Goal: Task Accomplishment & Management: Complete application form

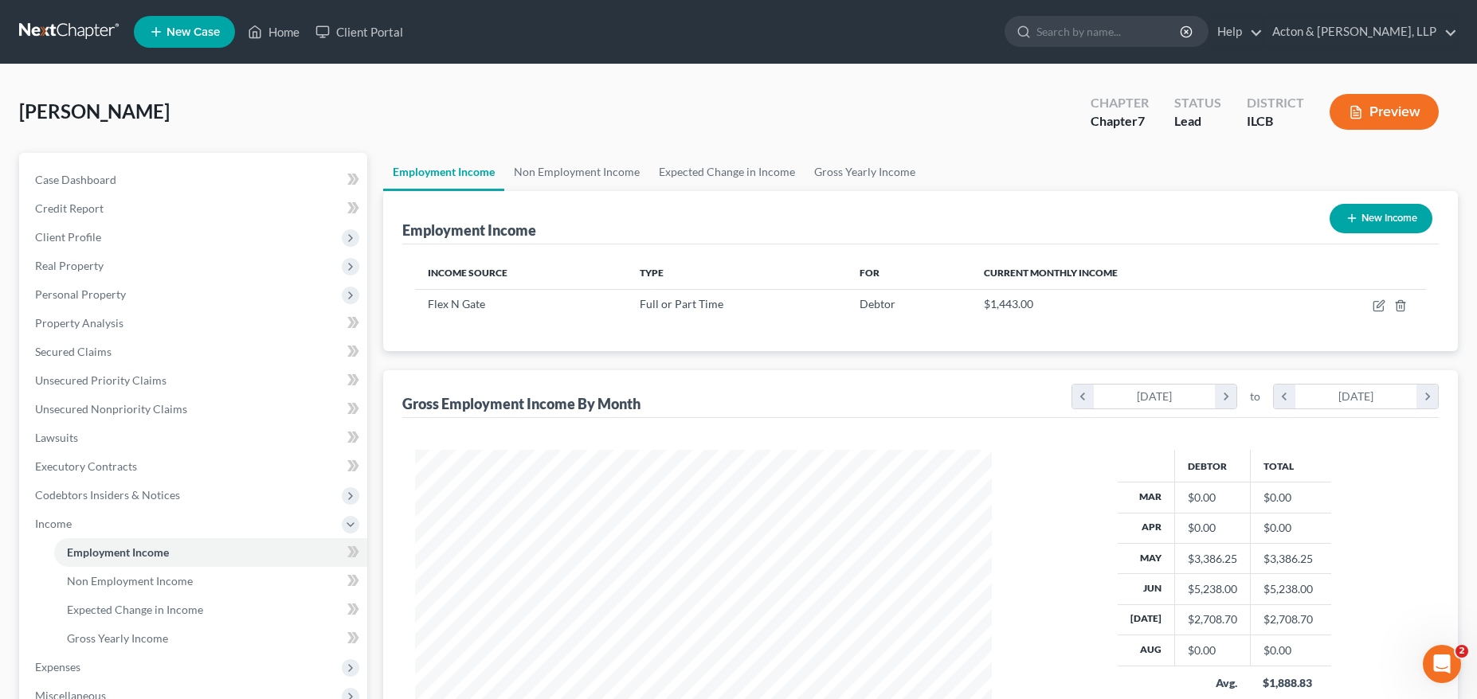
scroll to position [288, 609]
click at [1373, 308] on icon "button" at bounding box center [1378, 307] width 10 height 10
select select "0"
select select "15"
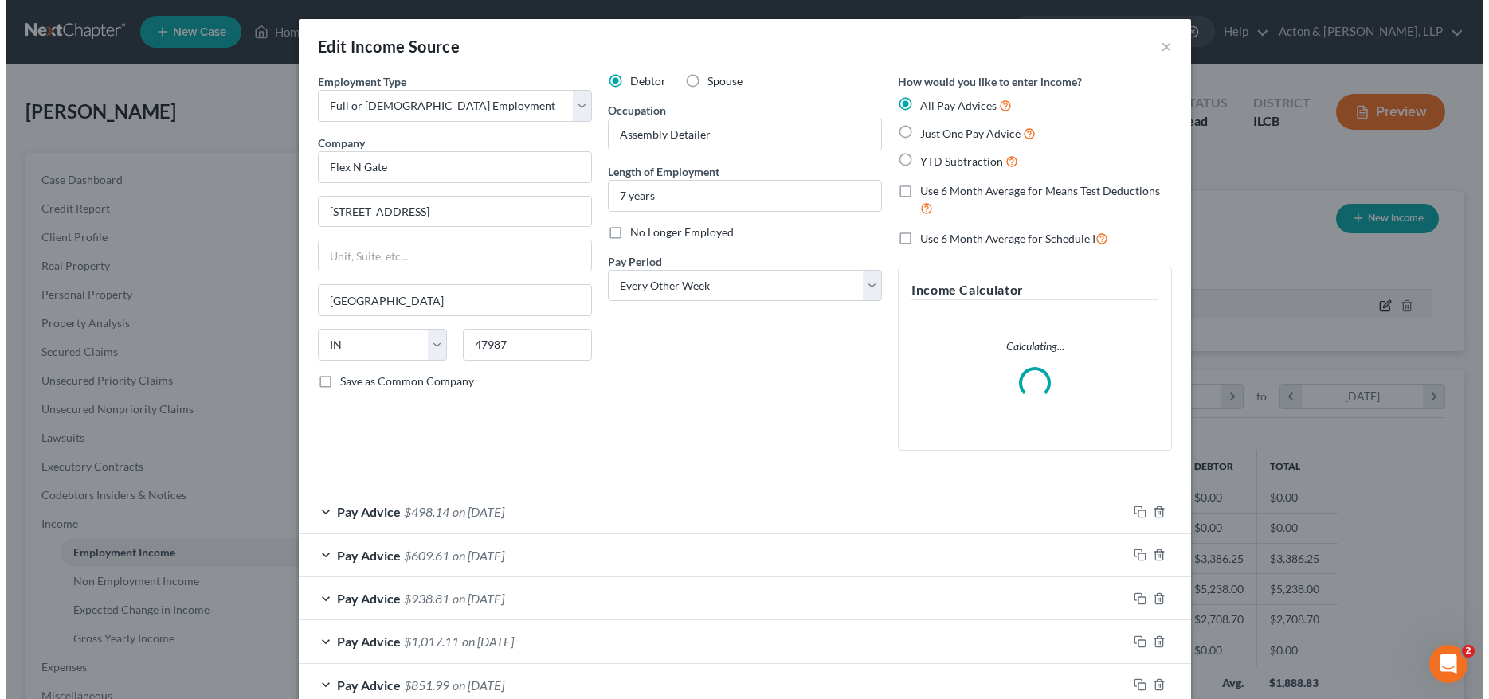
scroll to position [291, 614]
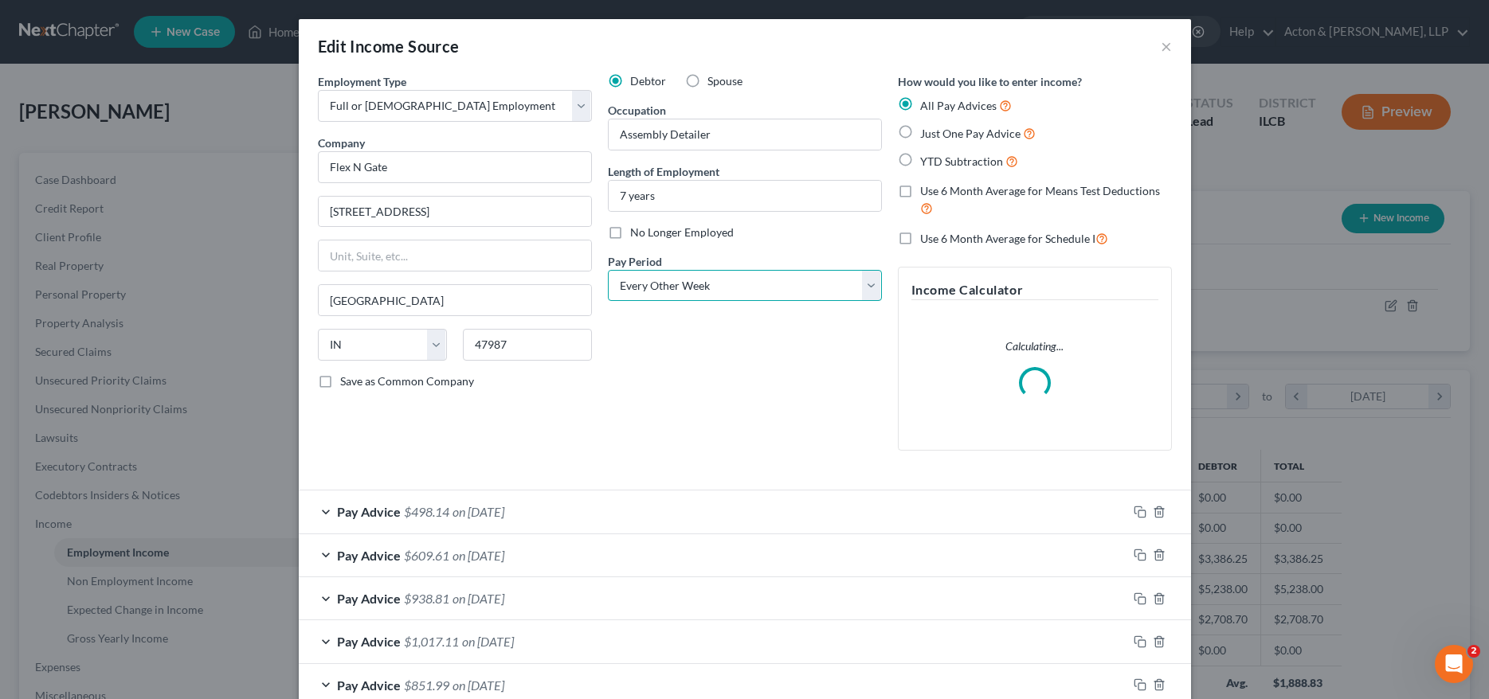
click at [688, 276] on select "Select Monthly Twice Monthly Every Other Week Weekly" at bounding box center [745, 286] width 274 height 32
select select "3"
click at [608, 270] on select "Select Monthly Twice Monthly Every Other Week Weekly" at bounding box center [745, 286] width 274 height 32
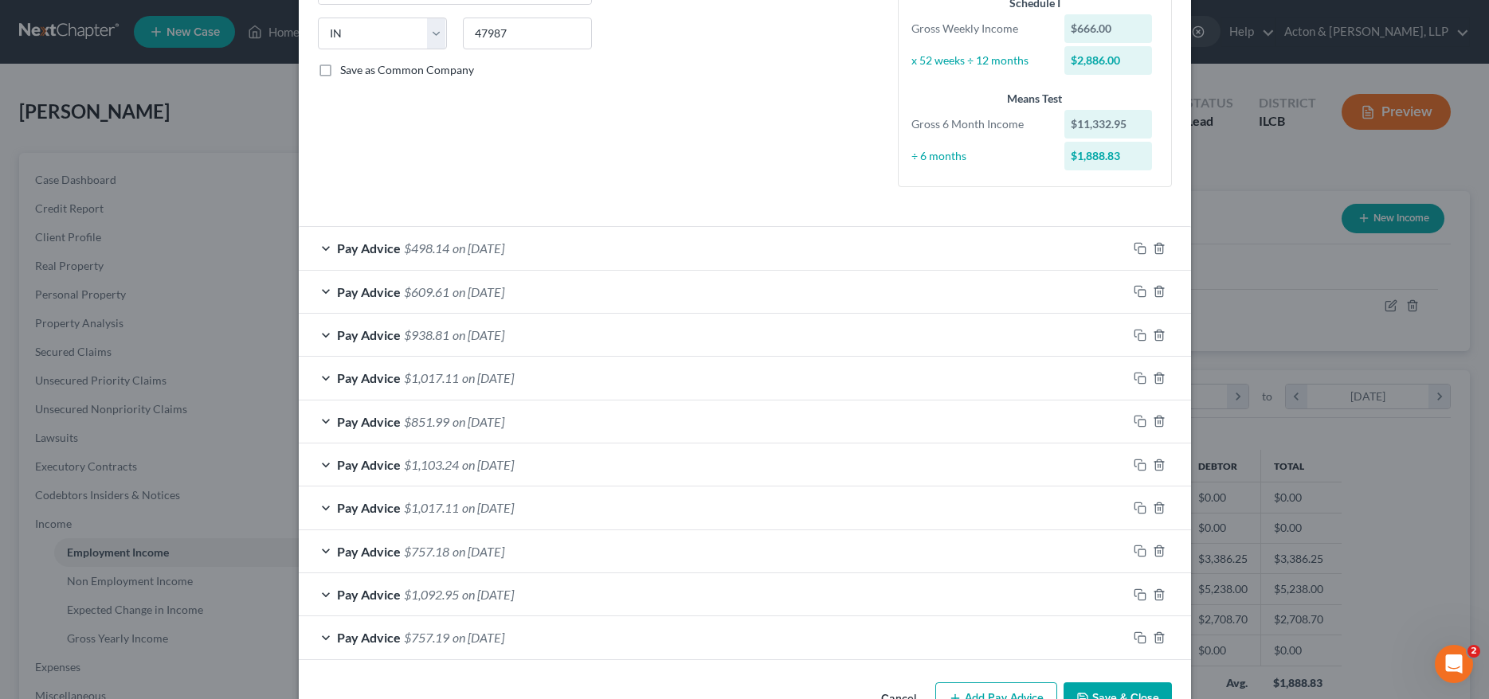
scroll to position [359, 0]
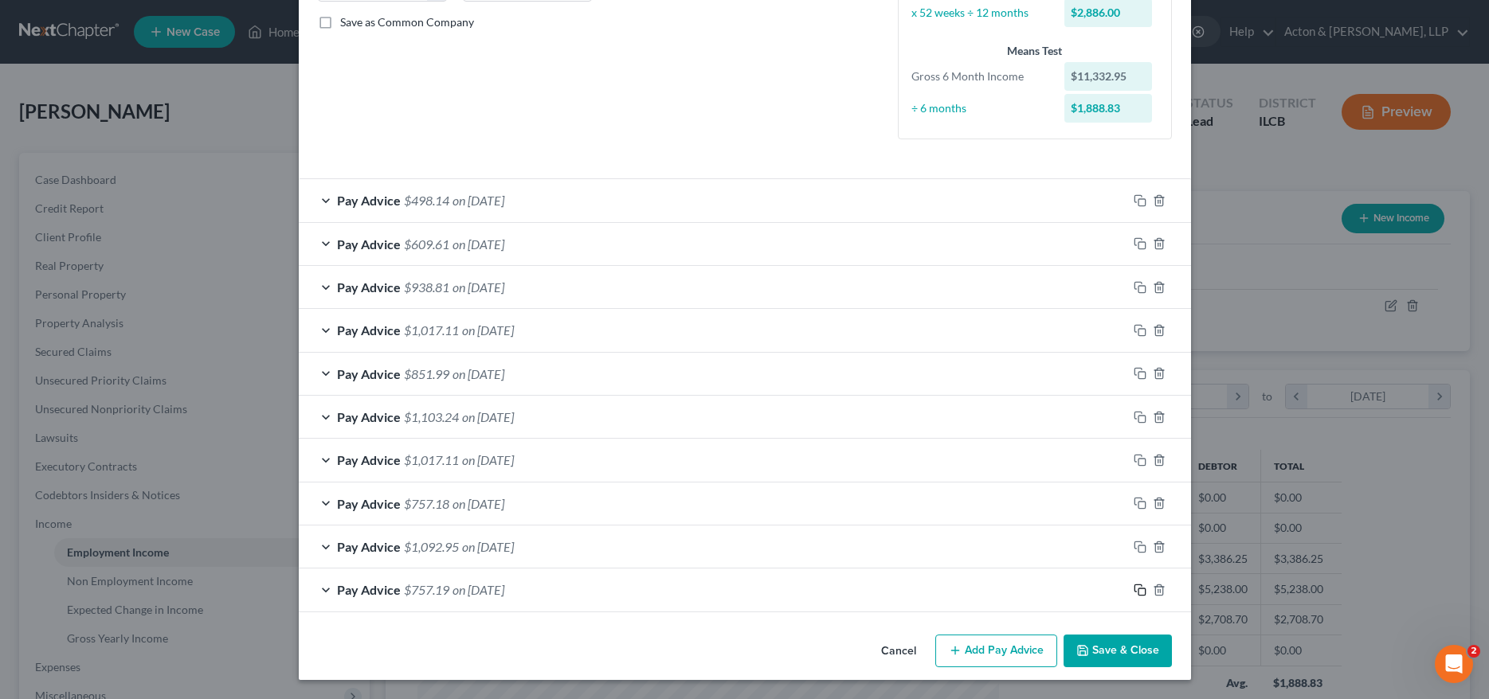
click at [1136, 592] on icon "button" at bounding box center [1140, 590] width 13 height 13
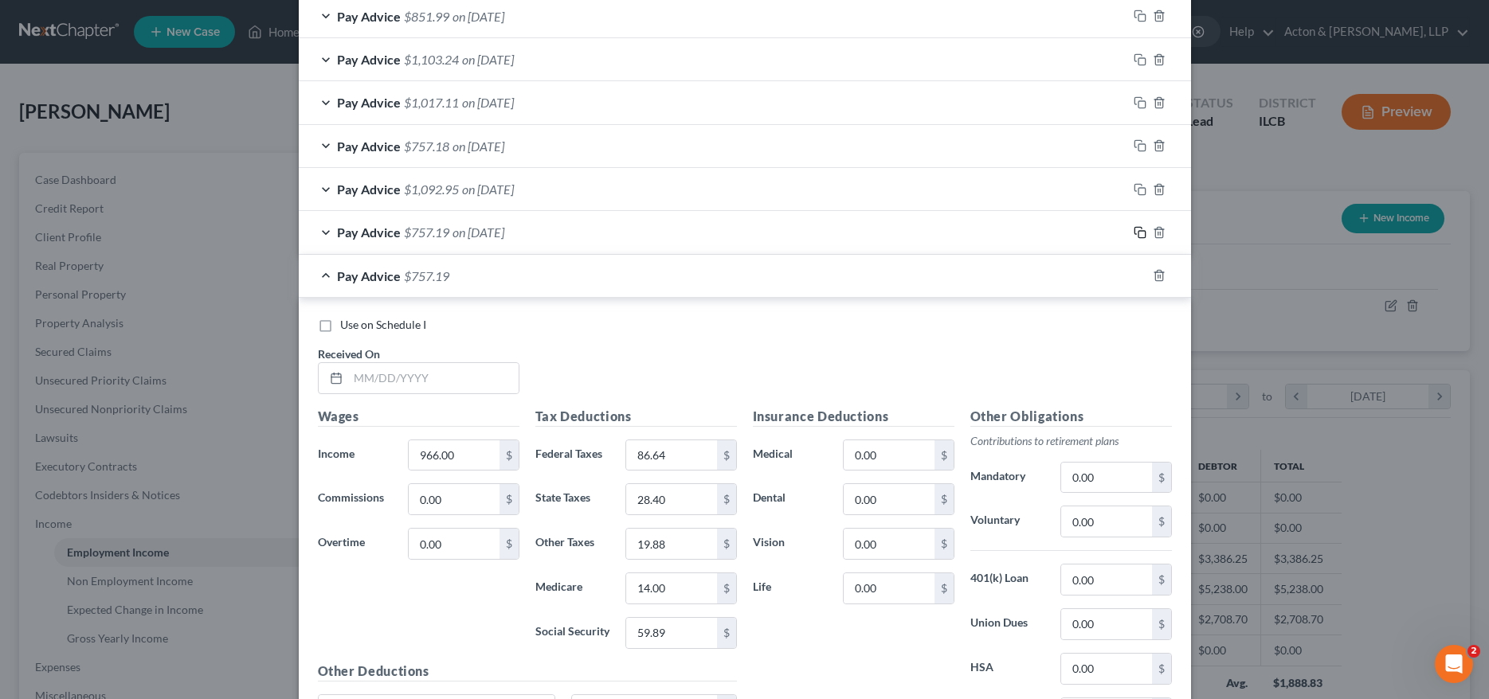
scroll to position [758, 0]
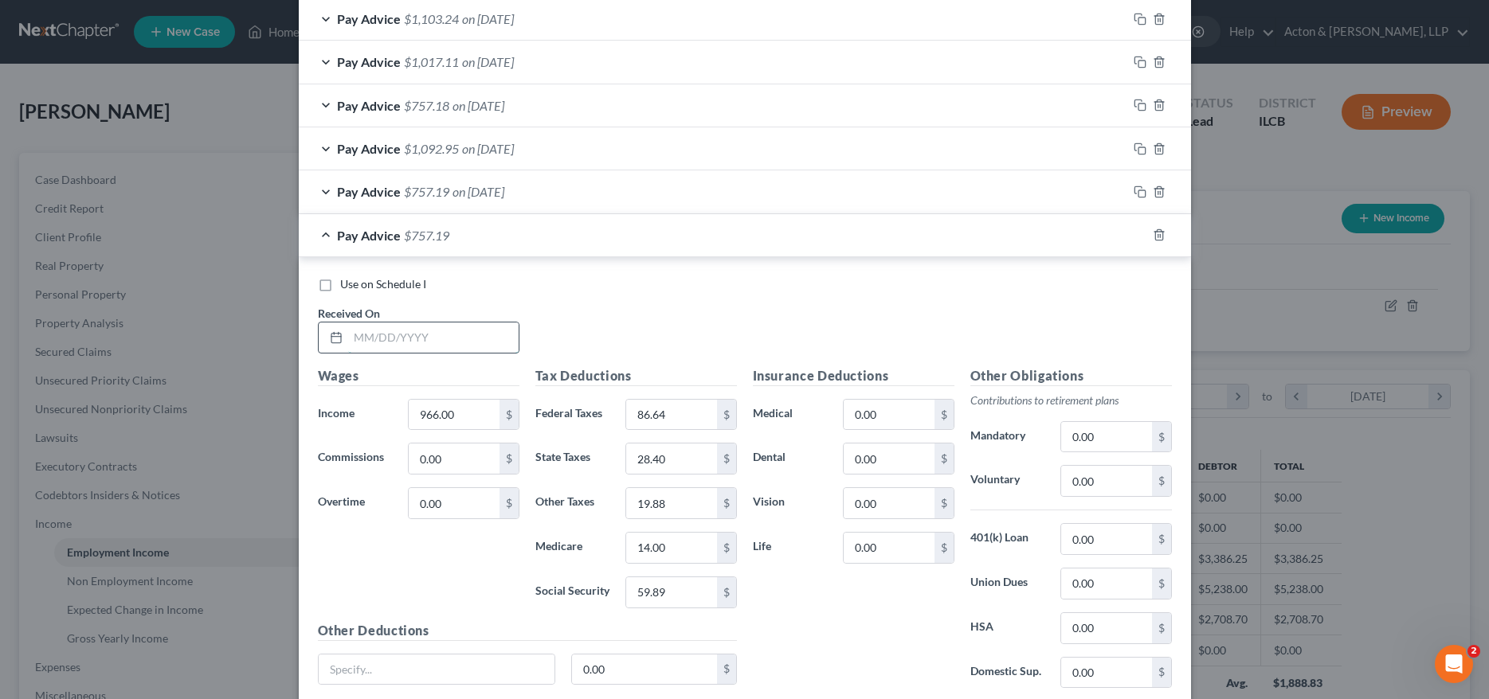
click at [425, 334] on input "text" at bounding box center [433, 338] width 170 height 30
type input "05/09/2025"
click at [470, 417] on input "966.00" at bounding box center [454, 415] width 90 height 30
type input "1,092"
click at [684, 419] on input "86.64" at bounding box center [671, 415] width 90 height 30
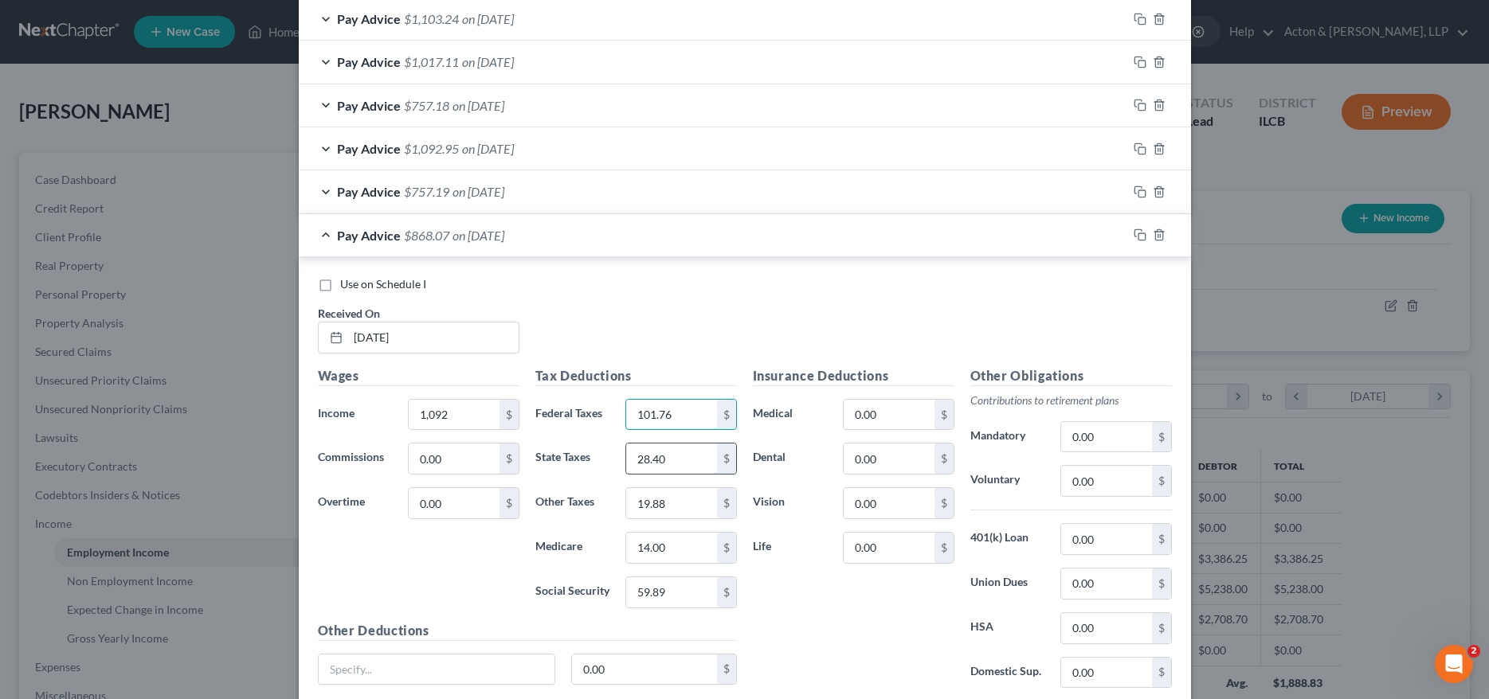
type input "101.76"
click at [679, 457] on input "28.40" at bounding box center [671, 459] width 90 height 30
type input "32.18"
click at [717, 494] on div "$" at bounding box center [726, 503] width 19 height 30
click at [695, 503] on input "19.88" at bounding box center [671, 503] width 90 height 30
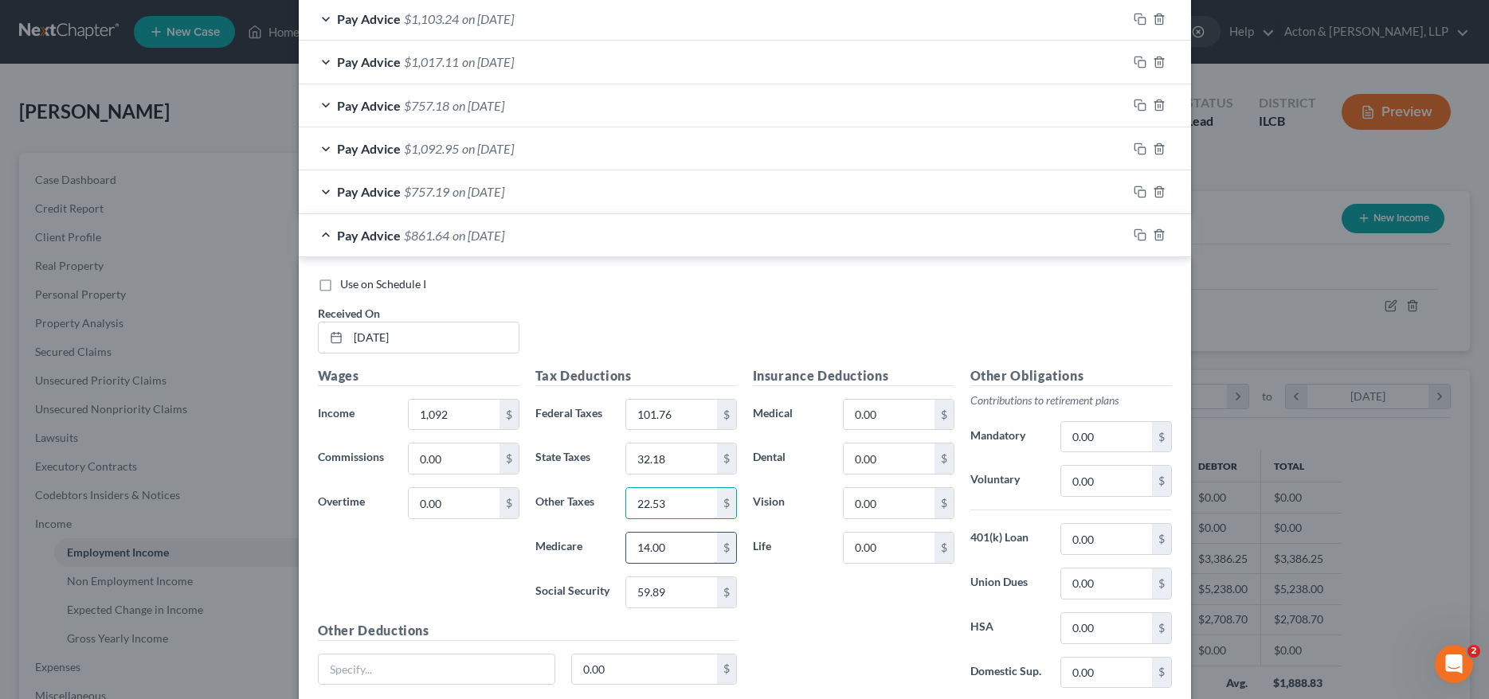
type input "22.53"
click at [688, 550] on input "14.00" at bounding box center [671, 548] width 90 height 30
type input "15.84"
click at [681, 598] on input "59.89" at bounding box center [671, 593] width 90 height 30
type input "67.71"
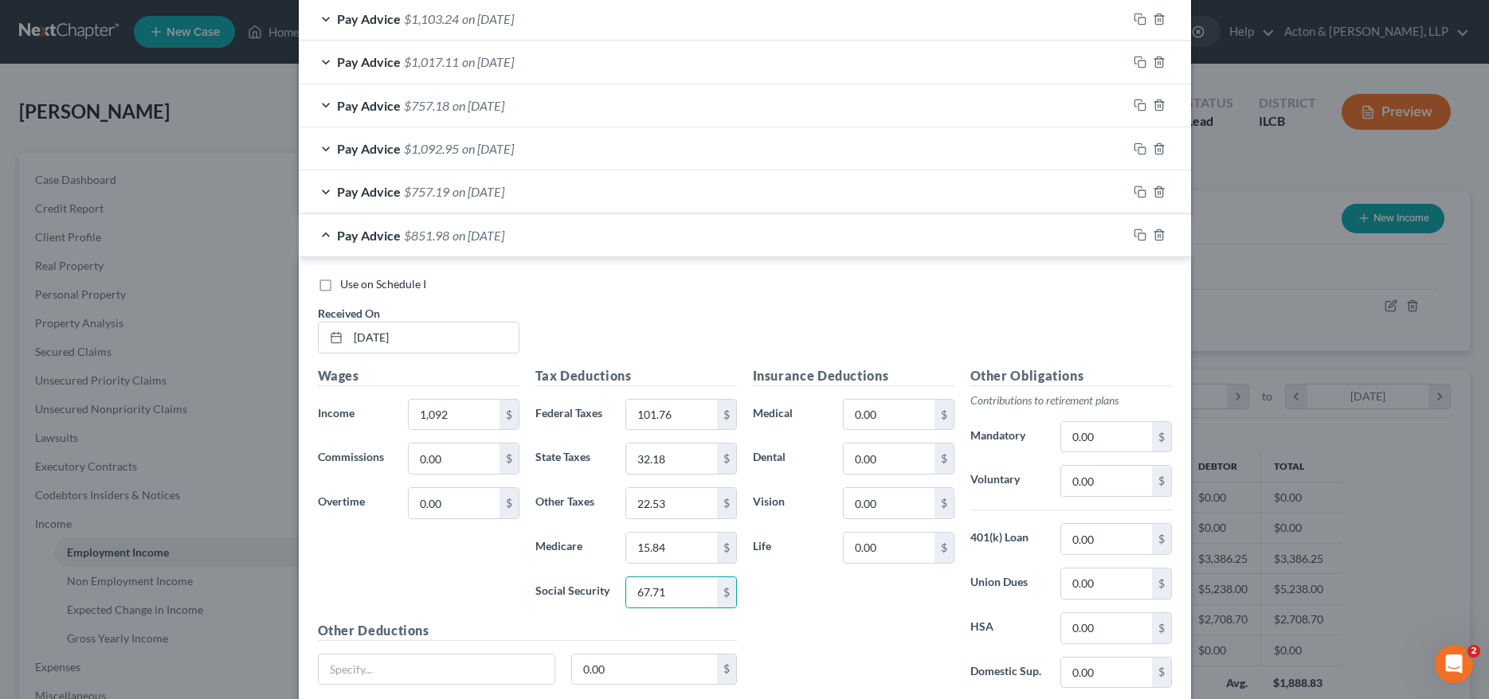
click at [762, 331] on div "Use on Schedule I Received On * 05/09/2025" at bounding box center [745, 321] width 870 height 90
click at [1134, 237] on icon "button" at bounding box center [1140, 235] width 13 height 13
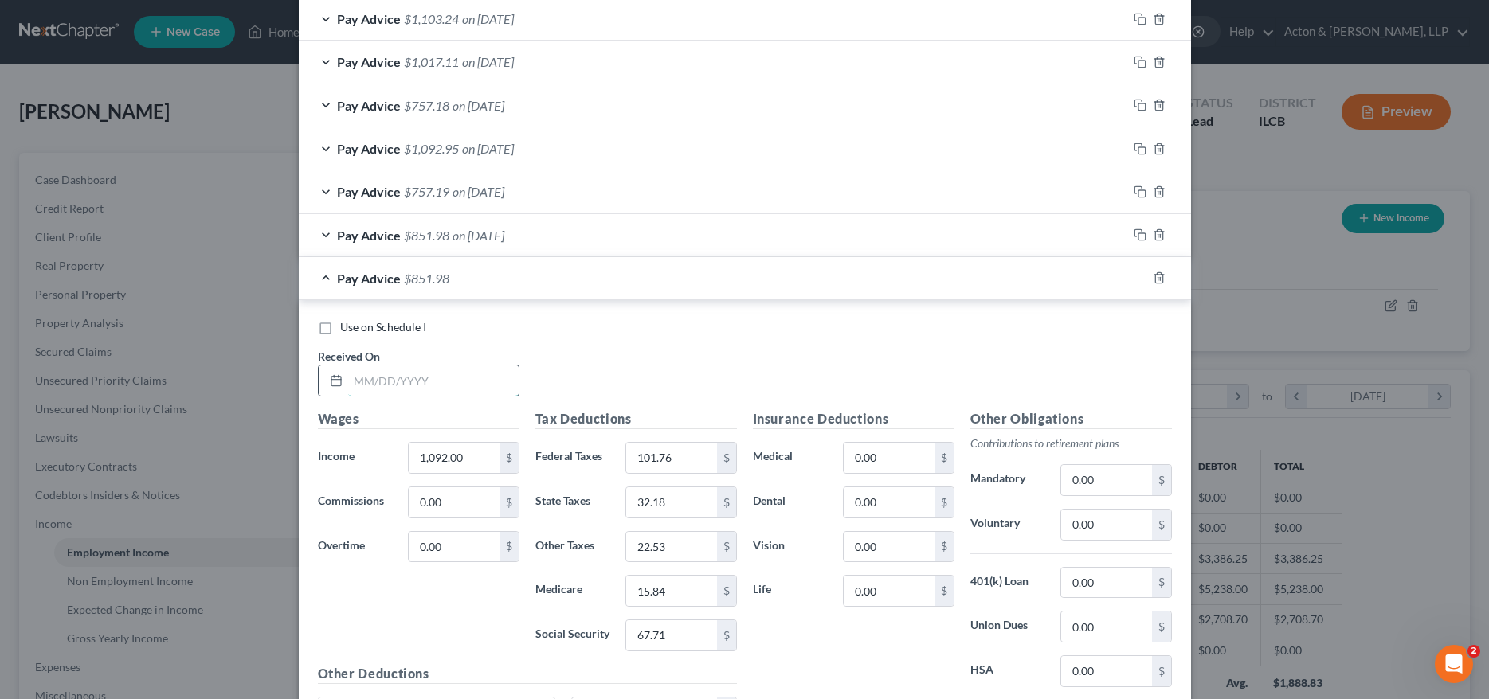
click at [378, 386] on input "text" at bounding box center [433, 381] width 170 height 30
type input "05/02/2025"
click at [473, 458] on input "1,092.00" at bounding box center [454, 458] width 90 height 30
type input "834"
click at [689, 449] on input "101.76" at bounding box center [671, 458] width 90 height 30
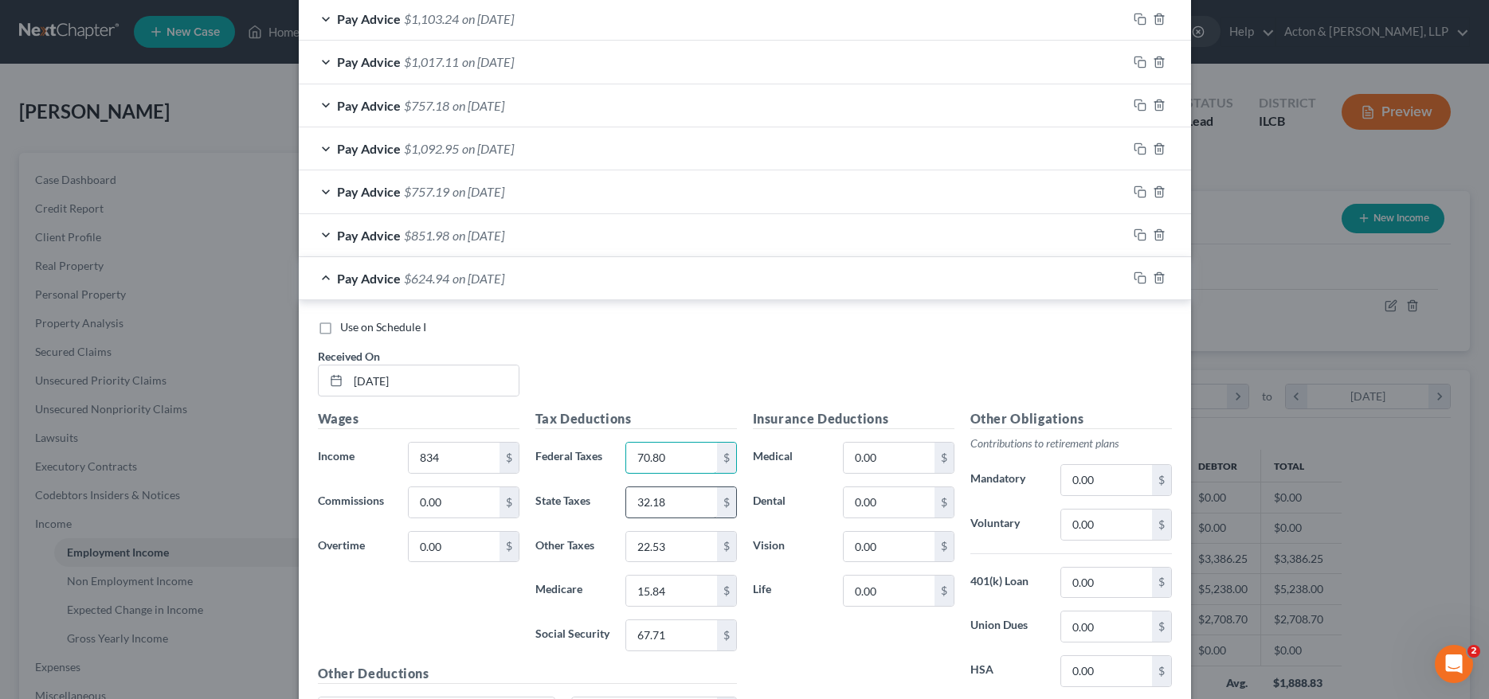
type input "70.80"
click at [684, 500] on input "32.18" at bounding box center [671, 503] width 90 height 30
type input "24.44"
click at [685, 550] on input "22.53" at bounding box center [671, 547] width 90 height 30
type input "17.11"
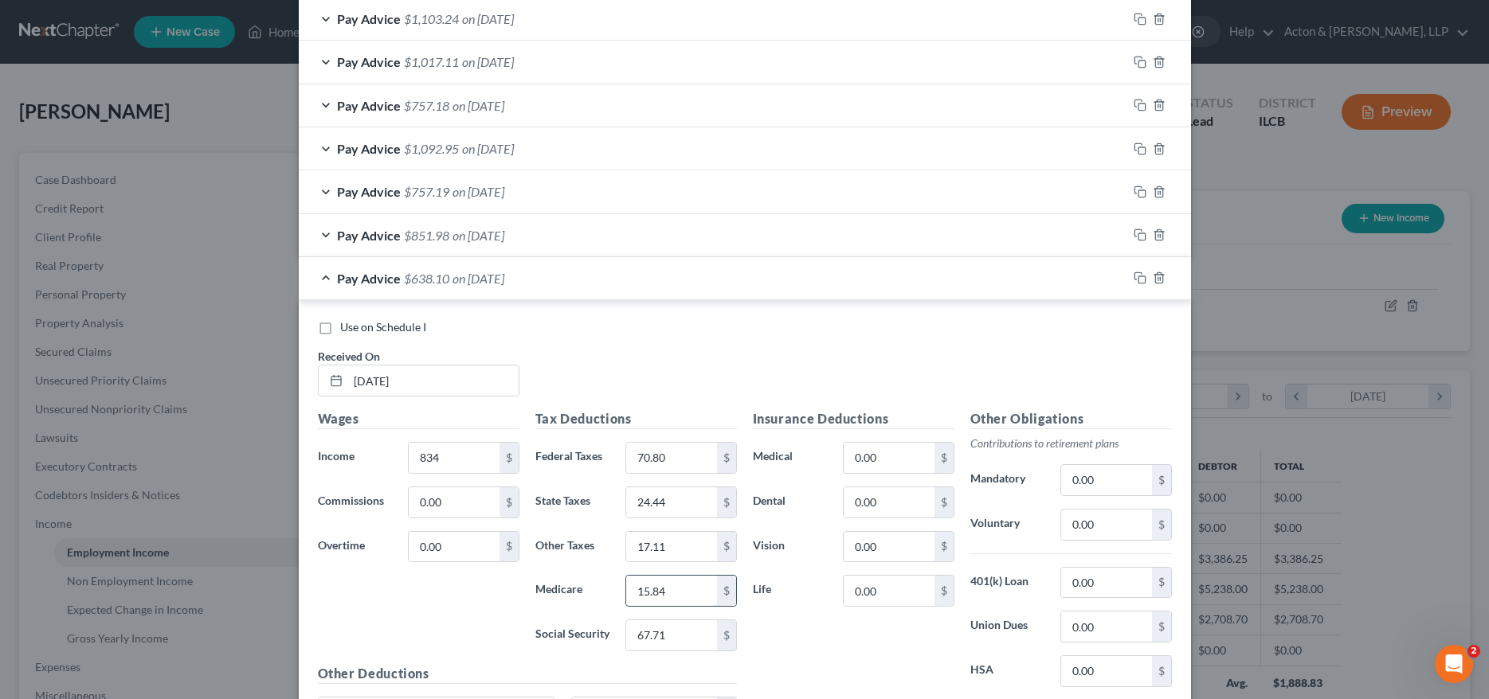
click at [670, 594] on input "15.84" at bounding box center [671, 591] width 90 height 30
type input "12.09"
click at [679, 640] on input "67.71" at bounding box center [671, 636] width 90 height 30
type input "51.70"
click at [661, 352] on div "Use on Schedule I Received On * 05/02/2025" at bounding box center [745, 364] width 870 height 90
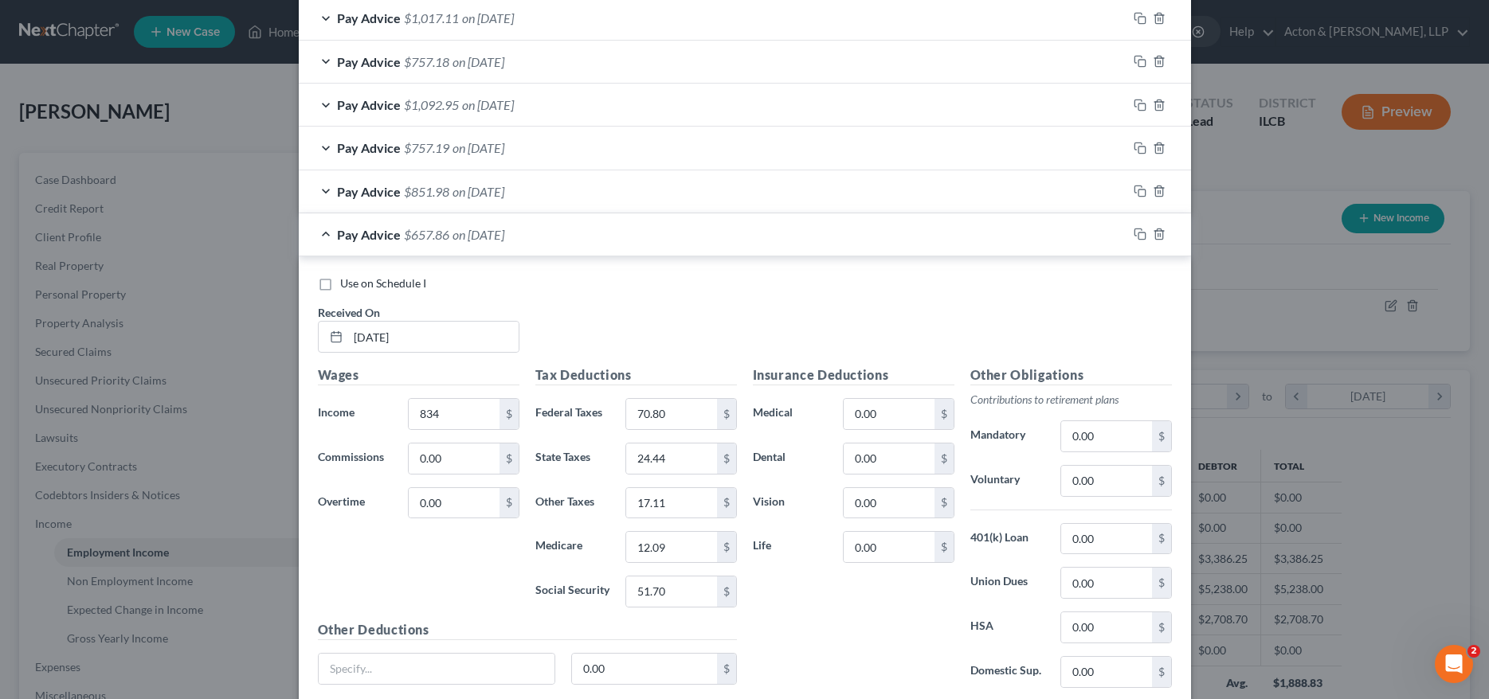
scroll to position [837, 0]
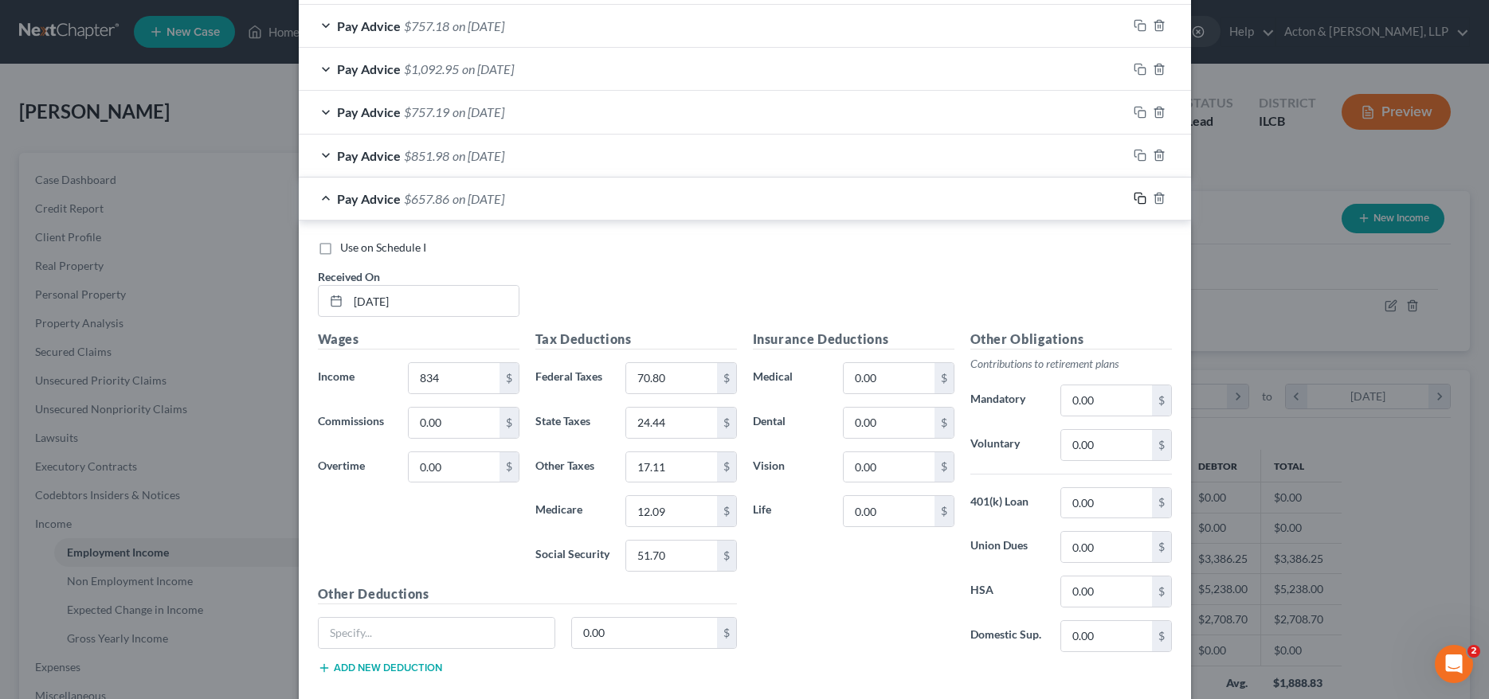
click at [1134, 199] on icon "button" at bounding box center [1140, 198] width 13 height 13
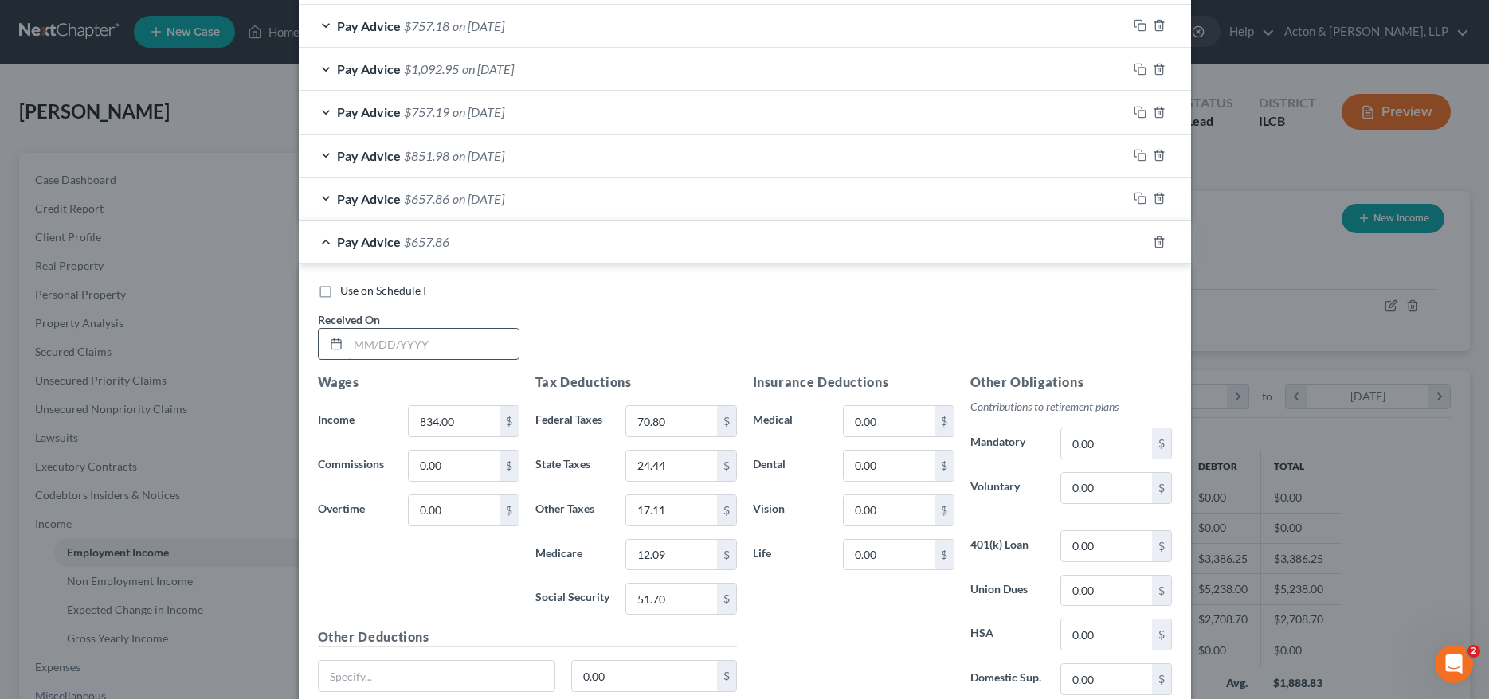
click at [419, 346] on input "text" at bounding box center [433, 344] width 170 height 30
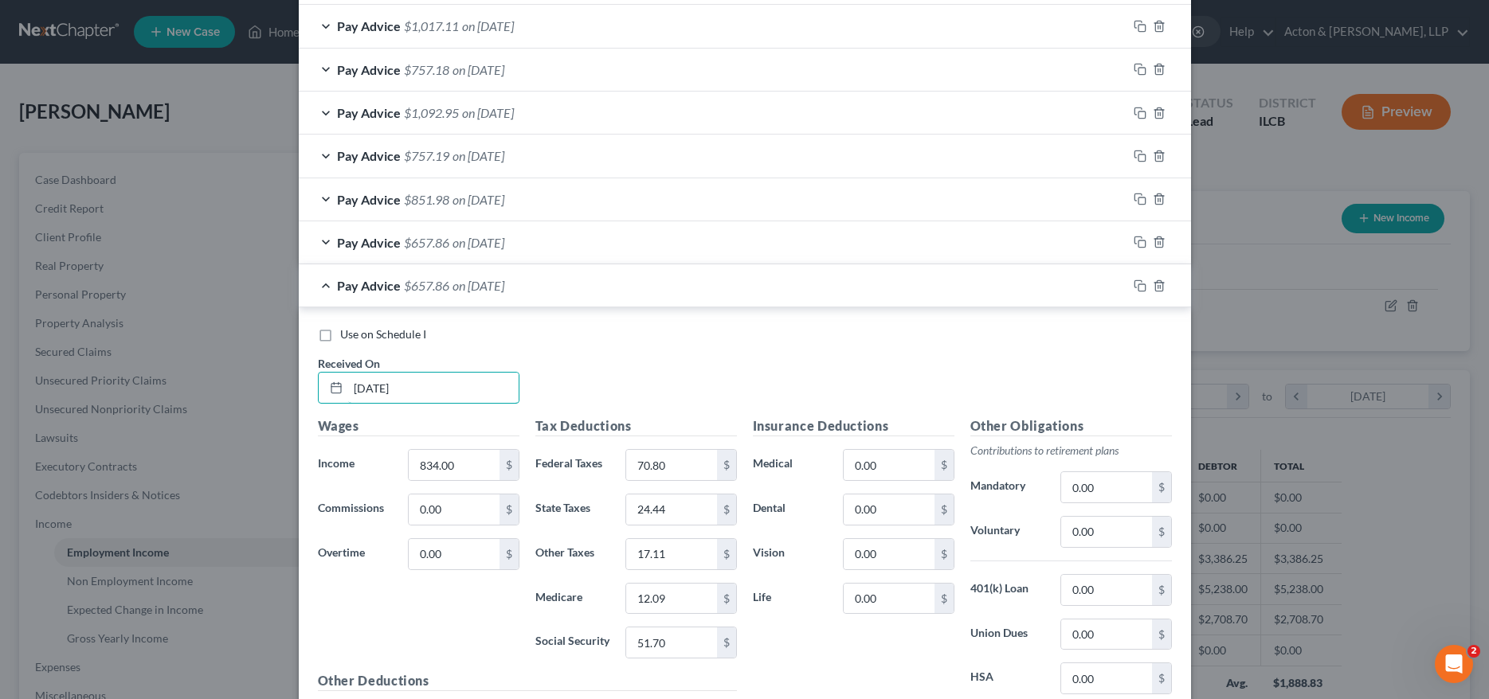
scroll to position [758, 0]
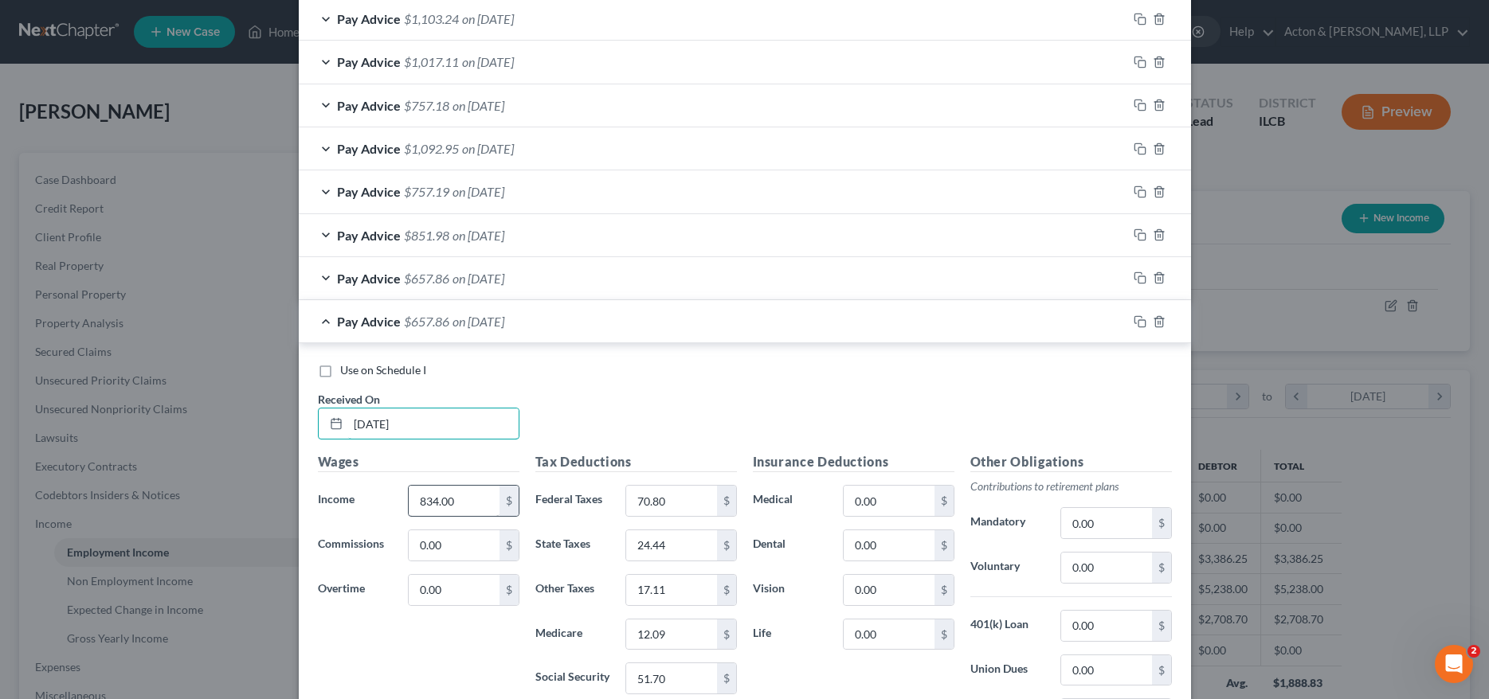
type input "04/25/2025"
click at [474, 500] on input "834.00" at bounding box center [454, 501] width 90 height 30
click at [617, 363] on div "Use on Schedule I" at bounding box center [745, 370] width 854 height 16
click at [1134, 322] on icon "button" at bounding box center [1140, 321] width 13 height 13
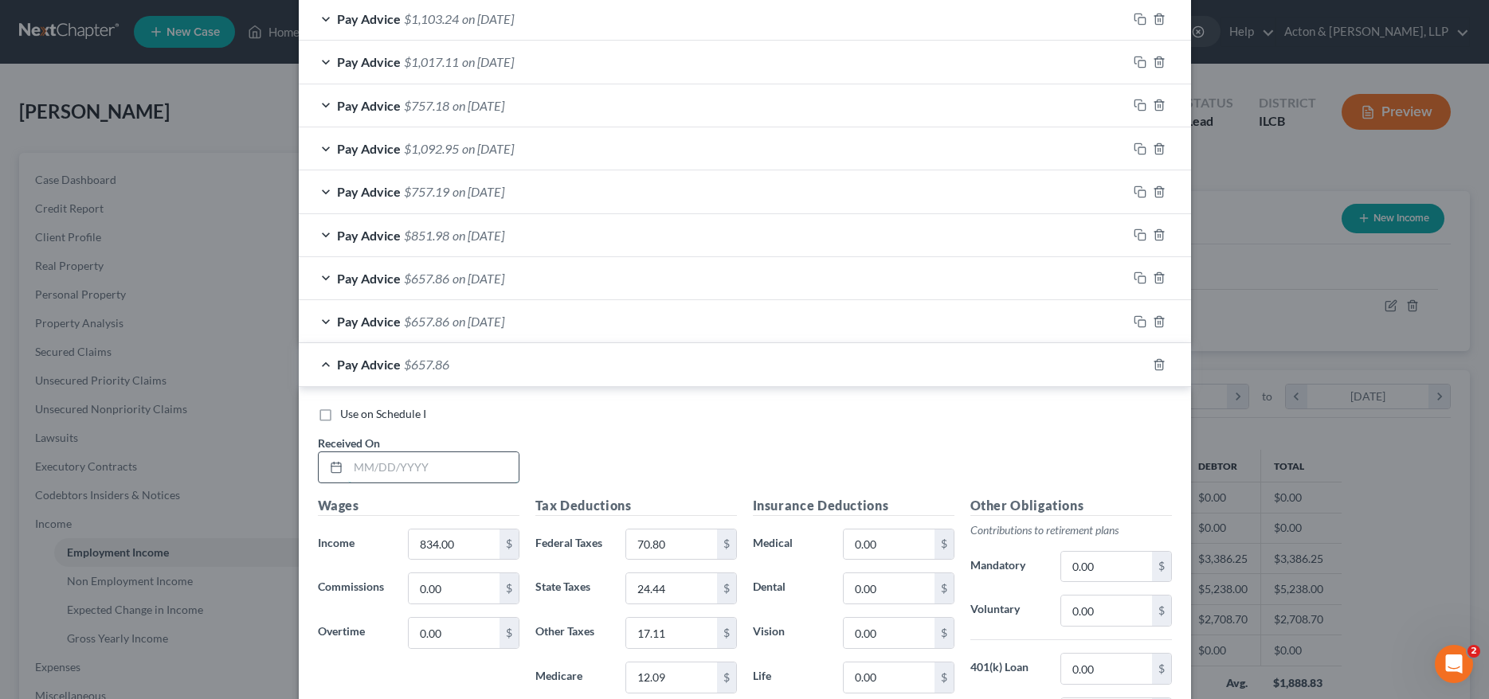
click at [409, 458] on input "text" at bounding box center [433, 468] width 170 height 30
type input "04/18/2025"
click at [474, 544] on input "834.00" at bounding box center [454, 545] width 90 height 30
type input "1,218.00"
click at [700, 543] on input "70.80" at bounding box center [671, 545] width 90 height 30
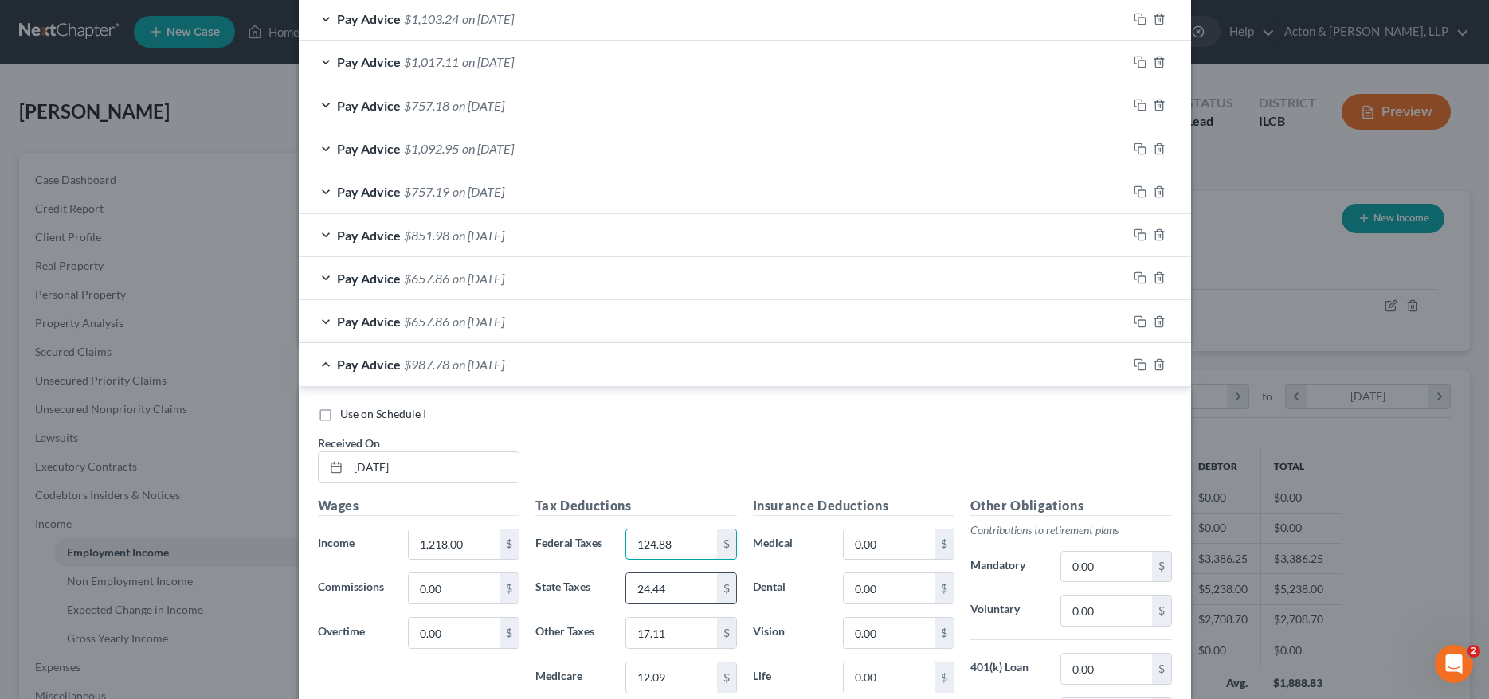
type input "124.88"
click at [672, 591] on input "24.44" at bounding box center [671, 589] width 90 height 30
type input "35.96"
click at [666, 638] on input "17.11" at bounding box center [671, 633] width 90 height 30
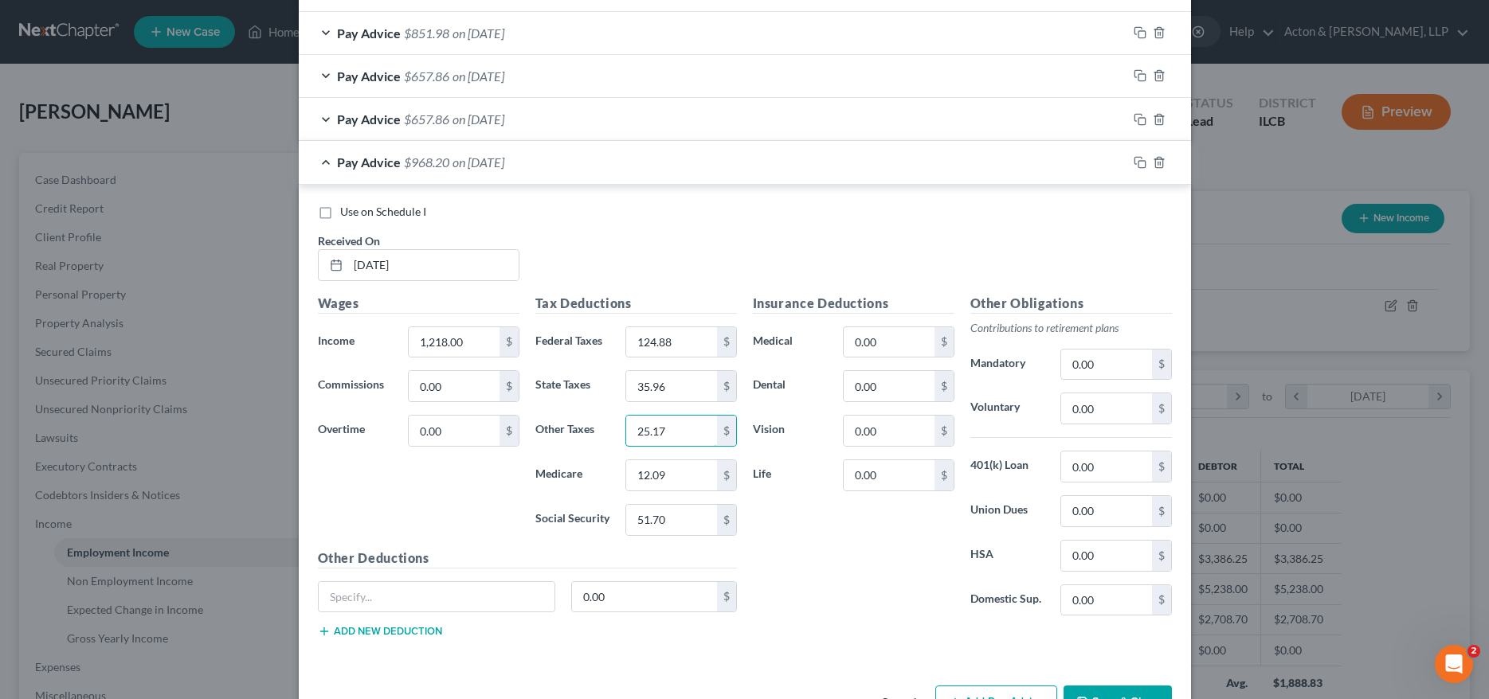
scroll to position [997, 0]
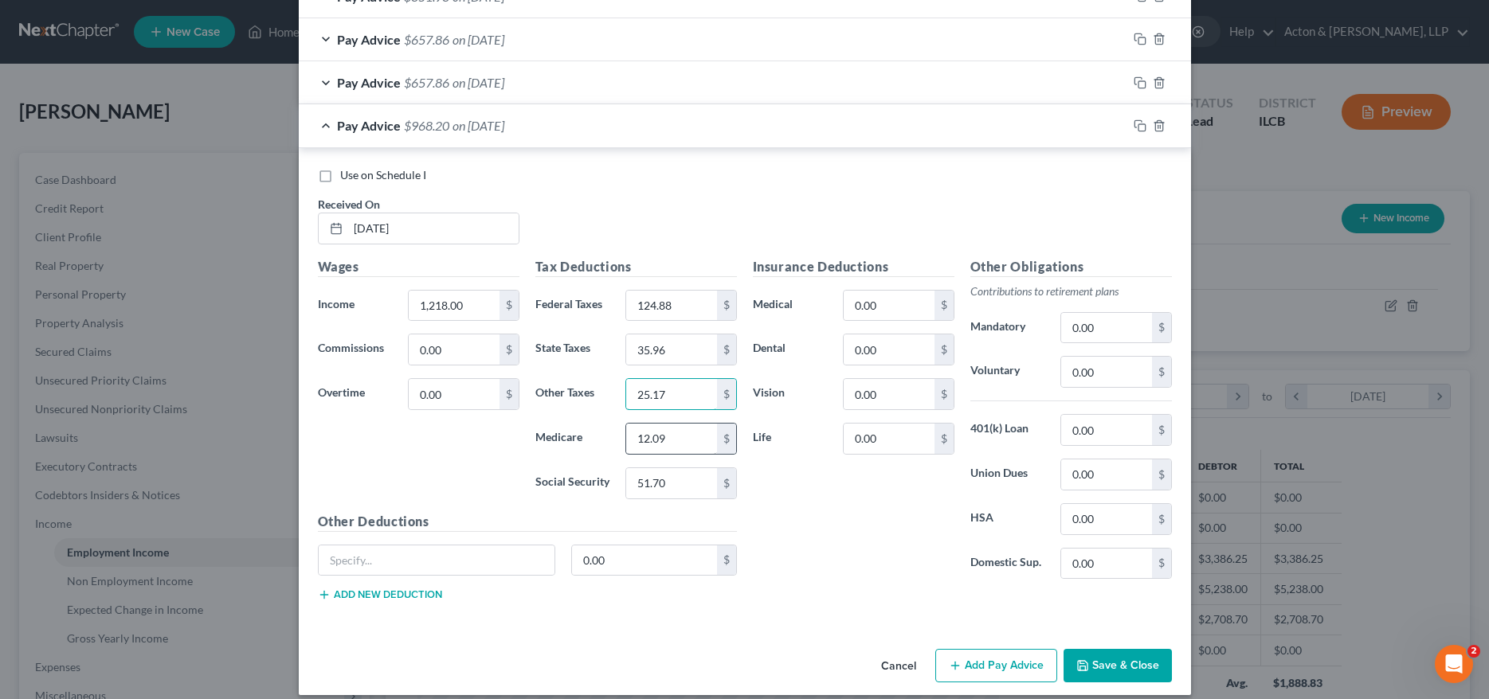
type input "25.17"
click at [684, 439] on input "12.09" at bounding box center [671, 439] width 90 height 30
type input "17.66"
click at [679, 483] on input "51.70" at bounding box center [671, 483] width 90 height 30
type input "75.52"
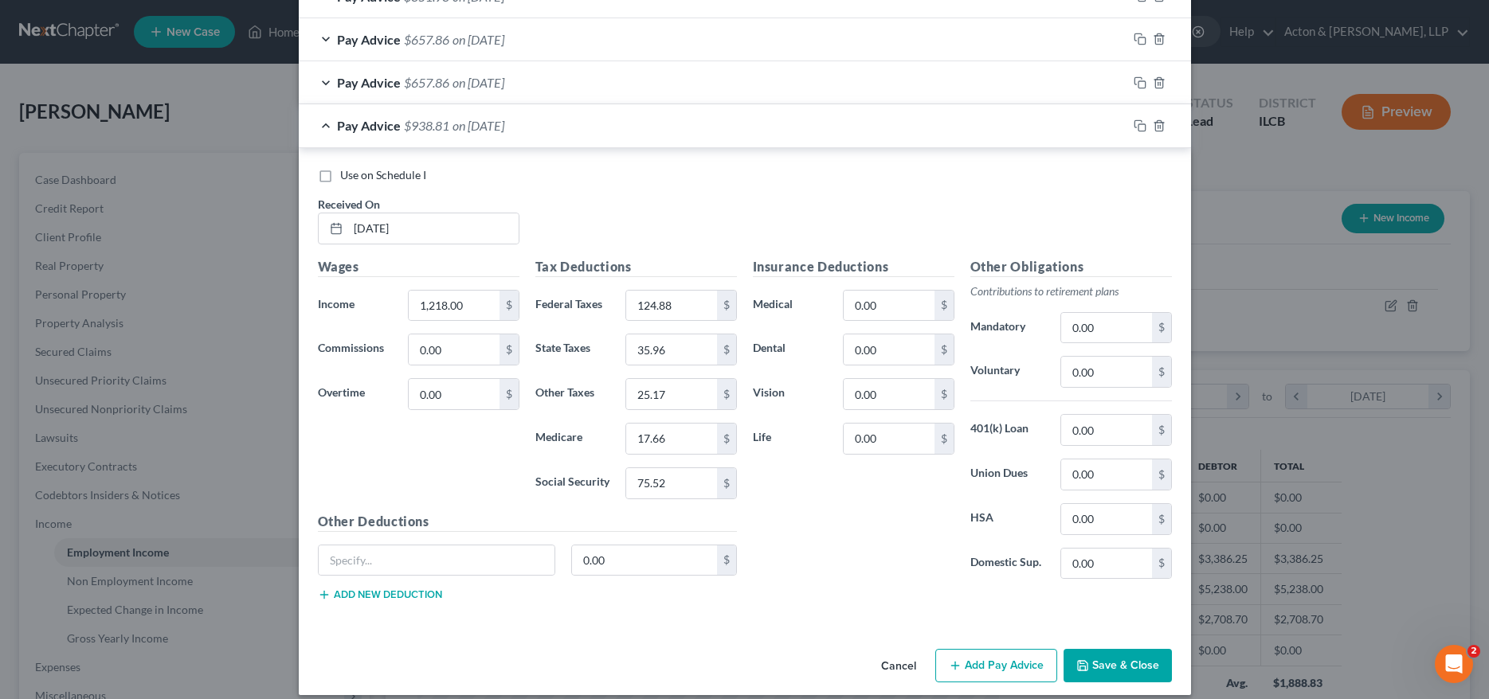
click at [757, 523] on div "Insurance Deductions Medical 0.00 $ Dental 0.00 $ Vision 0.00 $ Life 0.00 $" at bounding box center [853, 424] width 217 height 335
click at [1134, 120] on icon "button" at bounding box center [1137, 123] width 7 height 7
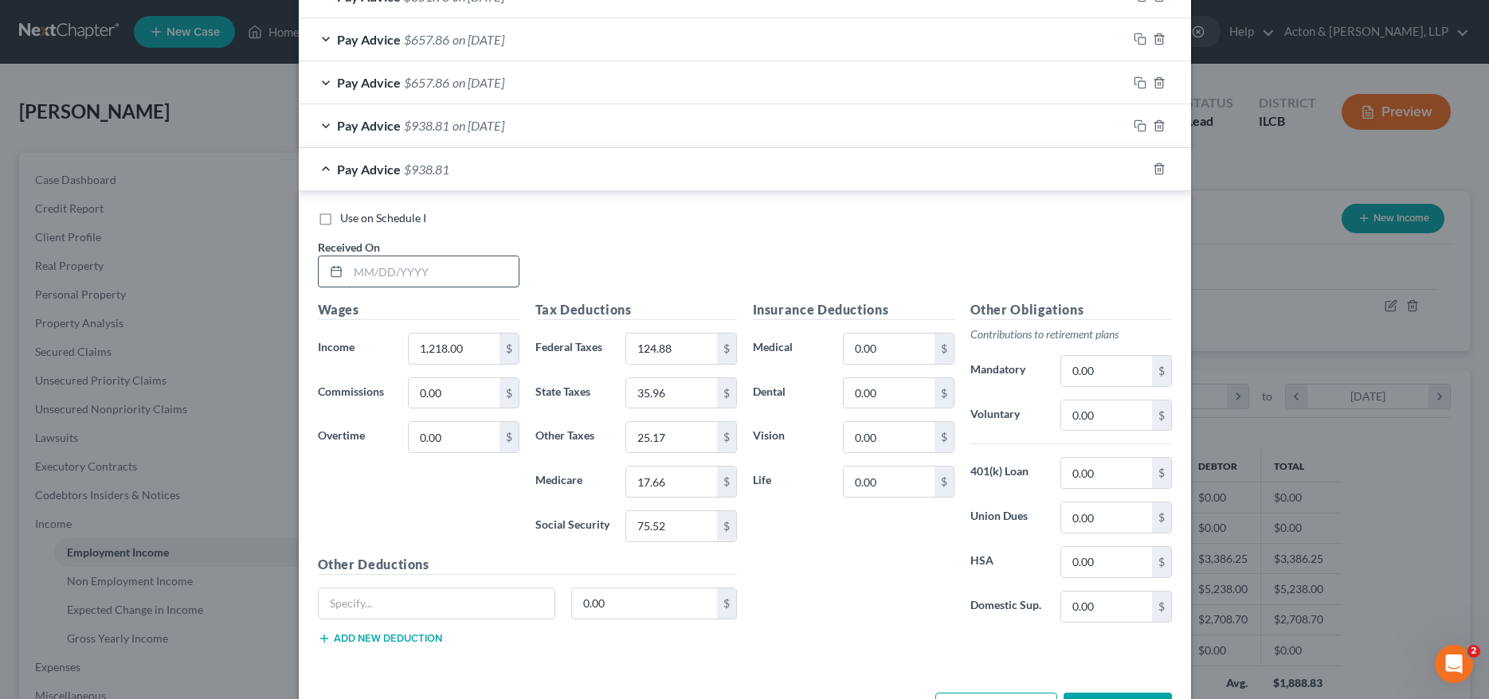
click at [398, 276] on input "text" at bounding box center [433, 272] width 170 height 30
type input "04/11/2025"
click at [476, 341] on input "1,218.00" at bounding box center [454, 349] width 90 height 30
type input "840"
click at [668, 347] on input "124.88" at bounding box center [671, 349] width 90 height 30
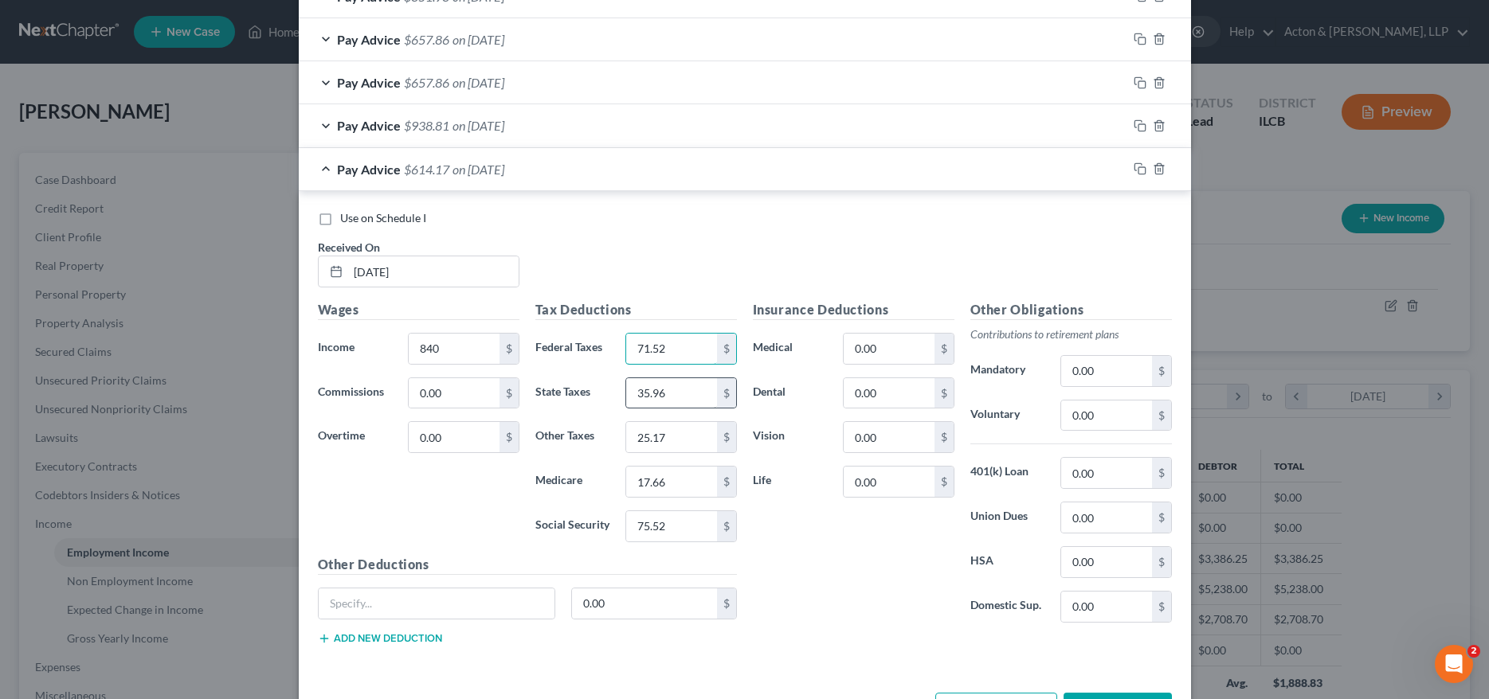
type input "71.52"
click at [669, 387] on input "35.96" at bounding box center [671, 393] width 90 height 30
type input "24.62"
click at [678, 438] on input "25.17" at bounding box center [671, 437] width 90 height 30
type input "17.24"
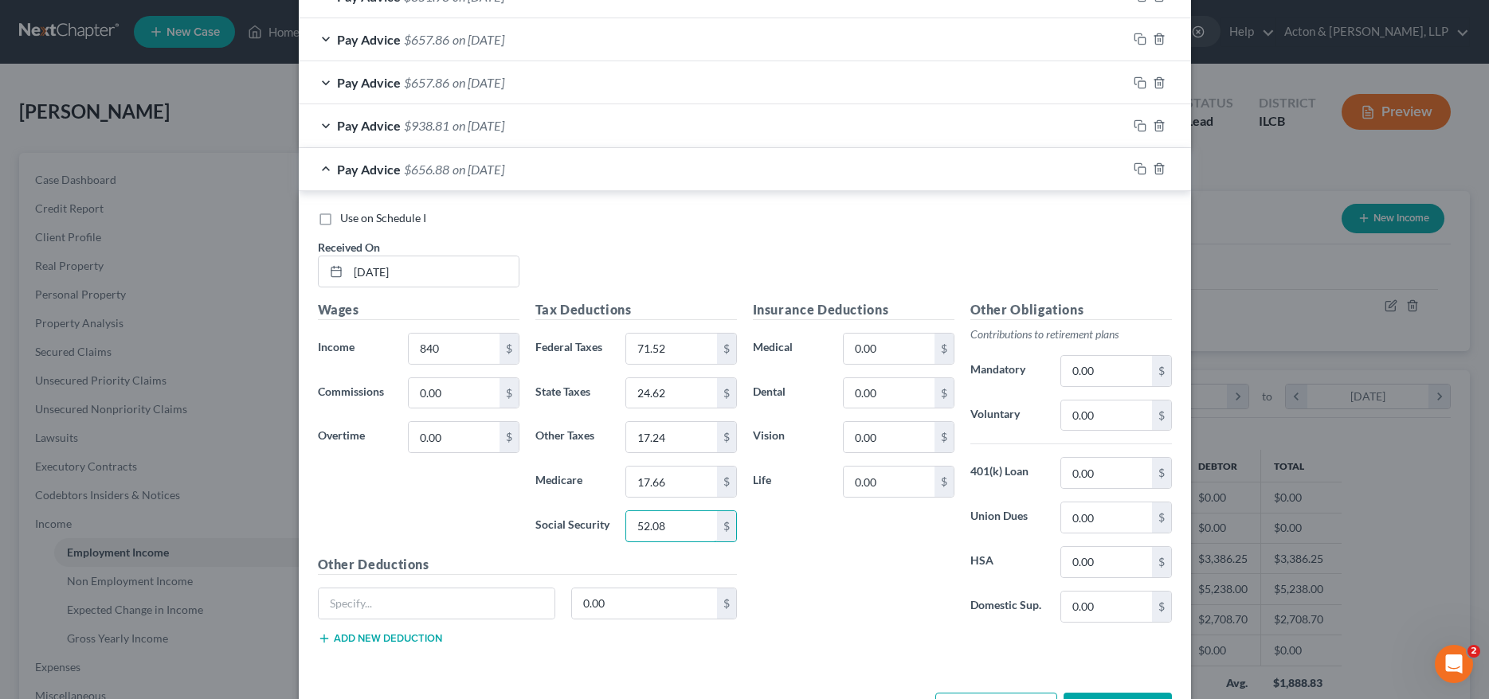
type input "52.08"
click at [817, 560] on div "Insurance Deductions Medical 0.00 $ Dental 0.00 $ Vision 0.00 $ Life 0.00 $" at bounding box center [853, 467] width 217 height 335
click at [846, 572] on div "Insurance Deductions Medical 0.00 $ Dental 0.00 $ Vision 0.00 $ Life 0.00 $" at bounding box center [853, 467] width 217 height 335
click at [664, 482] on input "17.66" at bounding box center [671, 482] width 90 height 30
type input "12.18"
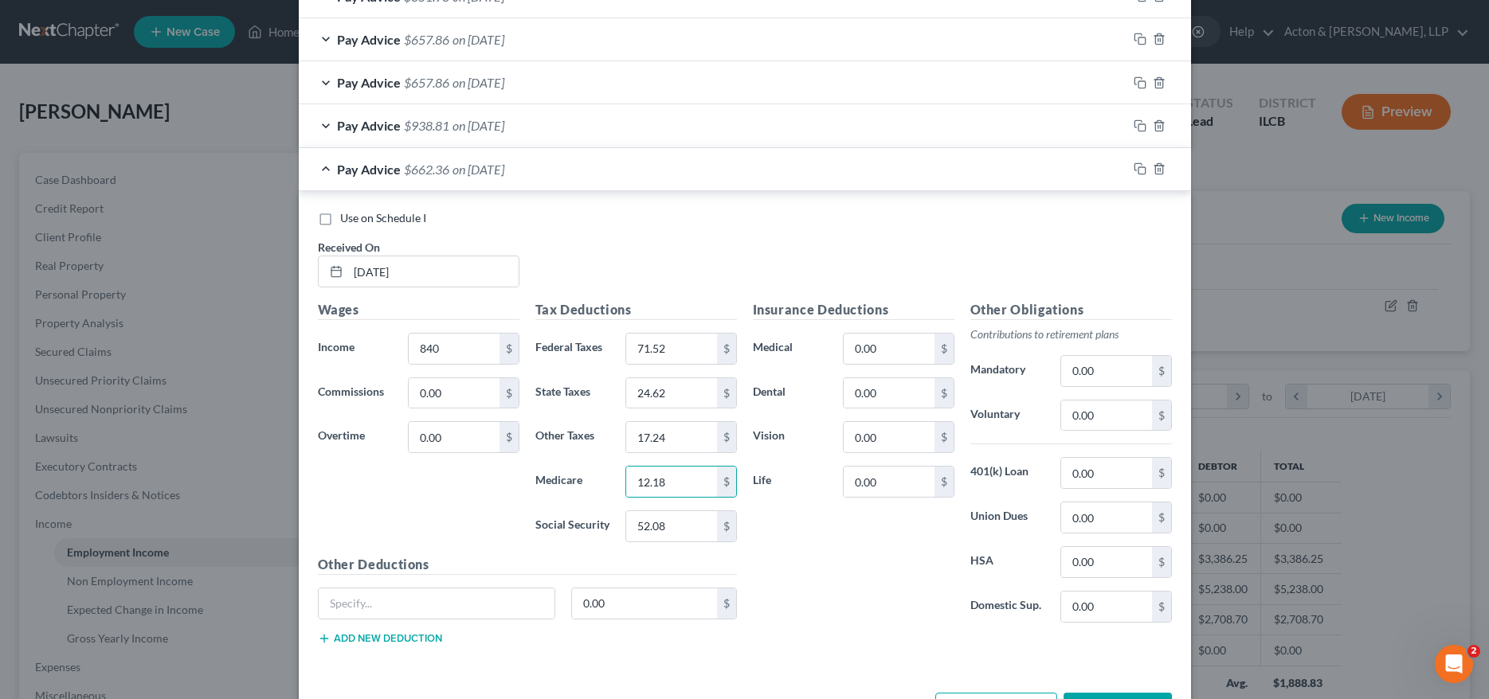
click at [819, 565] on div "Insurance Deductions Medical 0.00 $ Dental 0.00 $ Vision 0.00 $ Life 0.00 $" at bounding box center [853, 467] width 217 height 335
click at [1134, 167] on icon "button" at bounding box center [1140, 169] width 13 height 13
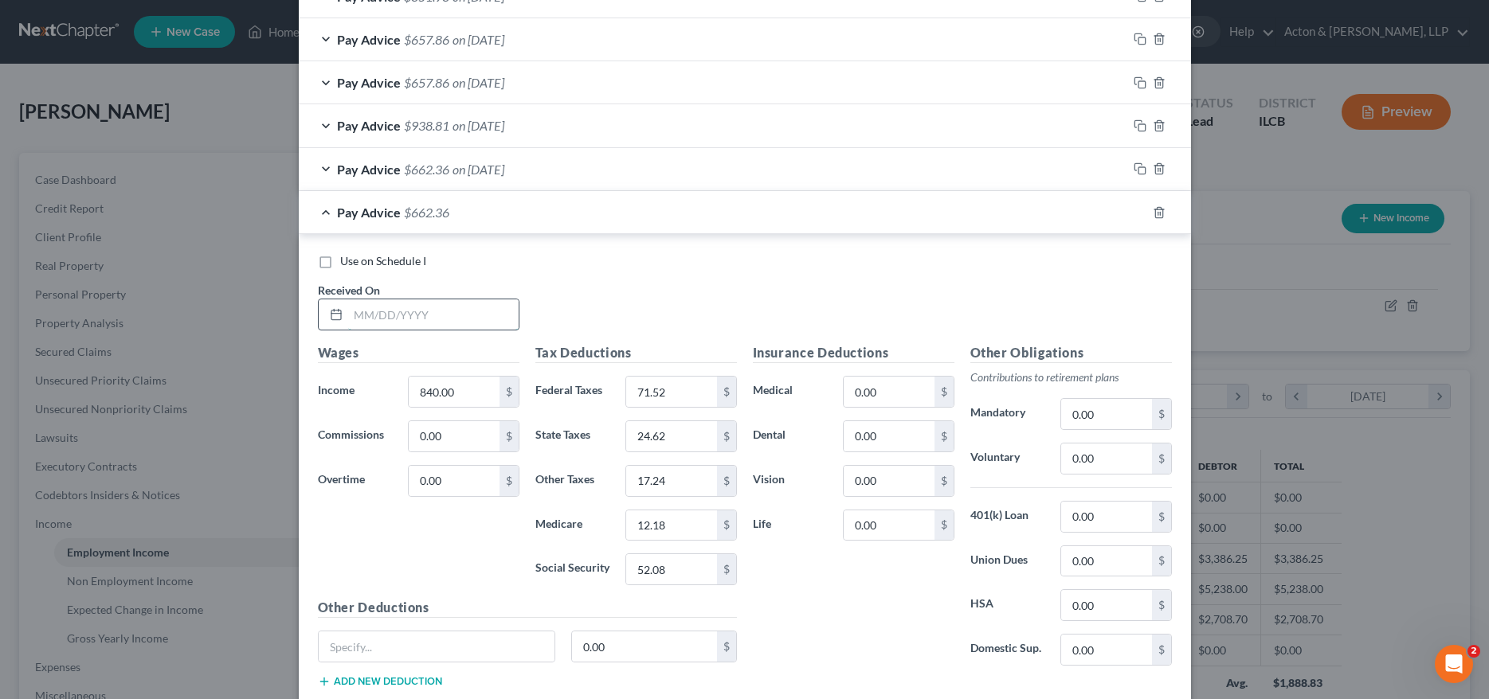
click at [405, 317] on input "text" at bounding box center [433, 315] width 170 height 30
type input "04/04/2025"
click at [456, 394] on input "840.00" at bounding box center [454, 392] width 90 height 30
type input "966.00"
click at [668, 391] on input "71.52" at bounding box center [671, 392] width 90 height 30
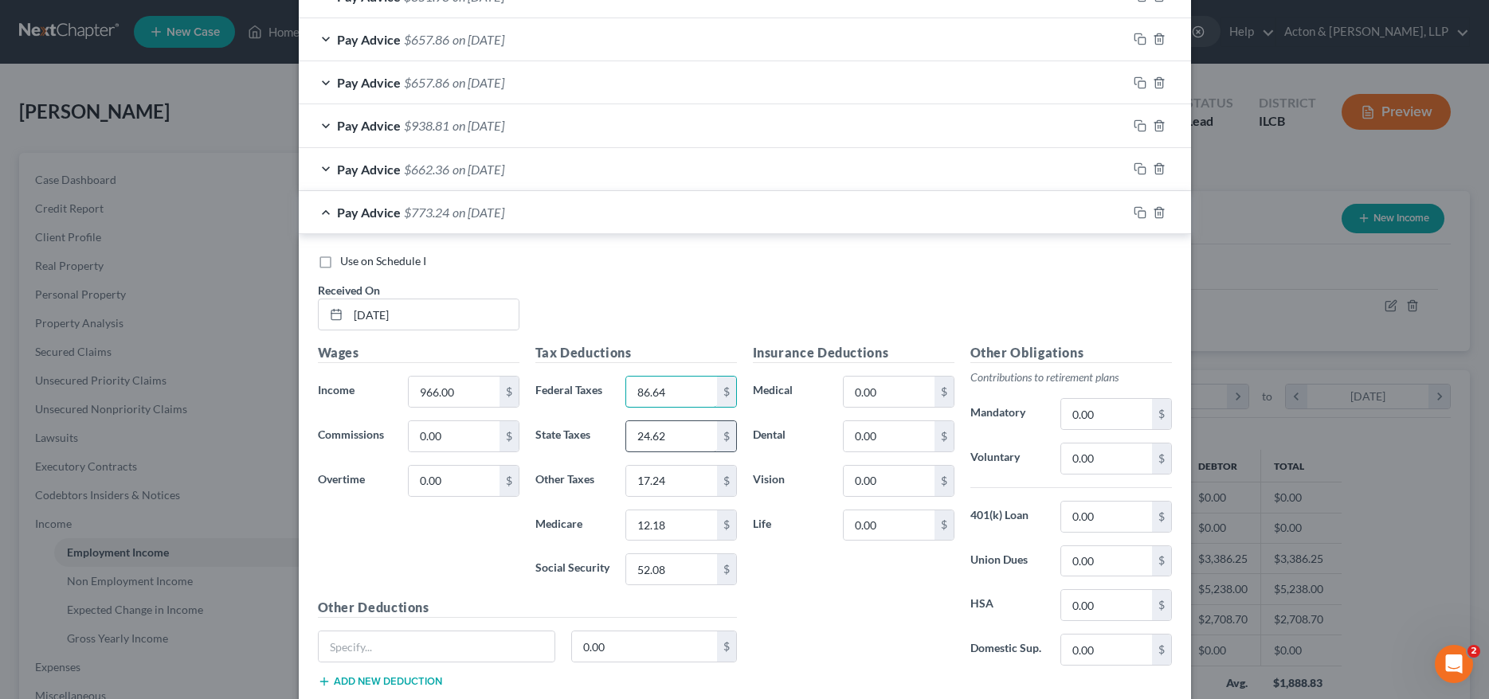
type input "86.64"
click at [673, 435] on input "24.62" at bounding box center [671, 436] width 90 height 30
type input "28.40"
click at [676, 476] on input "17.24" at bounding box center [671, 481] width 90 height 30
type input "19.88"
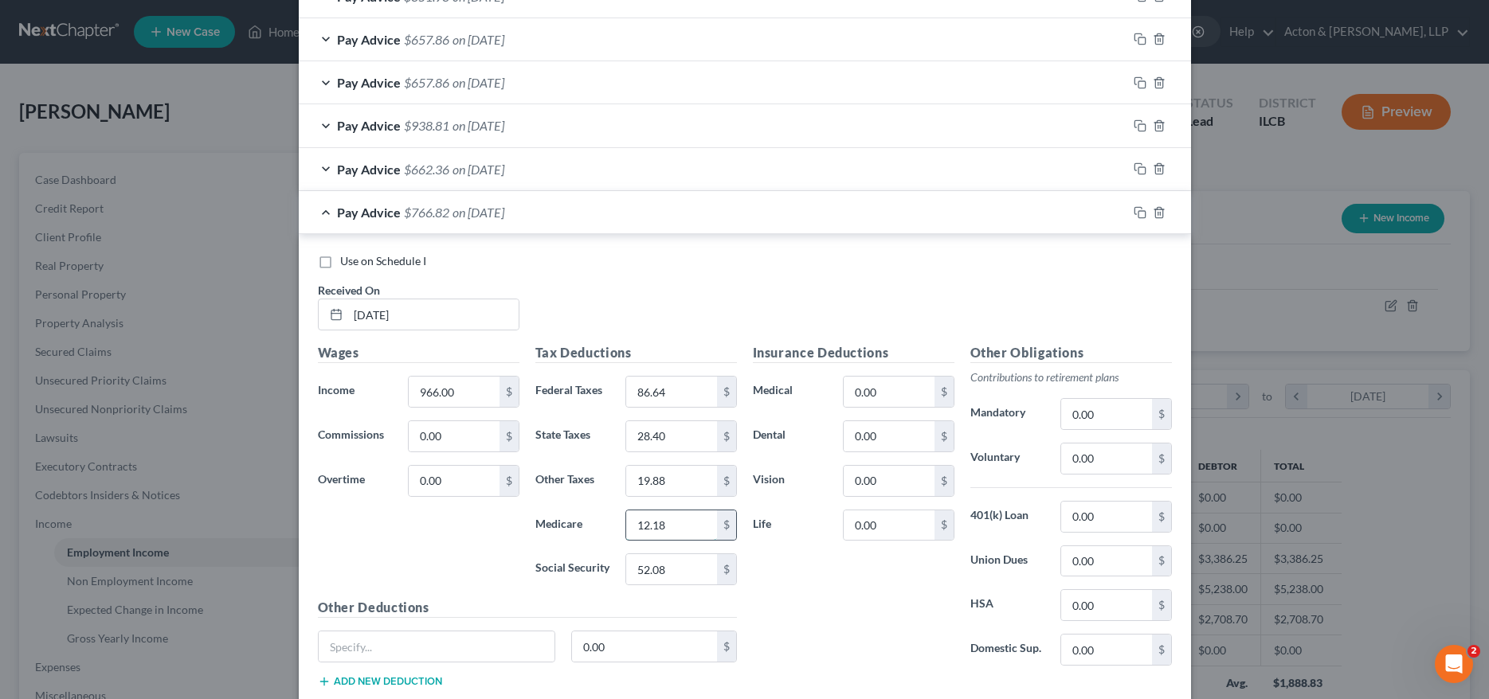
click at [668, 530] on input "12.18" at bounding box center [671, 526] width 90 height 30
type input "14.01"
click at [684, 570] on input "52.08" at bounding box center [671, 569] width 90 height 30
type input "59.89"
click at [836, 601] on div "Insurance Deductions Medical 0.00 $ Dental 0.00 $ Vision 0.00 $ Life 0.00 $" at bounding box center [853, 510] width 217 height 335
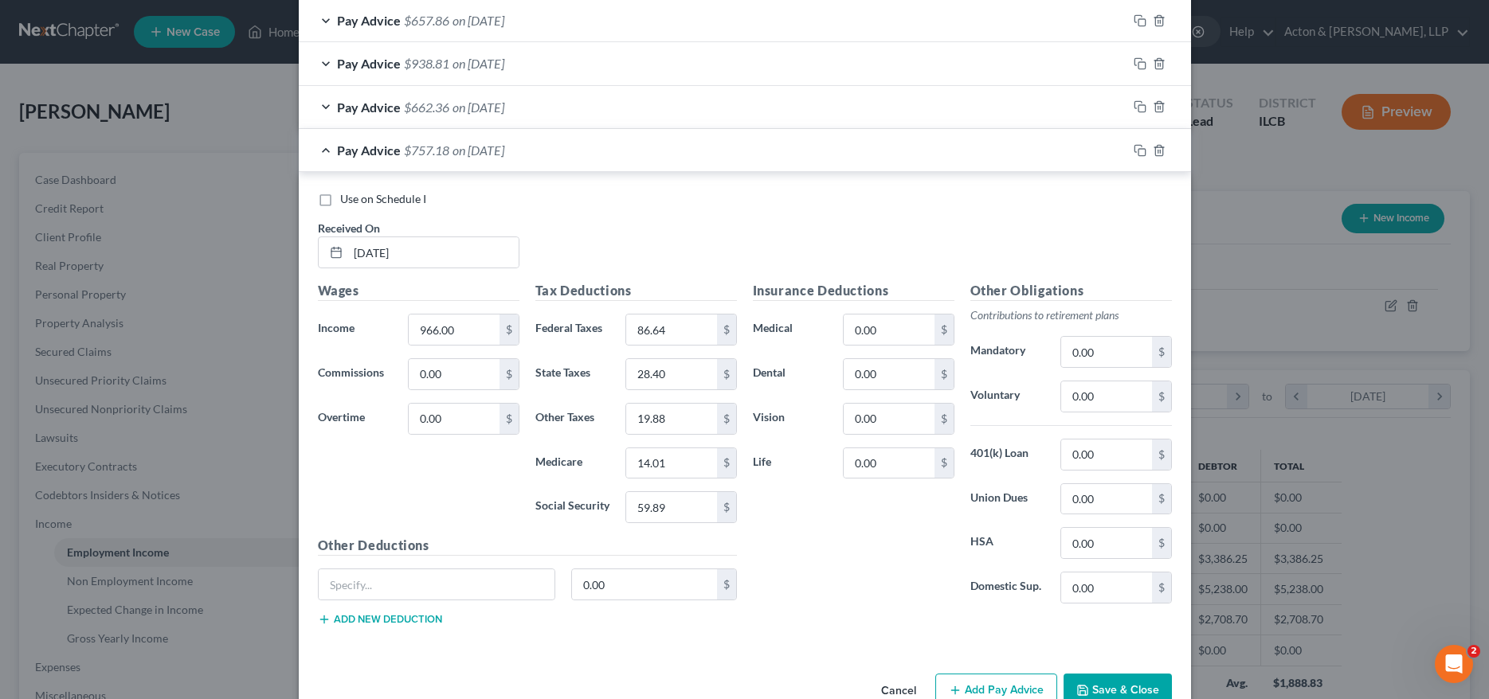
scroll to position [1019, 0]
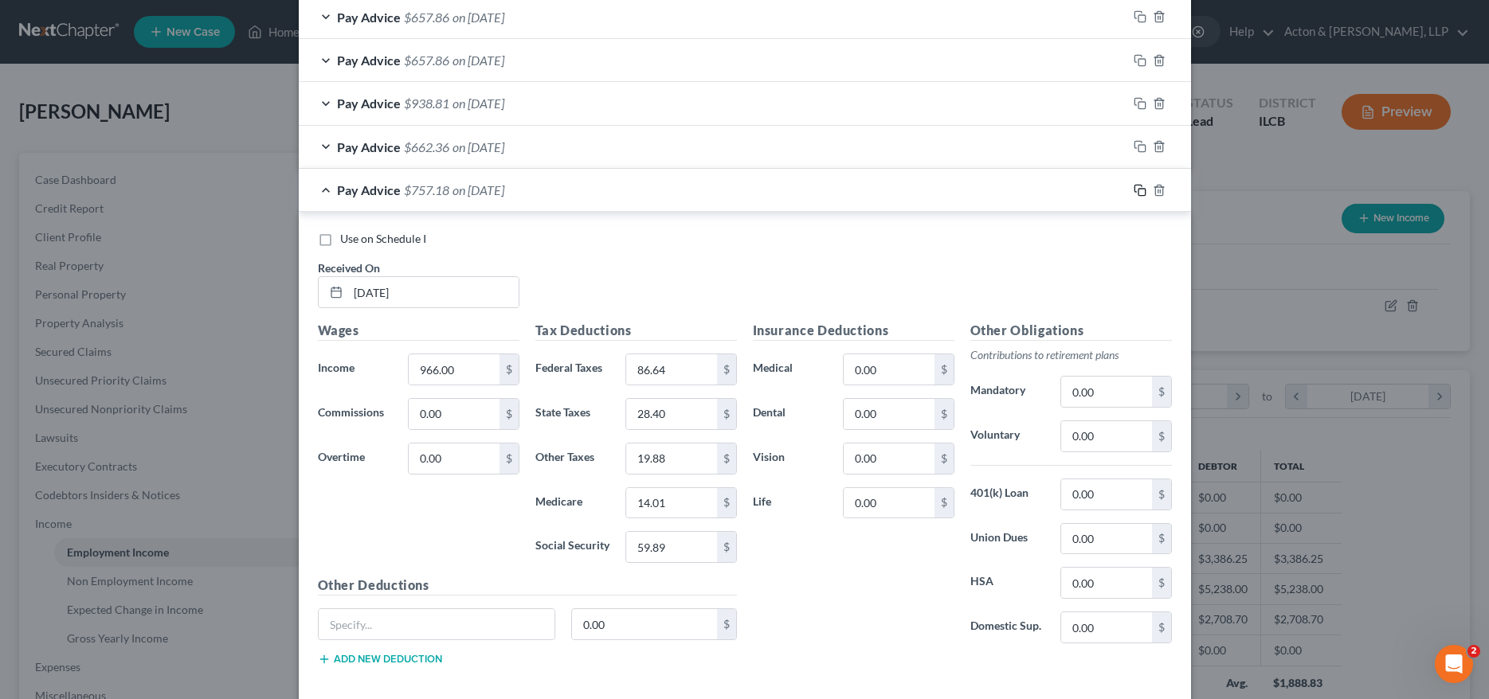
click at [1136, 188] on icon "button" at bounding box center [1140, 190] width 13 height 13
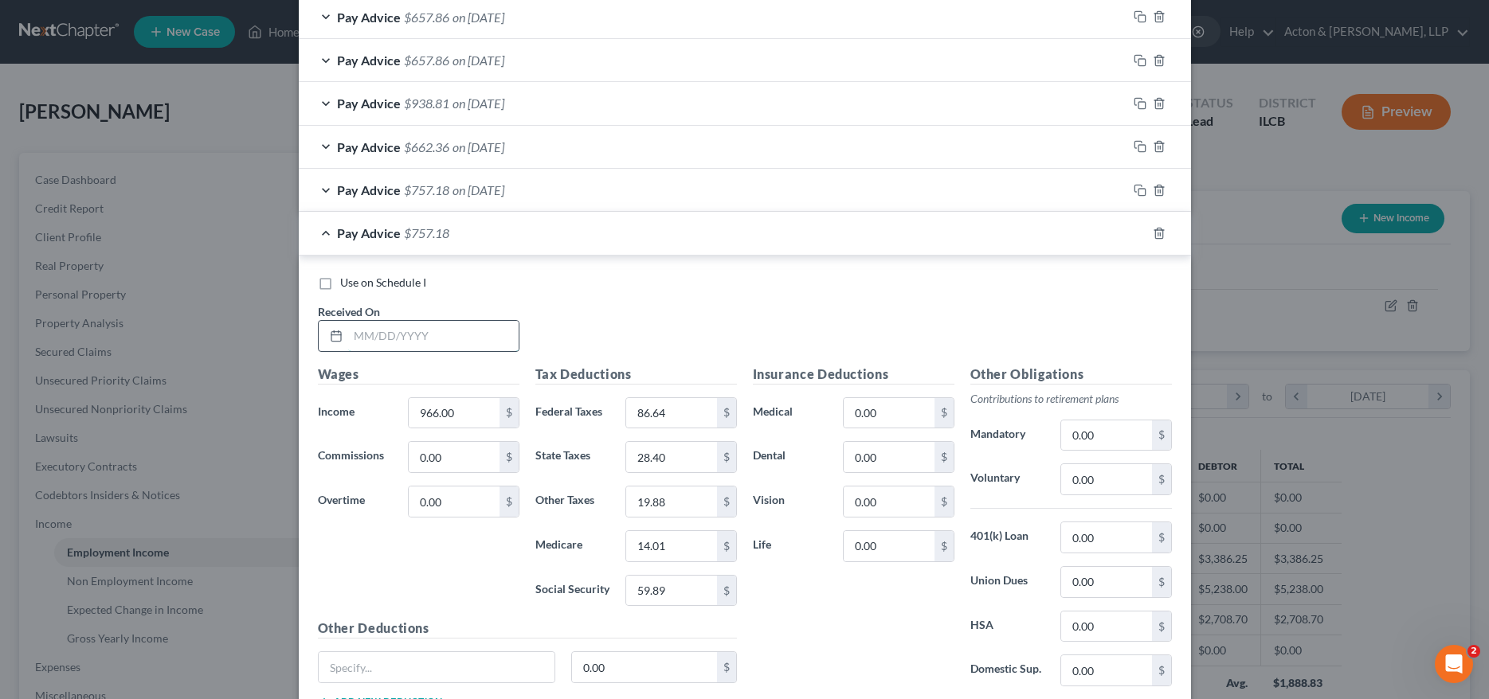
click at [396, 333] on input "text" at bounding box center [433, 336] width 170 height 30
type input "03/28/2025"
click at [470, 418] on input "966.00" at bounding box center [454, 413] width 90 height 30
type input "840"
click at [666, 403] on input "86.64" at bounding box center [671, 413] width 90 height 30
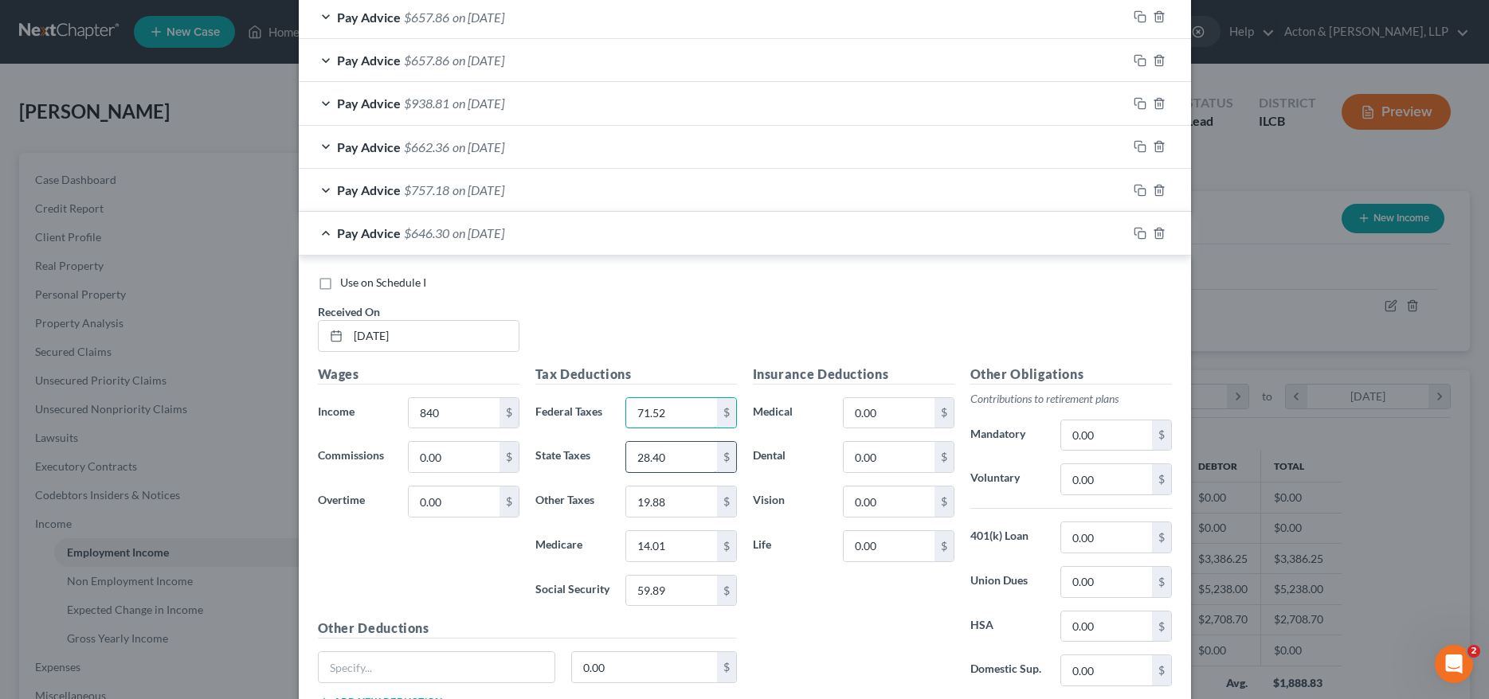
type input "71.52"
click at [675, 459] on input "28.40" at bounding box center [671, 457] width 90 height 30
type input "24.62"
click at [678, 501] on input "19.88" at bounding box center [671, 502] width 90 height 30
type input "17.24"
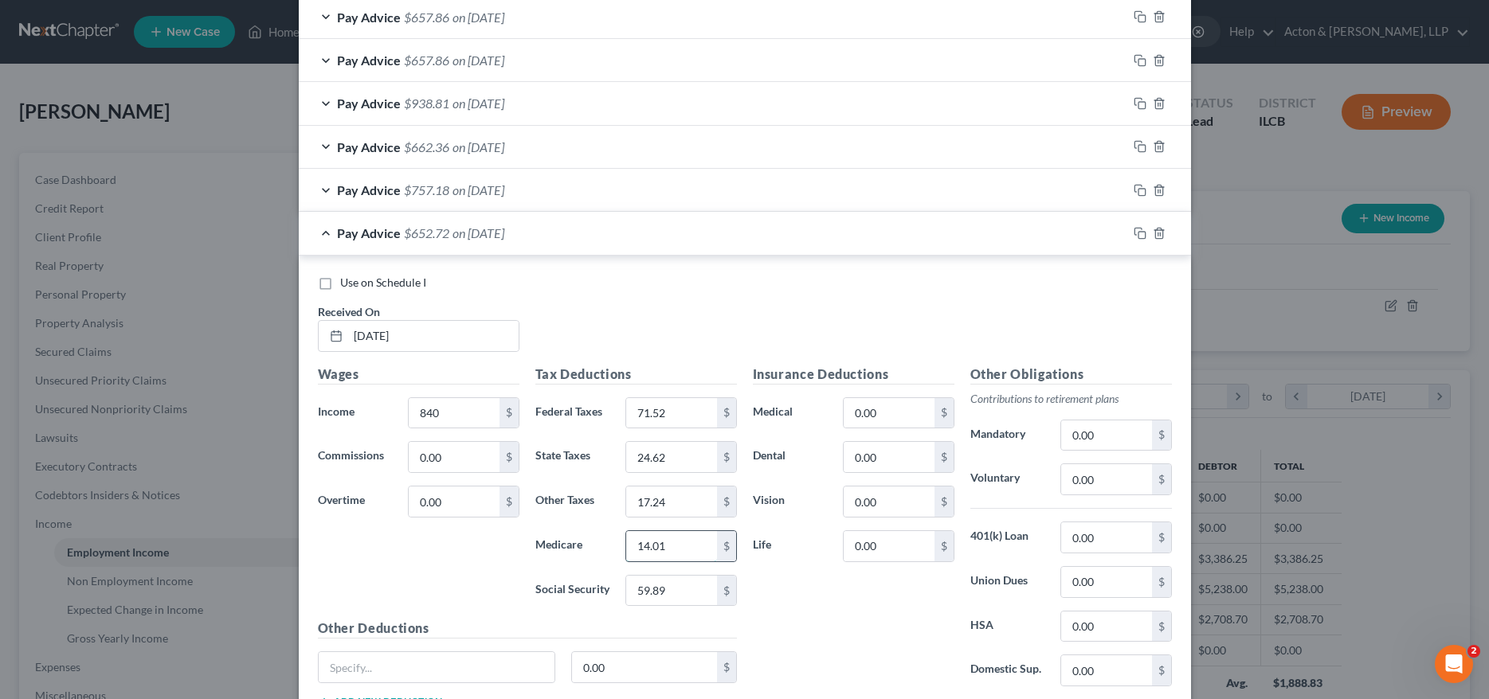
click at [675, 549] on input "14.01" at bounding box center [671, 546] width 90 height 30
type input "12.18"
click at [669, 598] on input "59.89" at bounding box center [671, 591] width 90 height 30
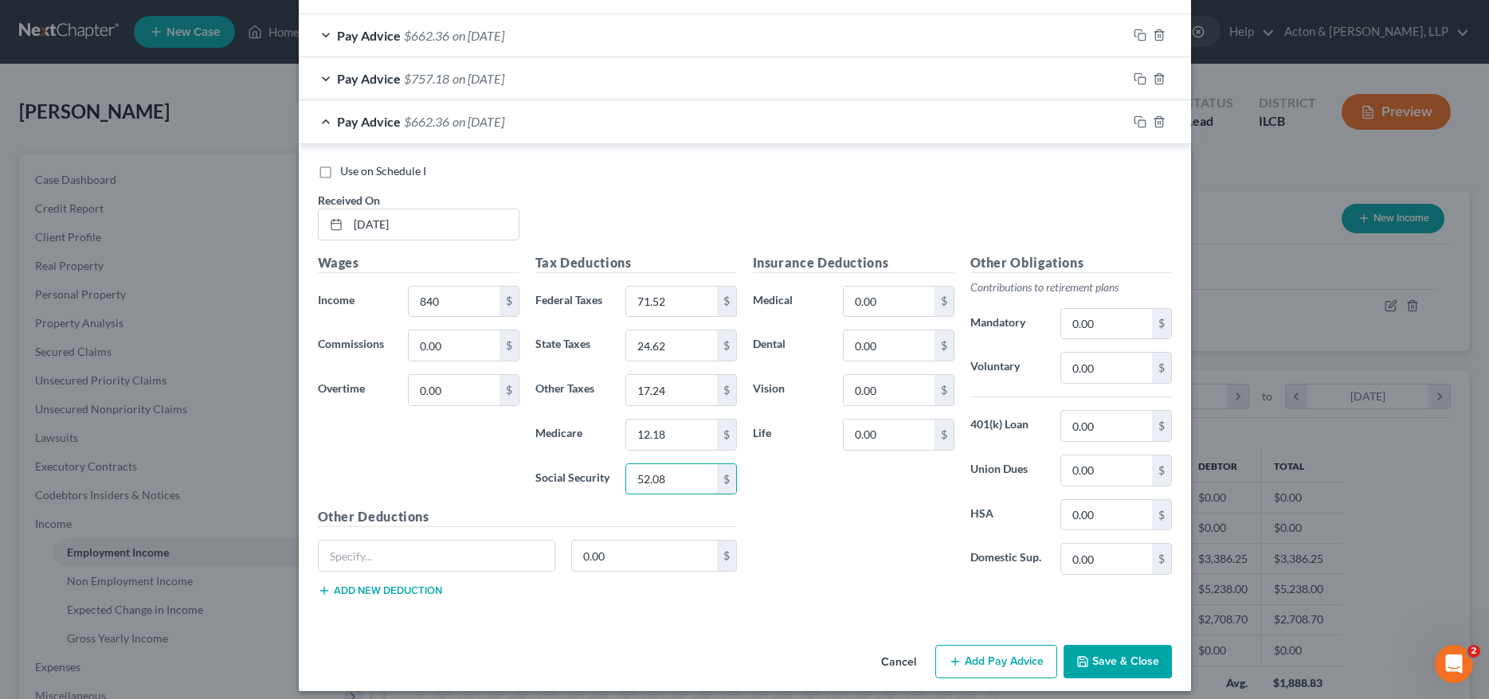
scroll to position [1142, 0]
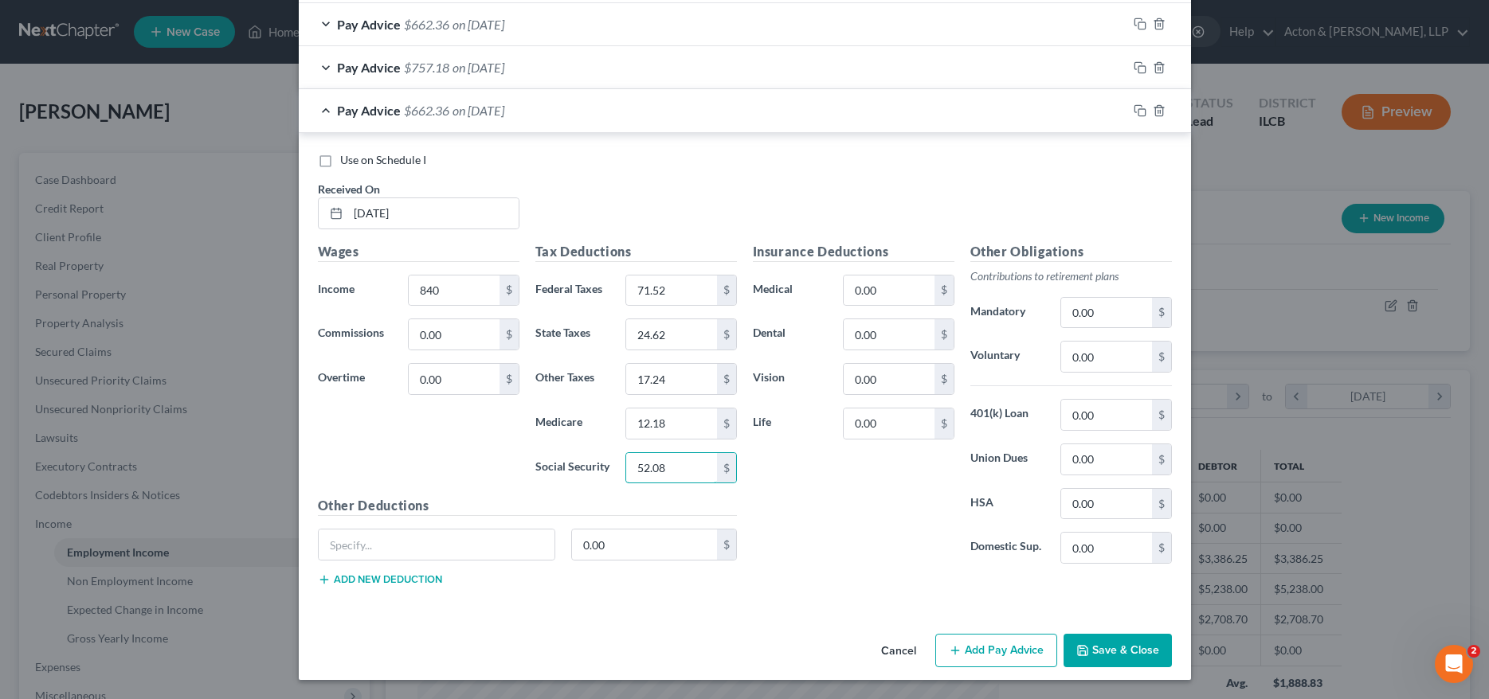
type input "52.08"
click at [1134, 112] on icon "button" at bounding box center [1140, 110] width 13 height 13
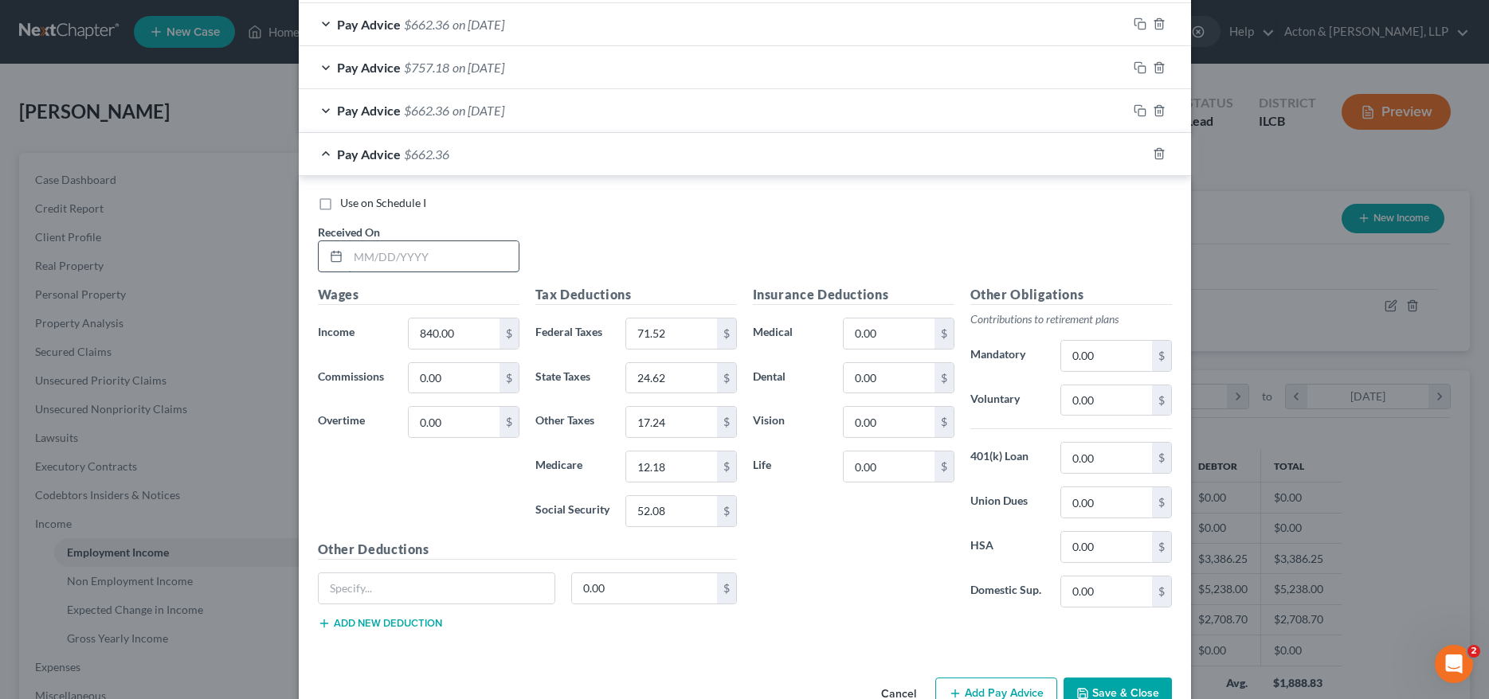
click at [444, 255] on input "text" at bounding box center [433, 256] width 170 height 30
type input "03/14/2025"
click at [467, 342] on input "840.00" at bounding box center [454, 334] width 90 height 30
type input "834"
click at [659, 329] on input "71.52" at bounding box center [671, 334] width 90 height 30
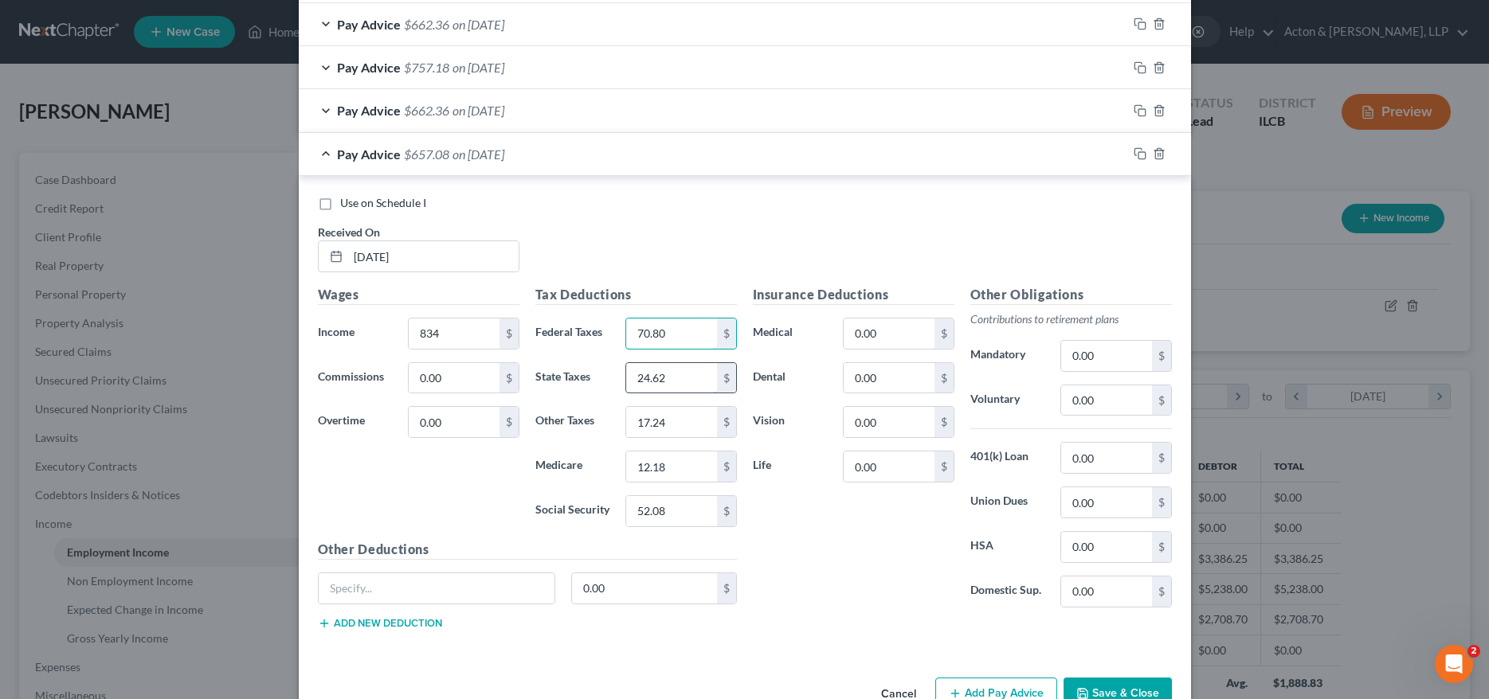
type input "70.80"
click at [680, 384] on input "24.62" at bounding box center [671, 378] width 90 height 30
type input "24.44"
click at [680, 427] on input "17.24" at bounding box center [671, 422] width 90 height 30
type input "17.11"
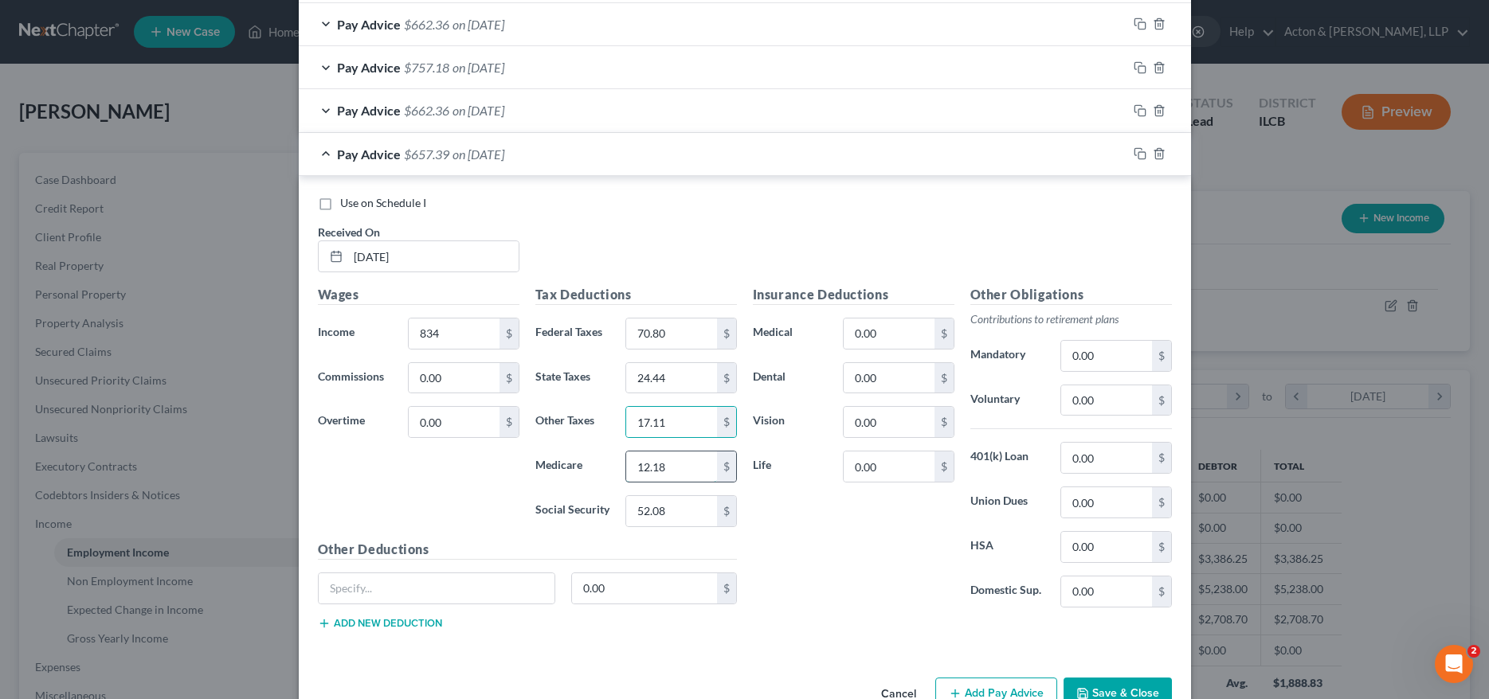
click at [681, 465] on input "12.18" at bounding box center [671, 467] width 90 height 30
type input "12.09"
click at [684, 507] on input "52.08" at bounding box center [671, 511] width 90 height 30
type input "51.71"
click at [801, 556] on div "Insurance Deductions Medical 0.00 $ Dental 0.00 $ Vision 0.00 $ Life 0.00 $" at bounding box center [853, 452] width 217 height 335
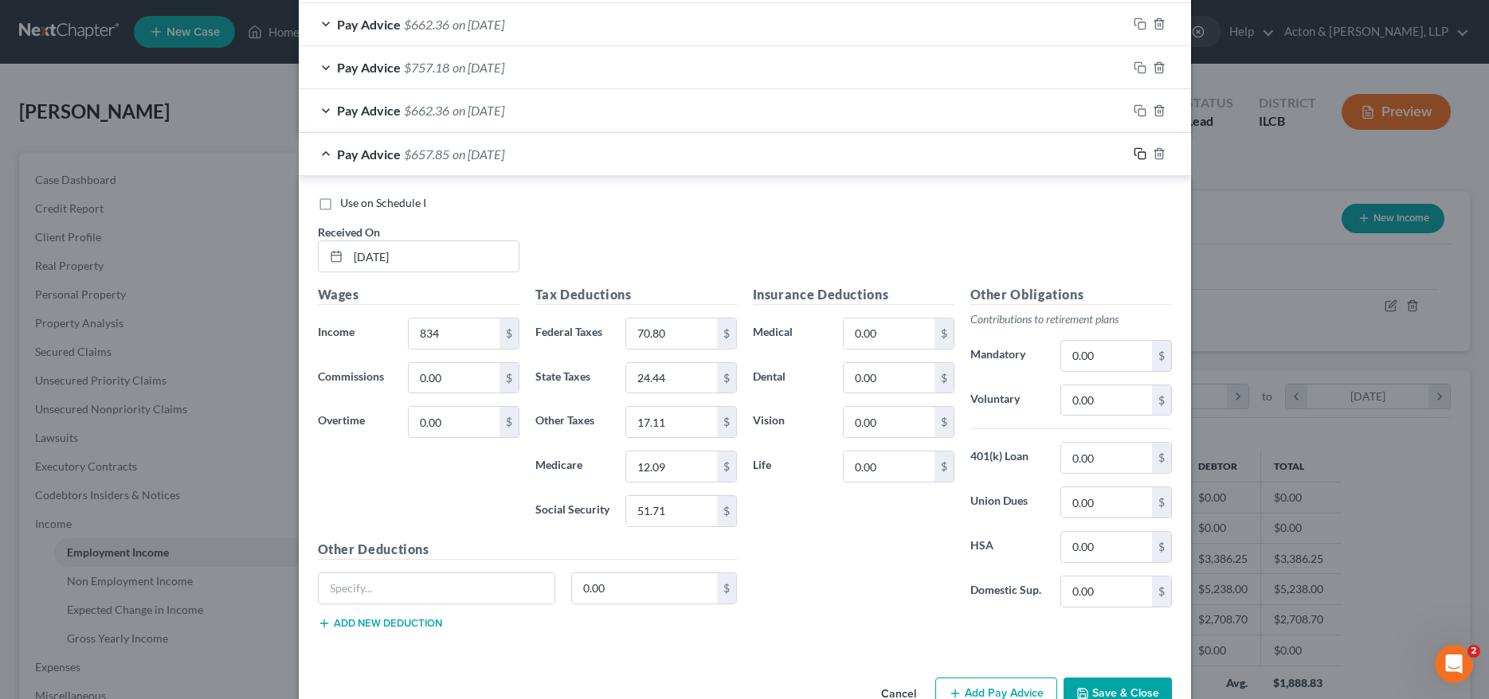
click at [1134, 147] on icon "button" at bounding box center [1140, 153] width 13 height 13
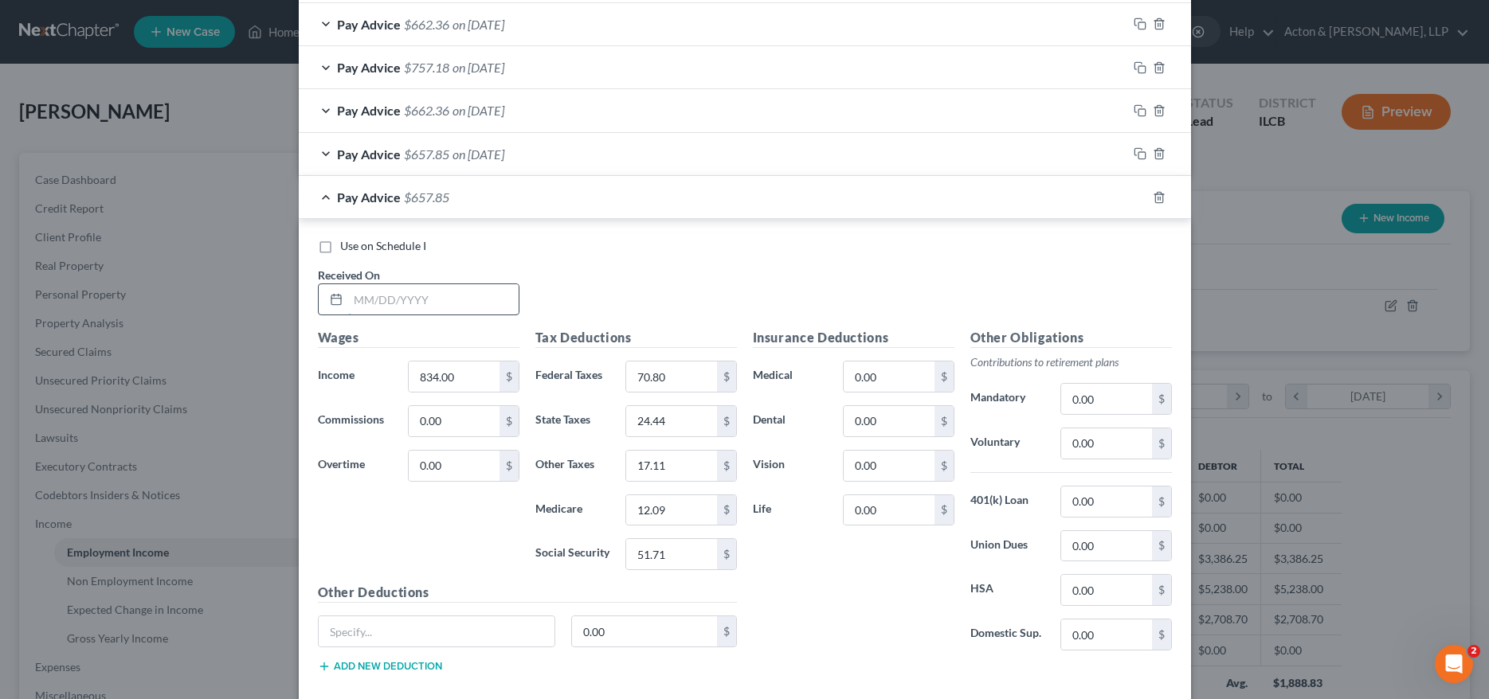
click at [392, 295] on input "text" at bounding box center [433, 299] width 170 height 30
type input "03/07/2025"
click at [449, 386] on input "834.00" at bounding box center [454, 377] width 90 height 30
type input "840"
click at [686, 366] on input "70.80" at bounding box center [671, 377] width 90 height 30
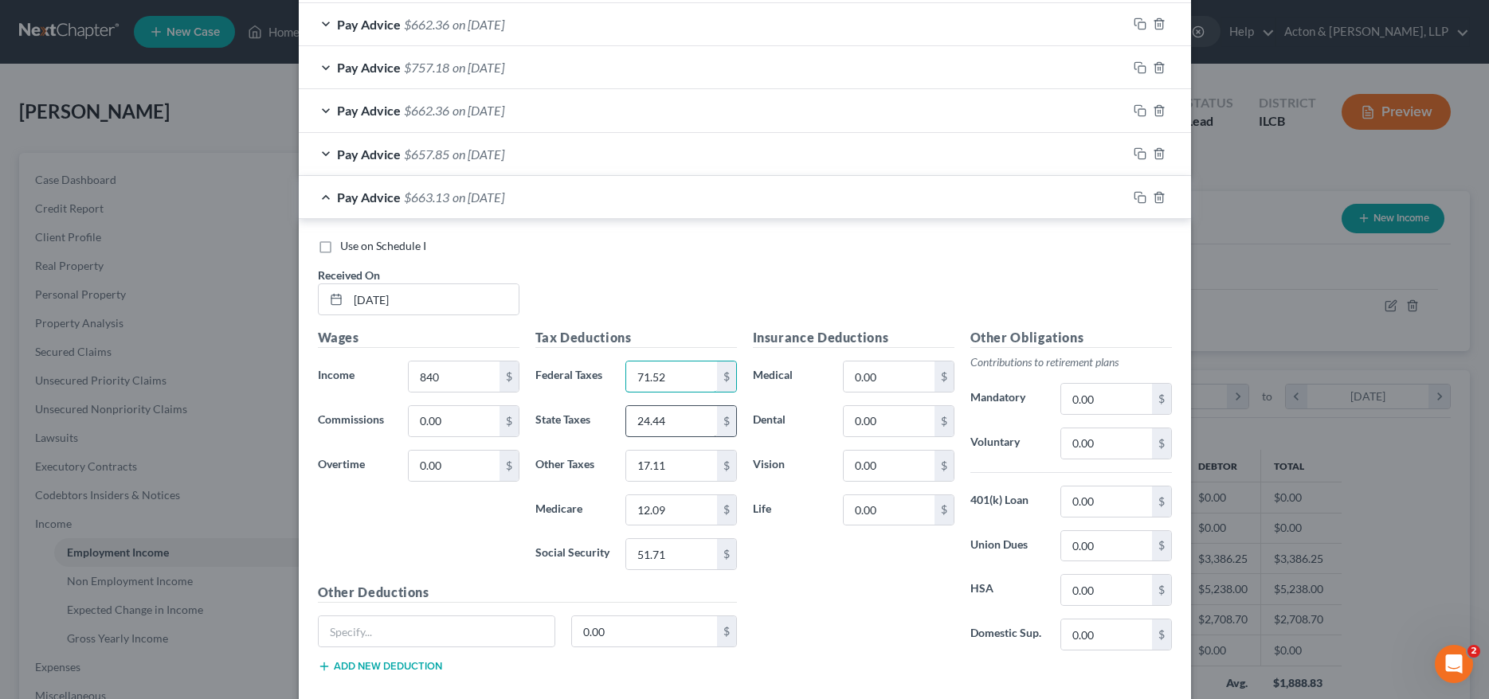
type input "71.52"
click at [686, 417] on input "24.44" at bounding box center [671, 421] width 90 height 30
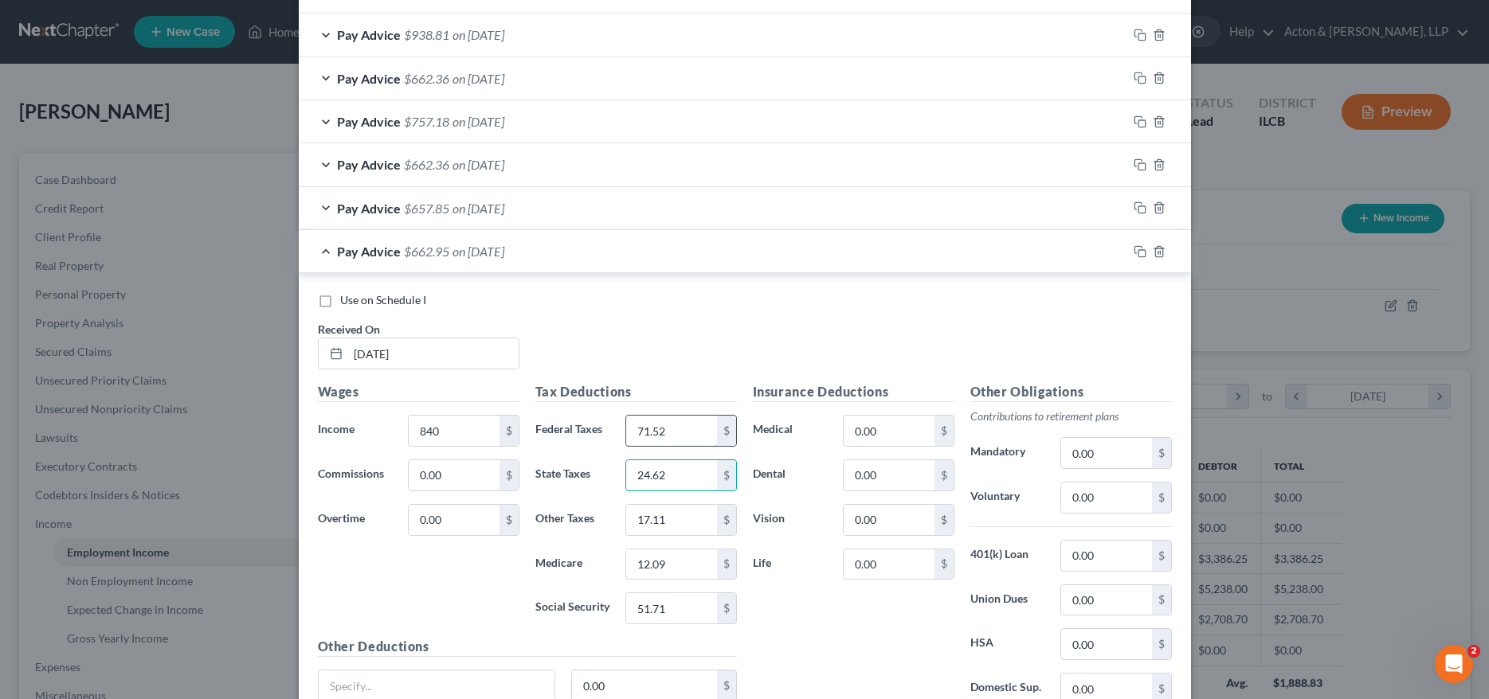
scroll to position [1062, 0]
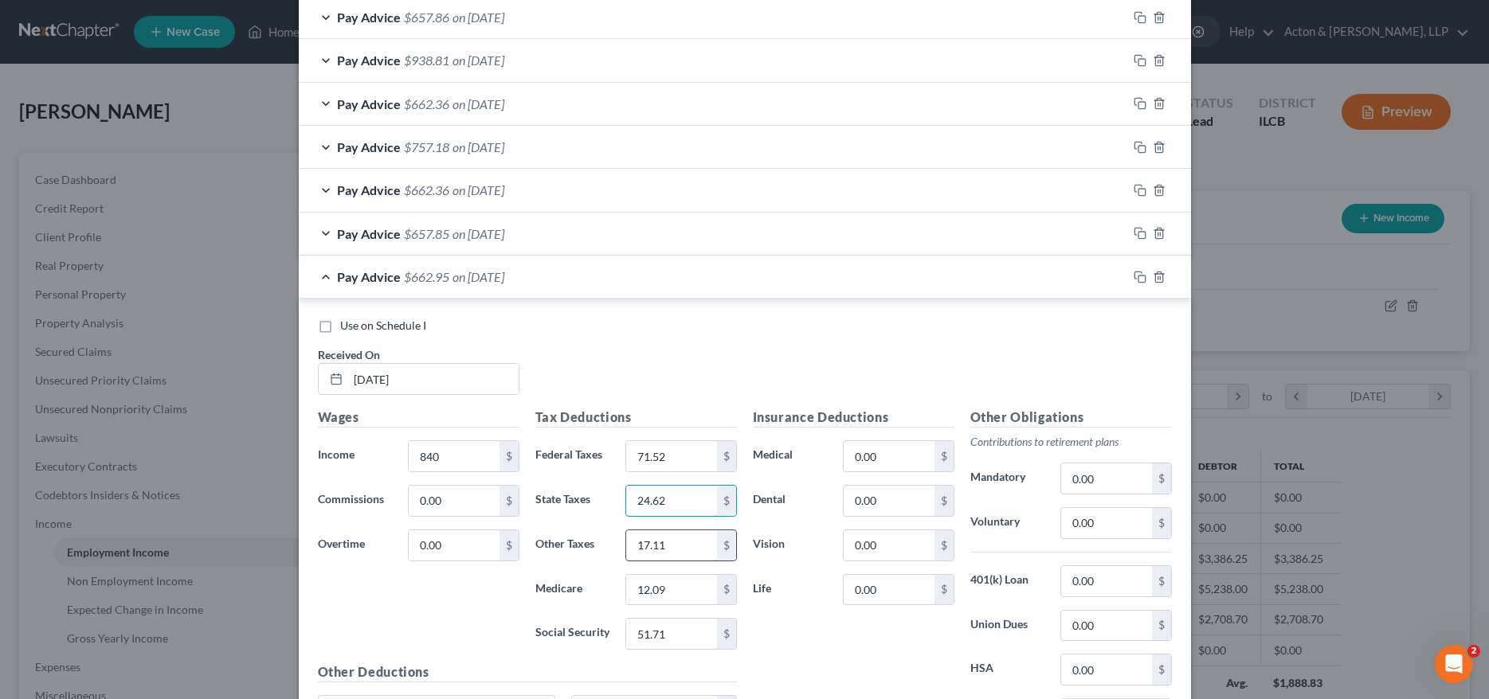
type input "24.62"
click at [671, 543] on input "17.11" at bounding box center [671, 546] width 90 height 30
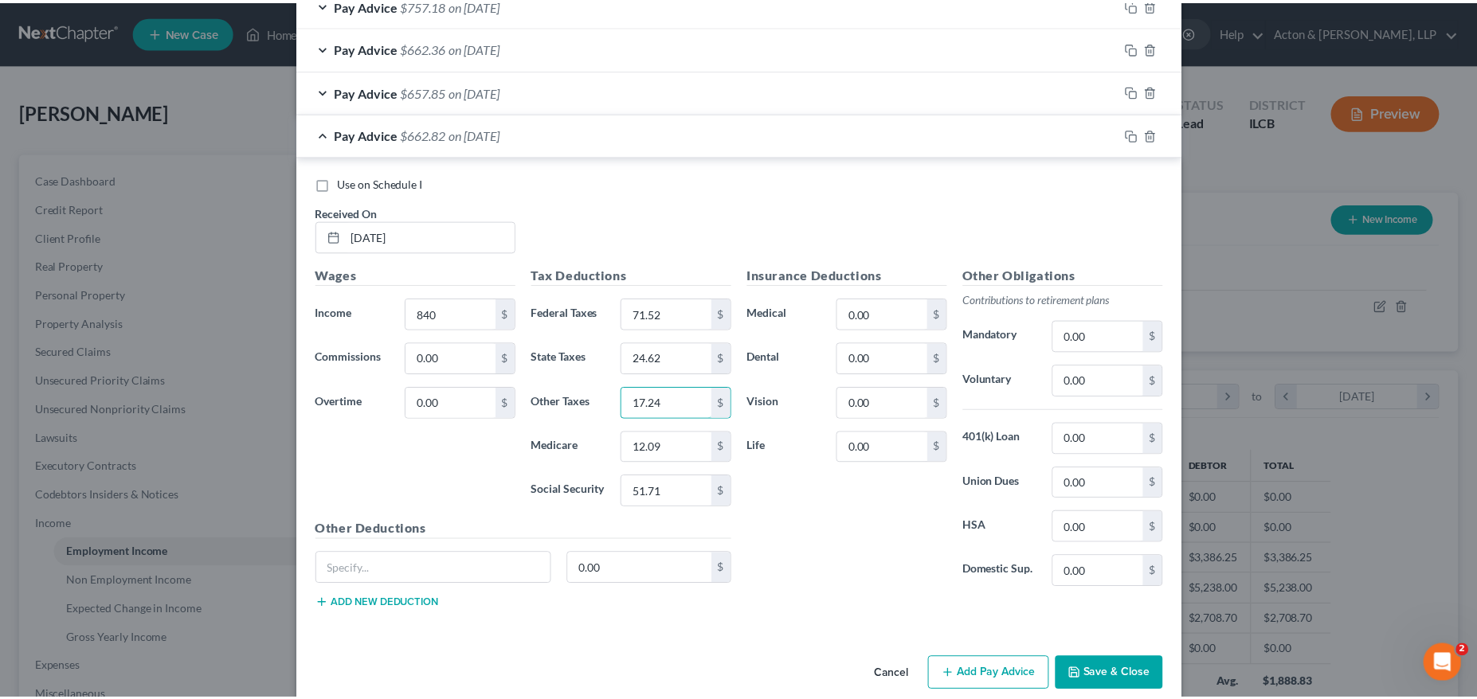
scroll to position [1221, 0]
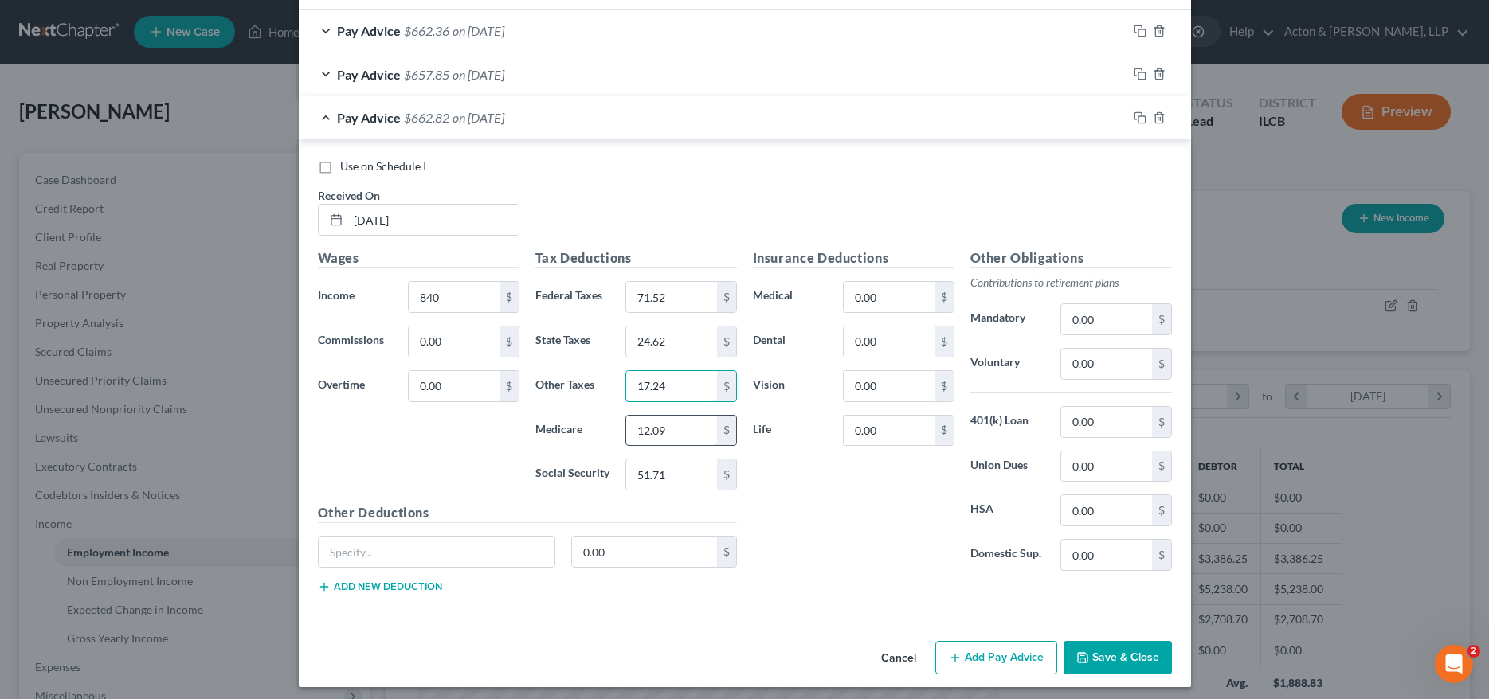
type input "17.24"
click at [672, 423] on input "12.09" at bounding box center [671, 431] width 90 height 30
type input "12.18"
click at [665, 474] on input "51.71" at bounding box center [671, 475] width 90 height 30
type input "52.08"
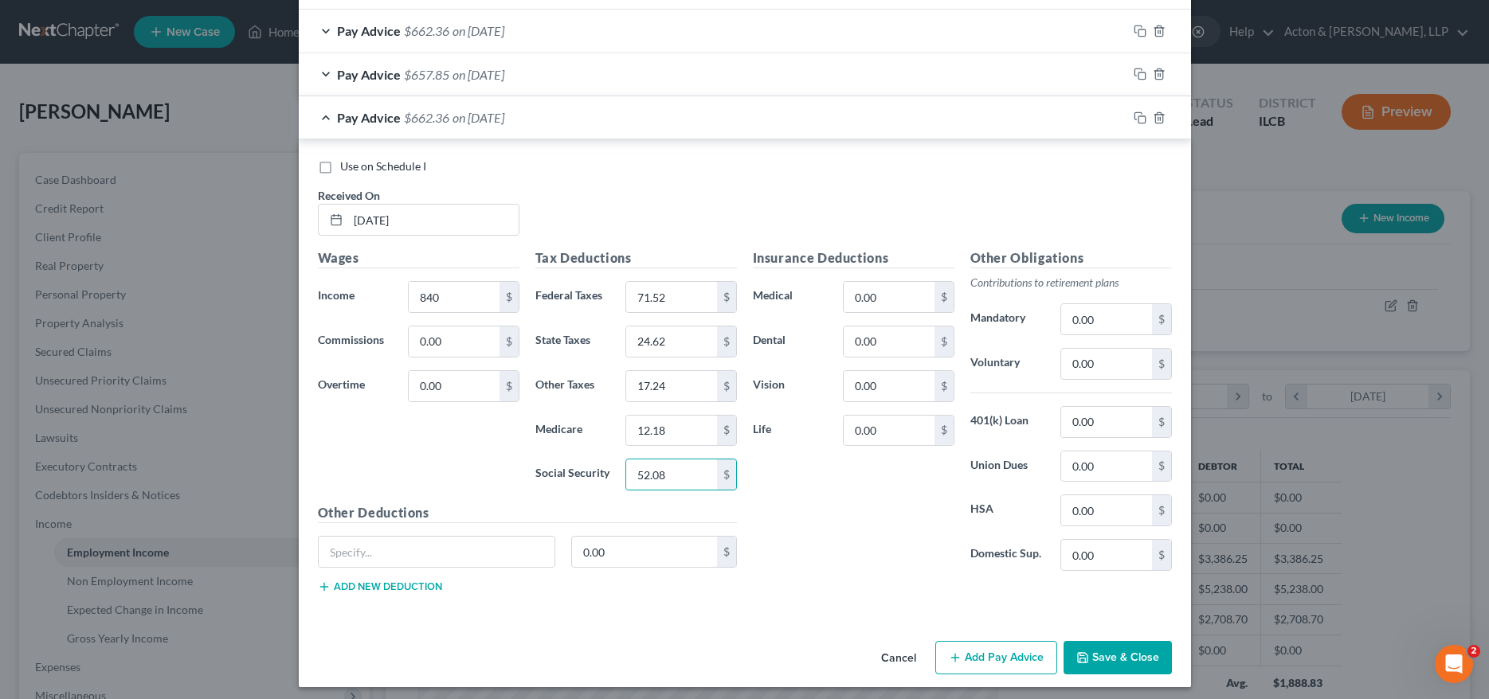
click at [883, 511] on div "Insurance Deductions Medical 0.00 $ Dental 0.00 $ Vision 0.00 $ Life 0.00 $" at bounding box center [853, 416] width 217 height 335
click at [1155, 668] on button "Save & Close" at bounding box center [1118, 657] width 108 height 33
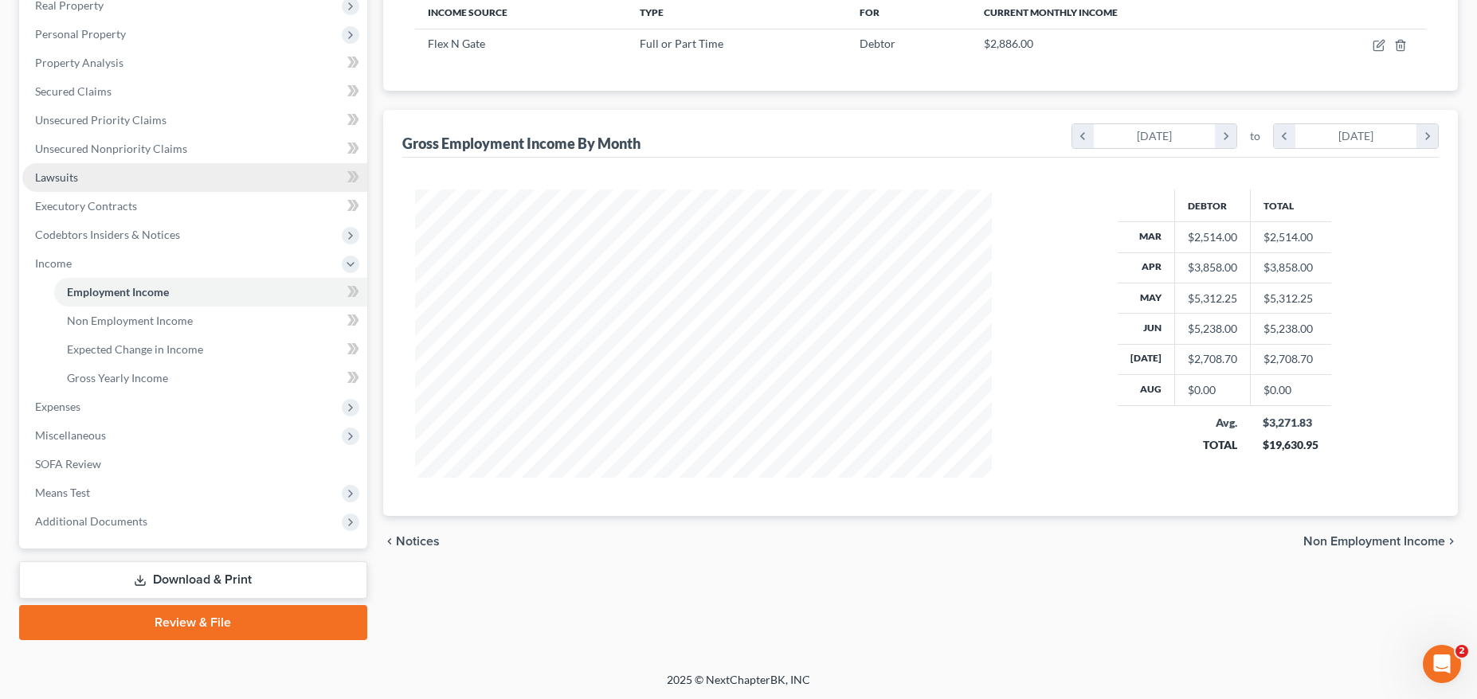
scroll to position [262, 0]
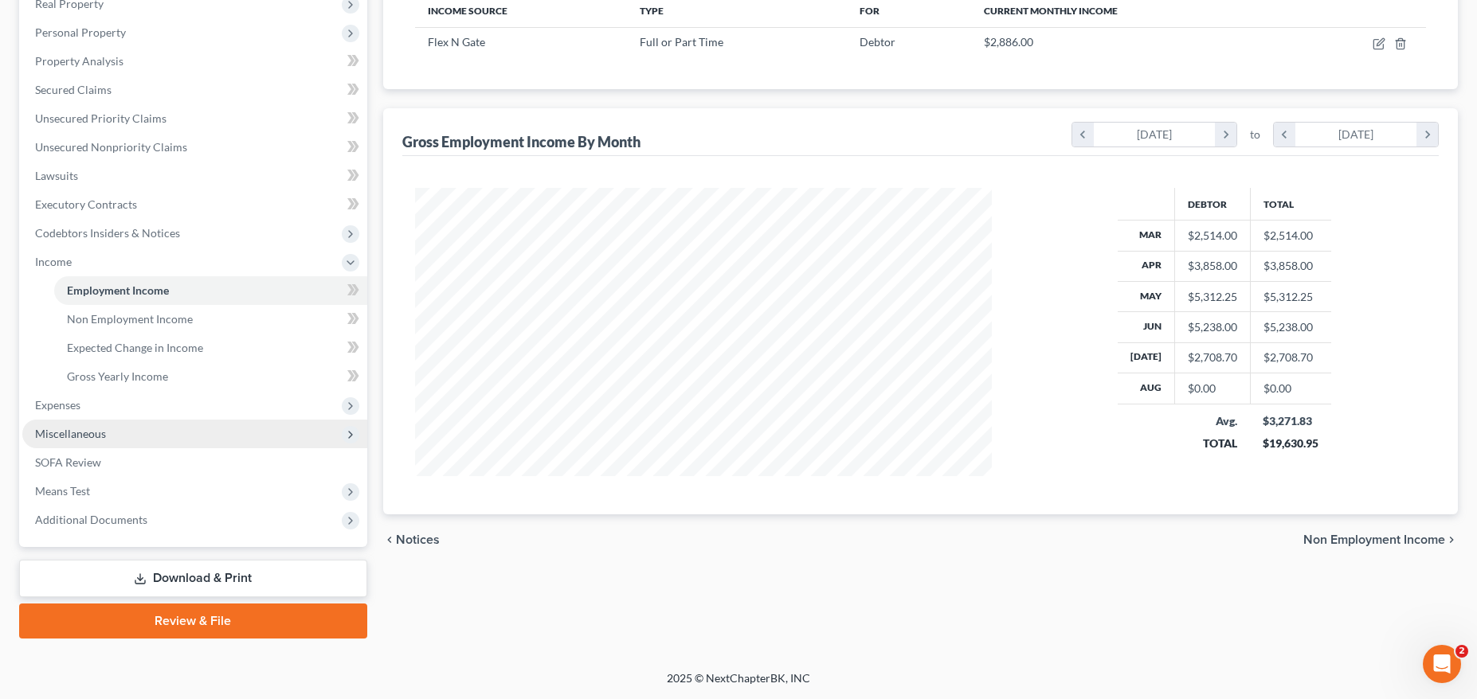
click at [147, 436] on span "Miscellaneous" at bounding box center [194, 434] width 345 height 29
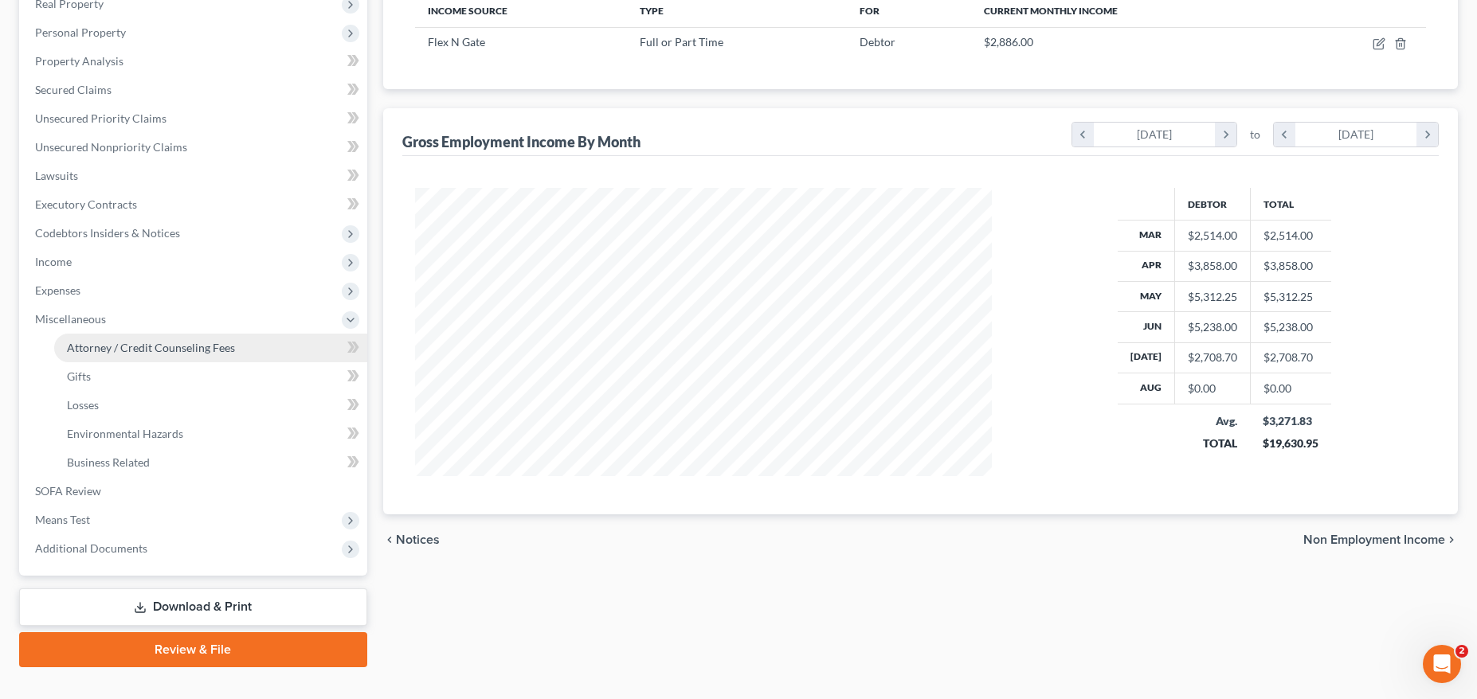
click at [186, 346] on span "Attorney / Credit Counseling Fees" at bounding box center [151, 348] width 168 height 14
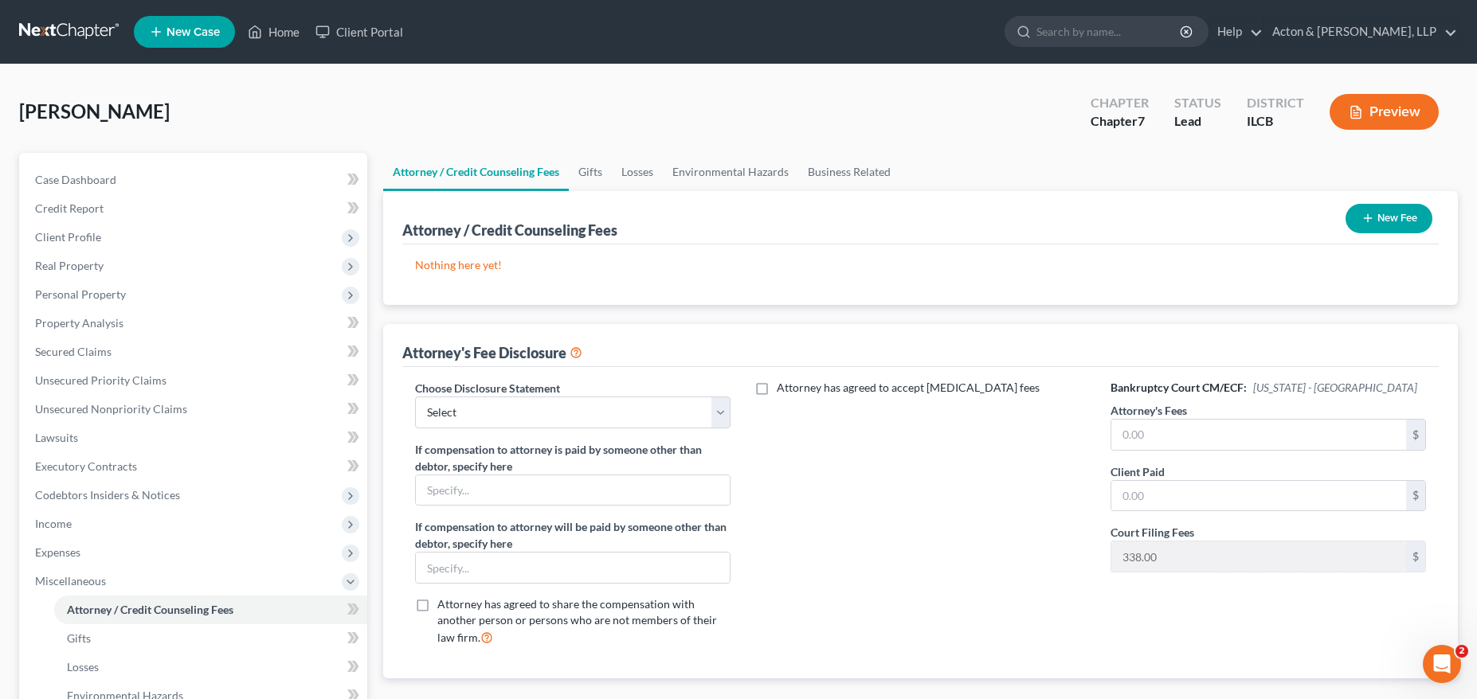
click at [1389, 211] on button "New Fee" at bounding box center [1389, 218] width 87 height 29
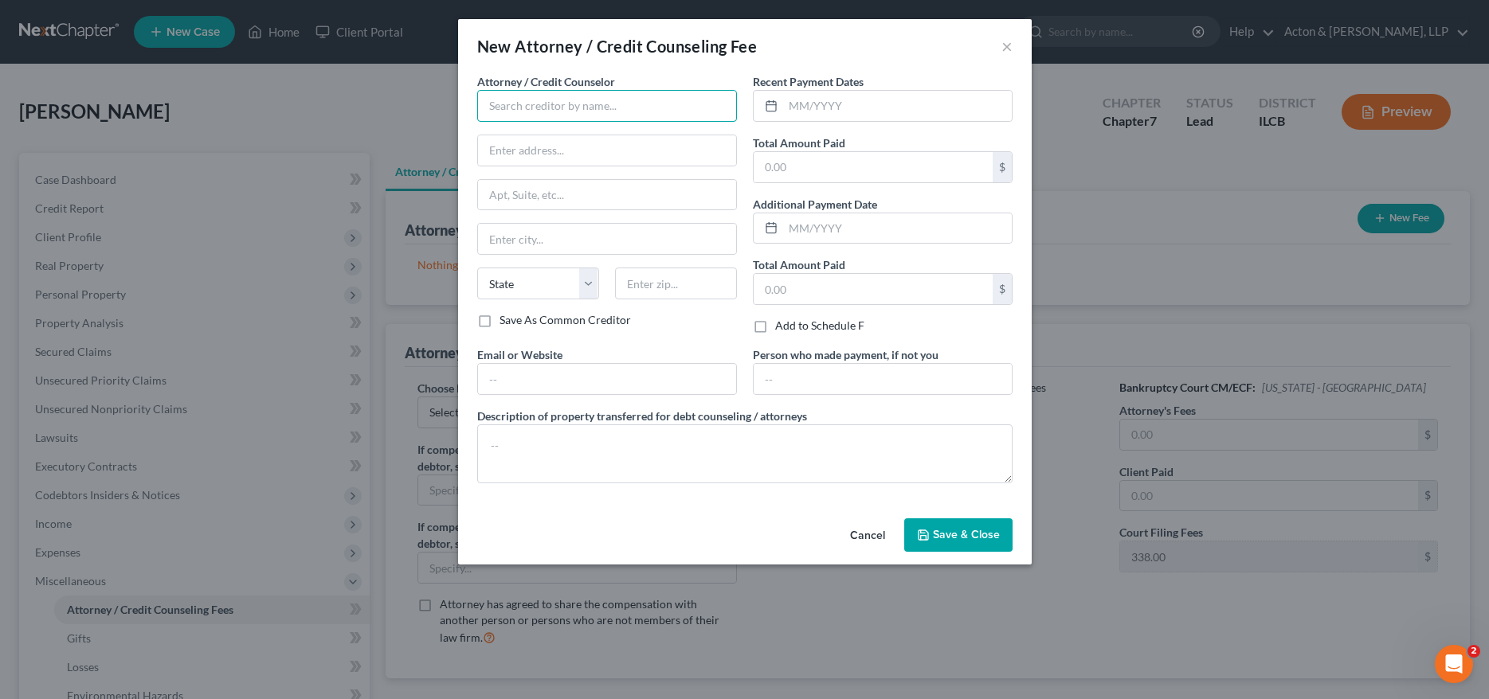
click at [564, 99] on input "text" at bounding box center [607, 106] width 260 height 32
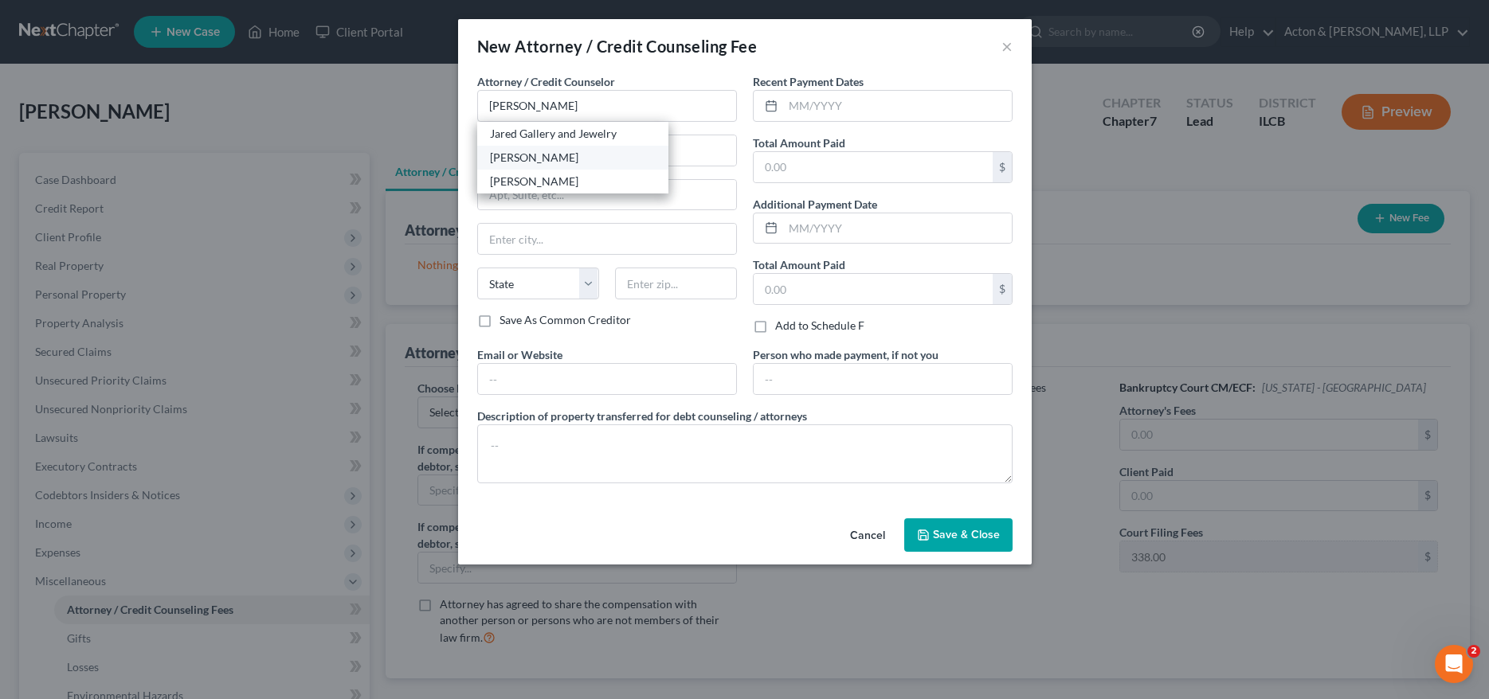
click at [556, 153] on div "[PERSON_NAME]" at bounding box center [573, 158] width 166 height 16
type input "[PERSON_NAME]"
type input "[STREET_ADDRESS]"
type input "[GEOGRAPHIC_DATA]"
select select "14"
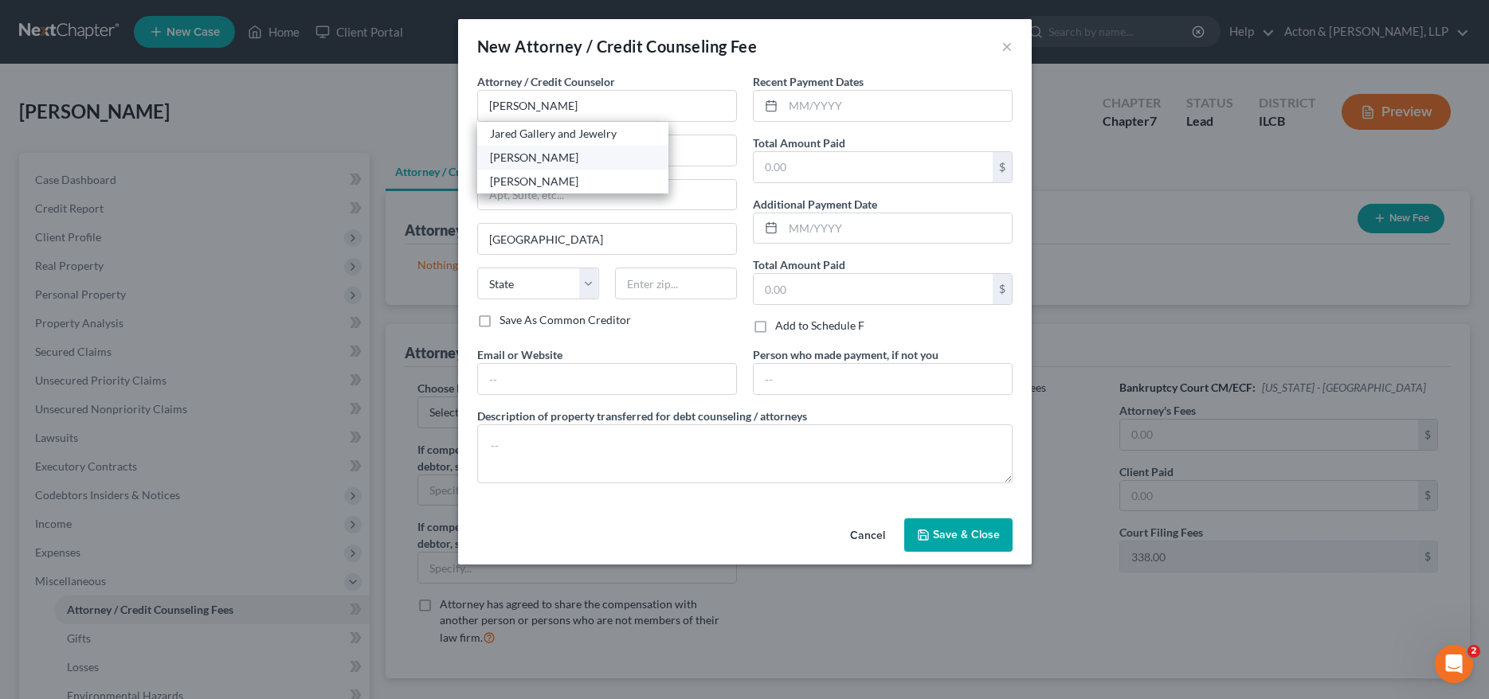
type input "61832"
click at [811, 107] on input "text" at bounding box center [897, 106] width 229 height 30
click at [798, 174] on input "text" at bounding box center [873, 167] width 239 height 30
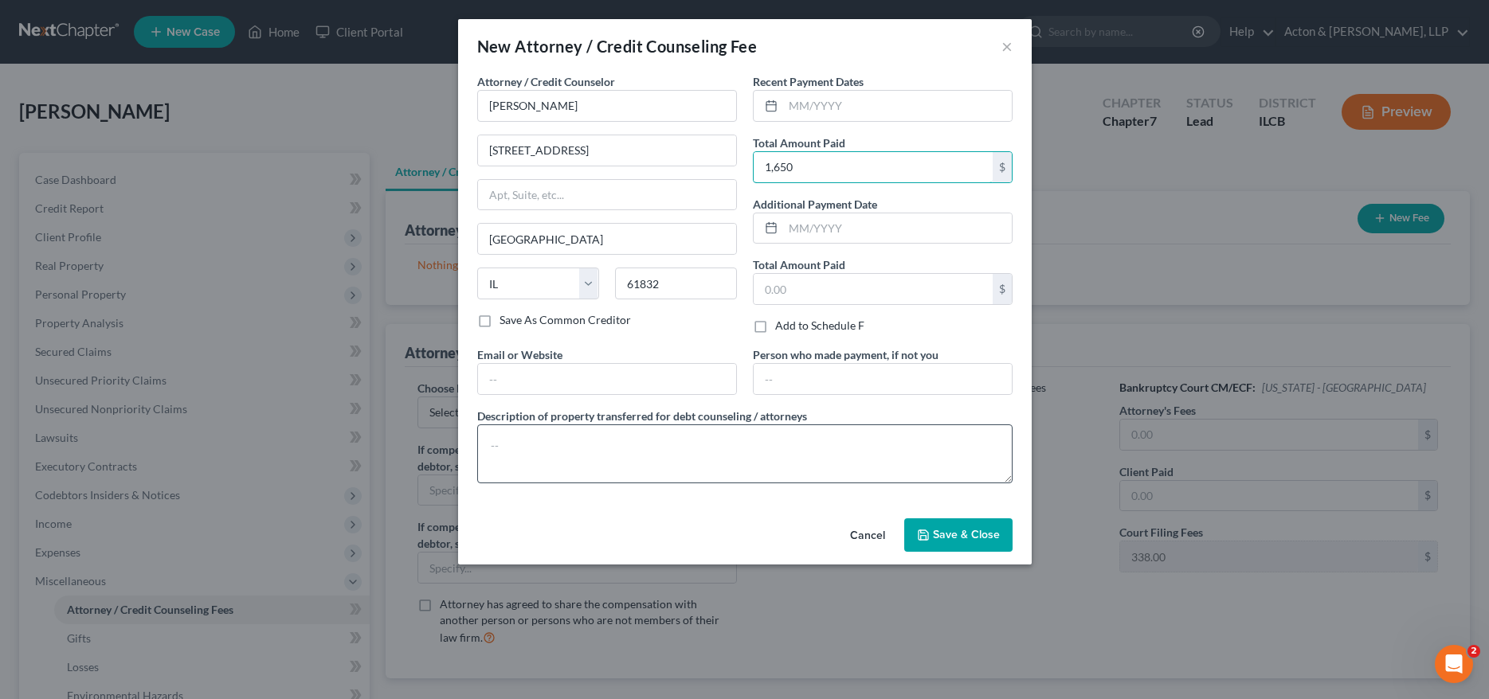
type input "1,650"
click at [681, 441] on textarea at bounding box center [744, 454] width 535 height 59
type textarea "Attorney fees/ Bankruptcy filing fees"
click at [970, 536] on span "Save & Close" at bounding box center [966, 535] width 67 height 14
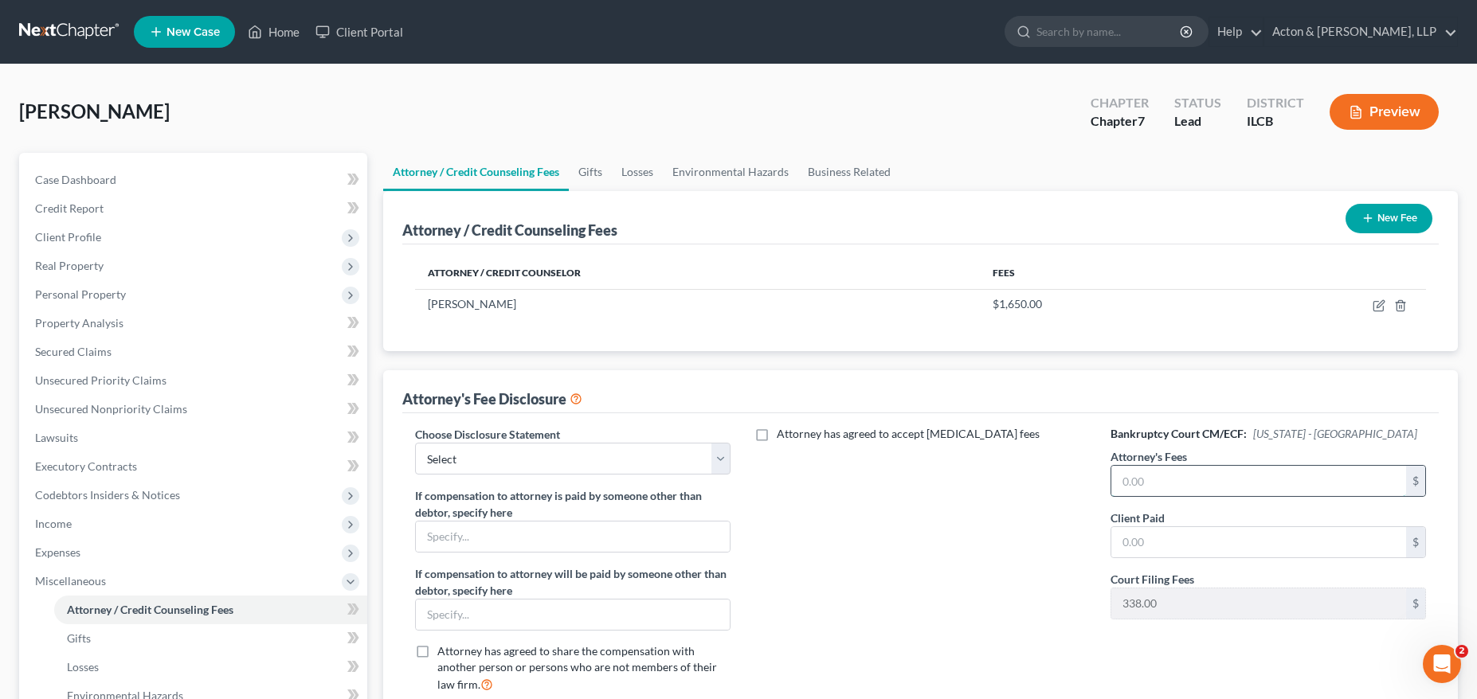
click at [1194, 483] on input "text" at bounding box center [1259, 481] width 296 height 30
type input "1,650"
click at [1146, 545] on input "text" at bounding box center [1259, 542] width 296 height 30
type input "1,650"
drag, startPoint x: 515, startPoint y: 459, endPoint x: 471, endPoint y: 460, distance: 43.8
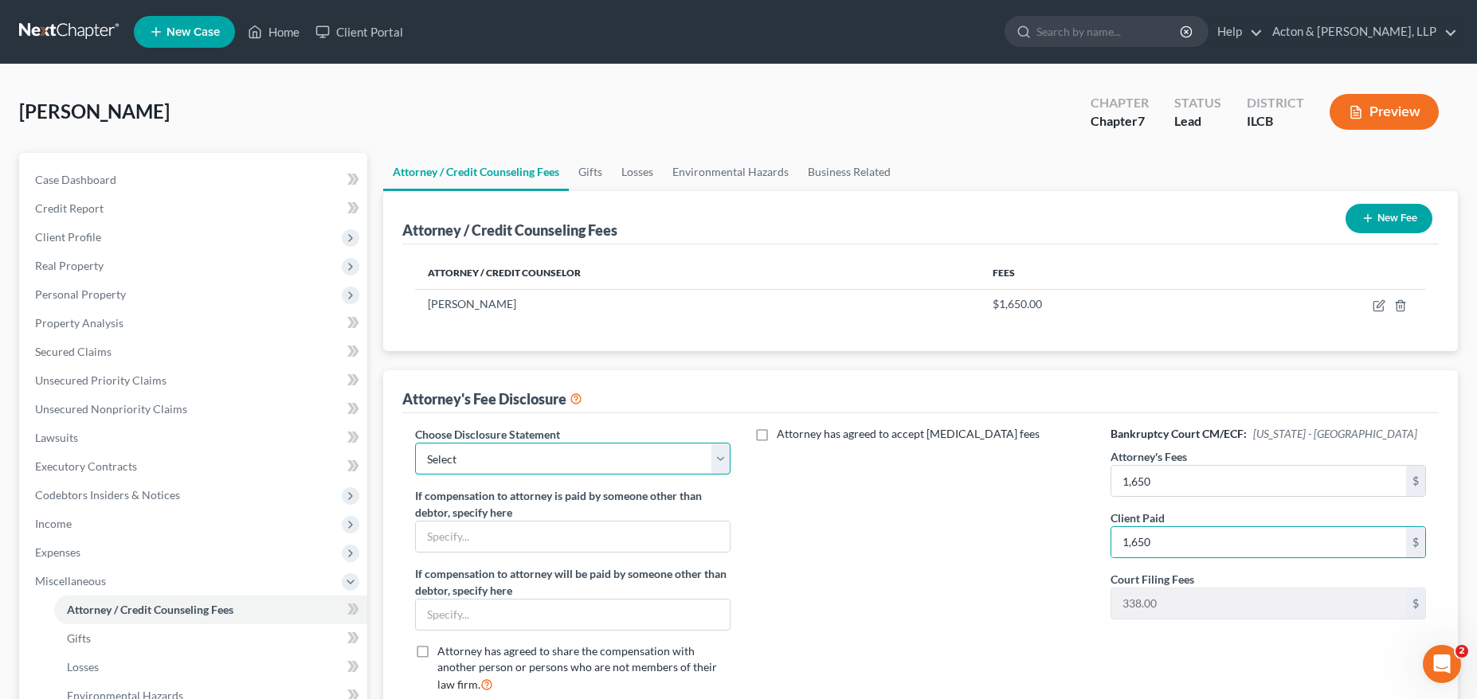
click at [515, 459] on select "Select Partner" at bounding box center [573, 459] width 316 height 32
select select "0"
click at [415, 443] on select "Select Partner" at bounding box center [573, 459] width 316 height 32
click at [784, 531] on div "Attorney has agreed to accept [MEDICAL_DATA] fees" at bounding box center [920, 566] width 348 height 280
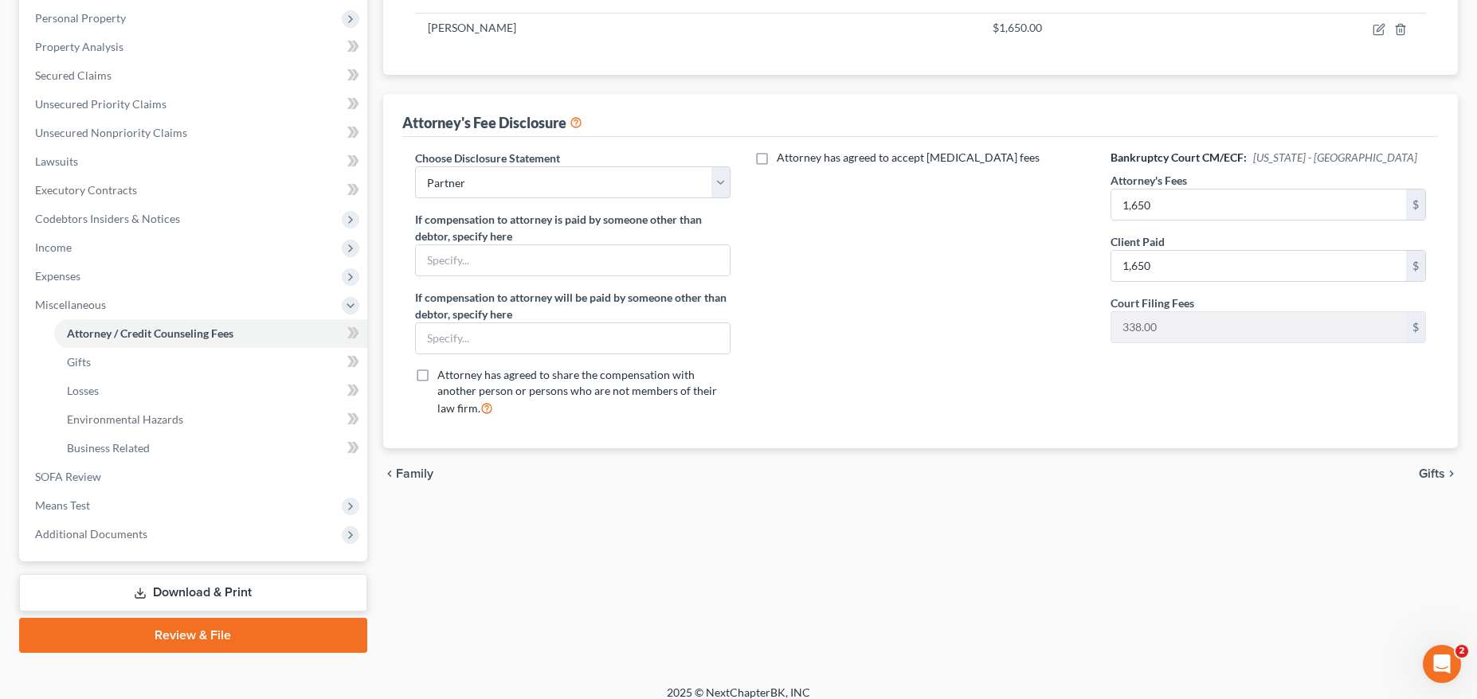
scroll to position [291, 0]
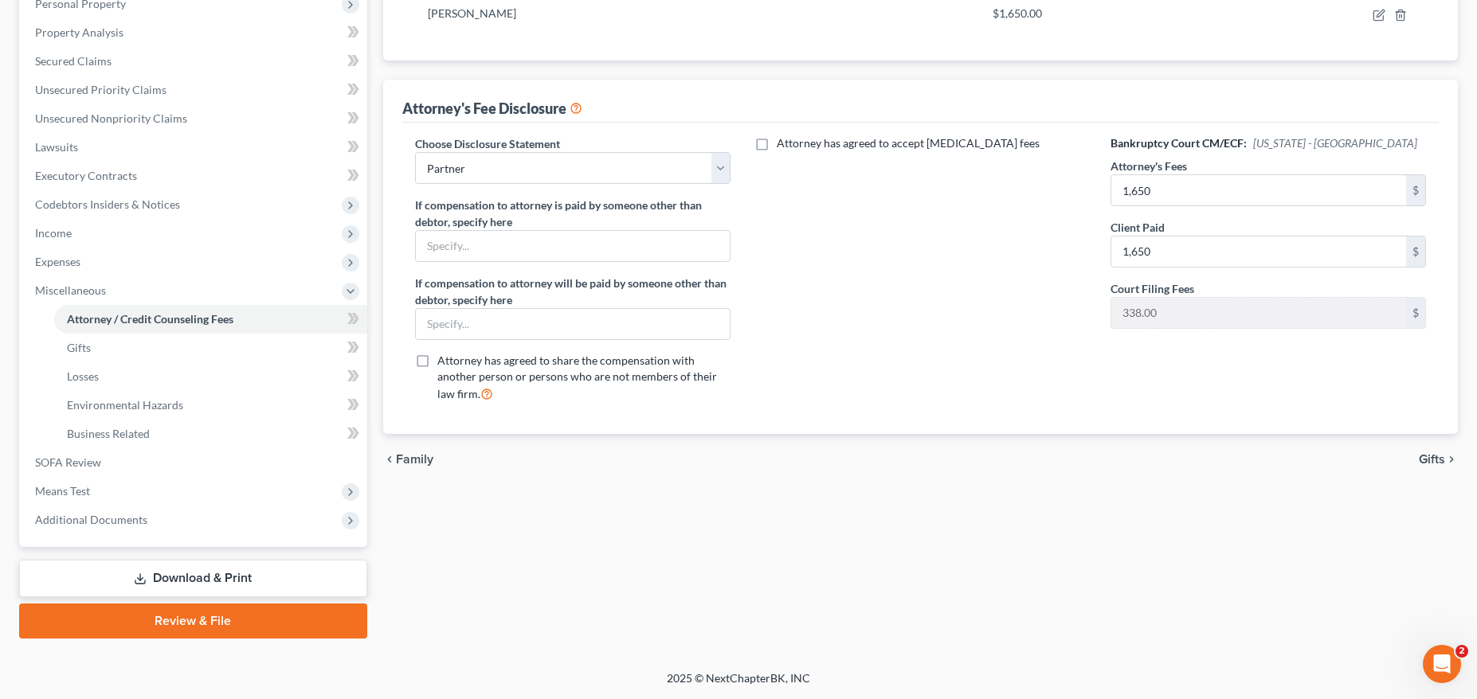
click at [1438, 461] on span "Gifts" at bounding box center [1432, 459] width 26 height 13
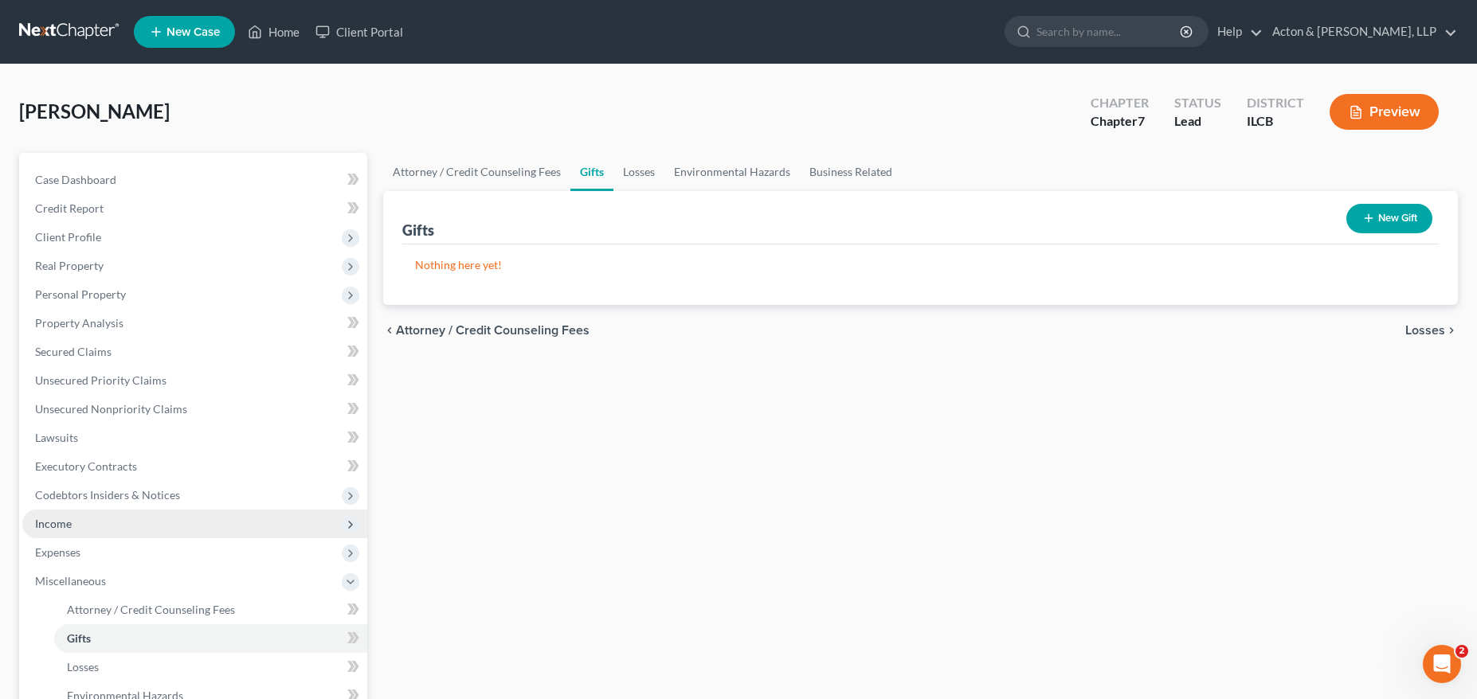
click at [89, 522] on span "Income" at bounding box center [194, 524] width 345 height 29
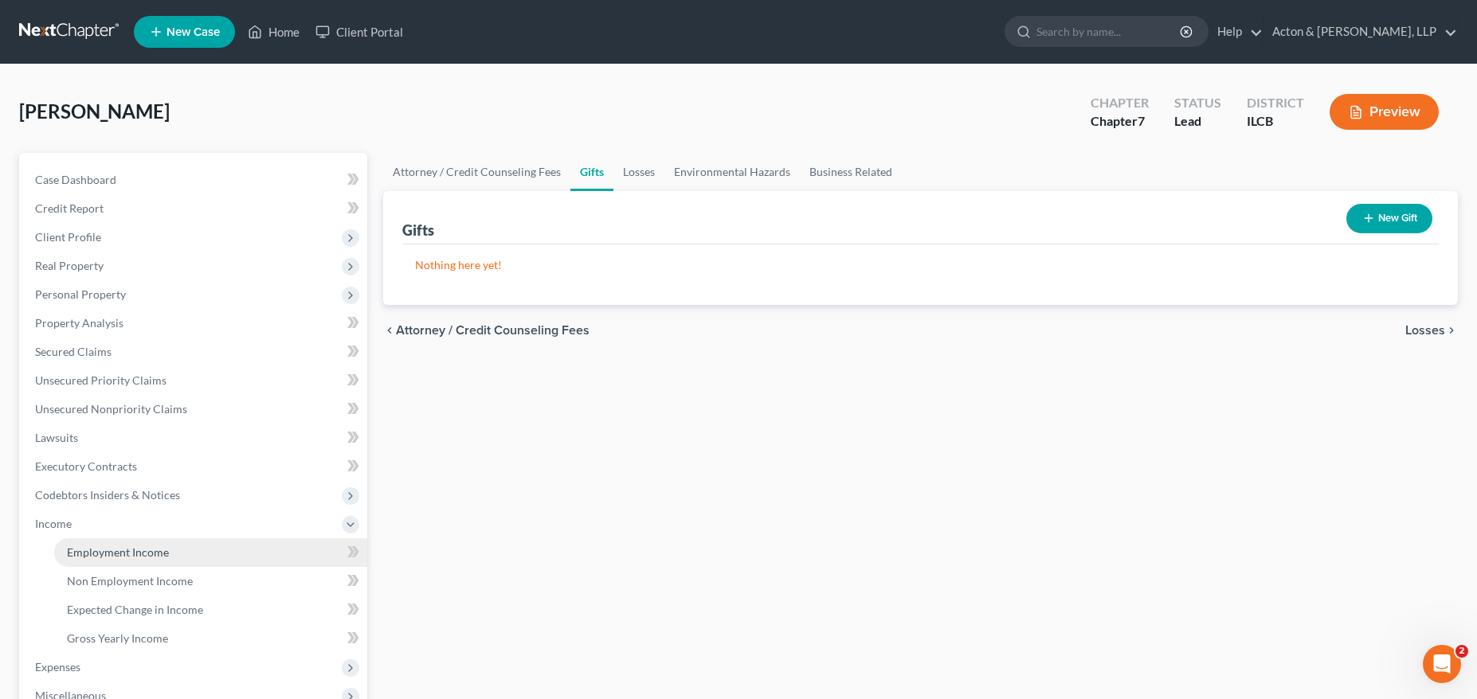
click at [119, 551] on span "Employment Income" at bounding box center [118, 553] width 102 height 14
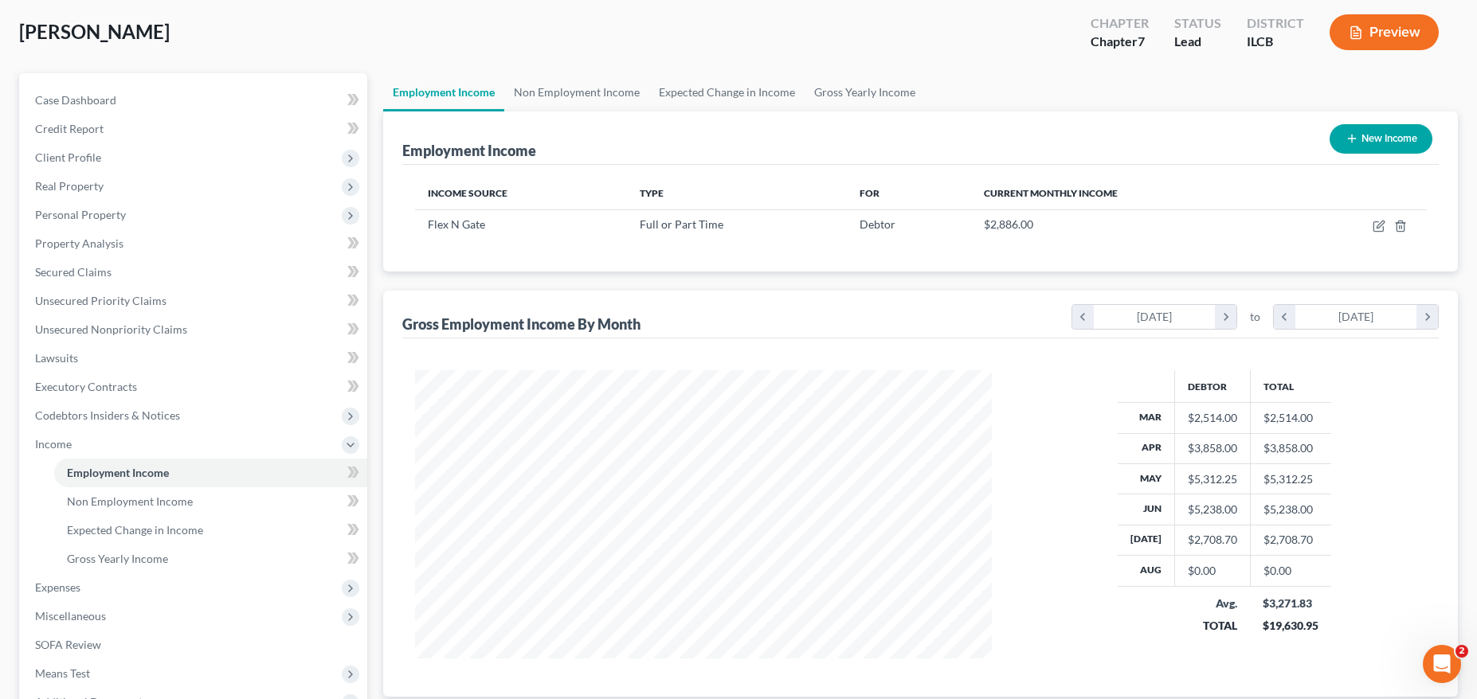
scroll to position [159, 0]
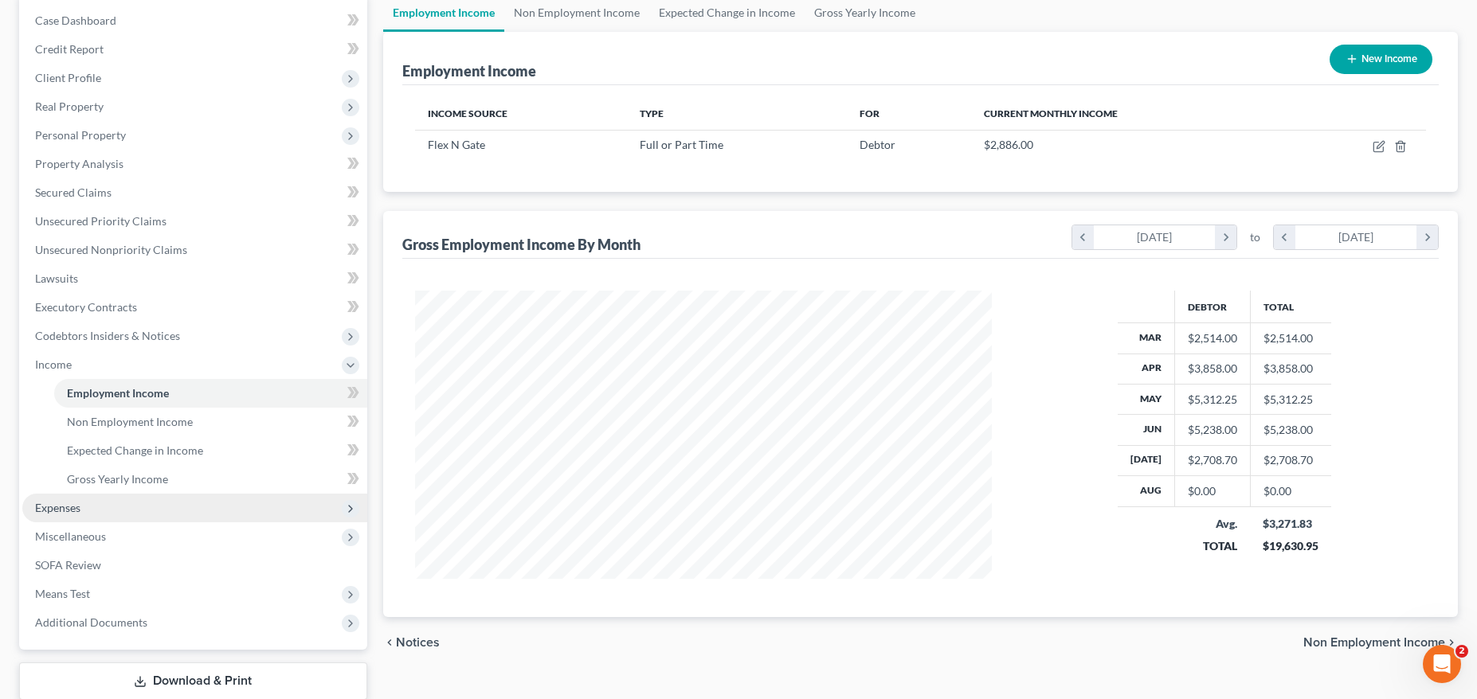
click at [91, 507] on span "Expenses" at bounding box center [194, 508] width 345 height 29
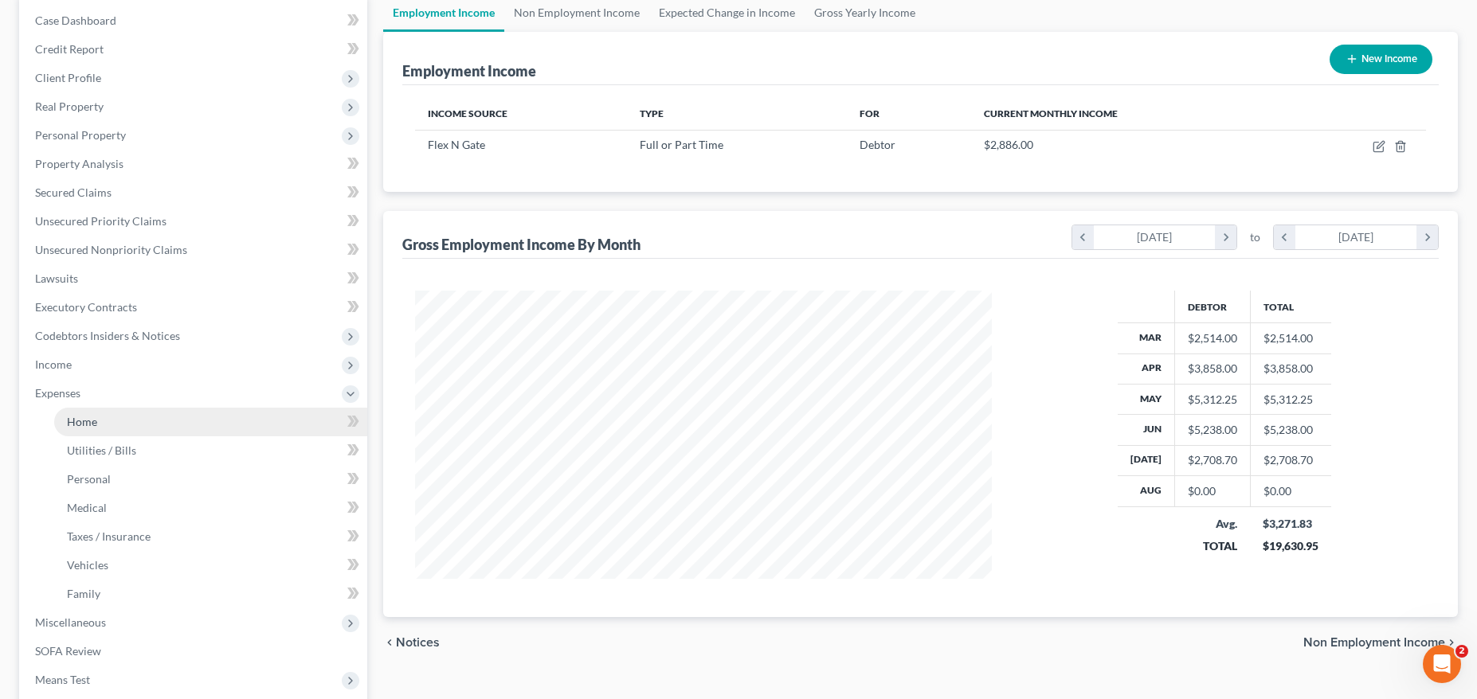
click at [88, 416] on span "Home" at bounding box center [82, 422] width 30 height 14
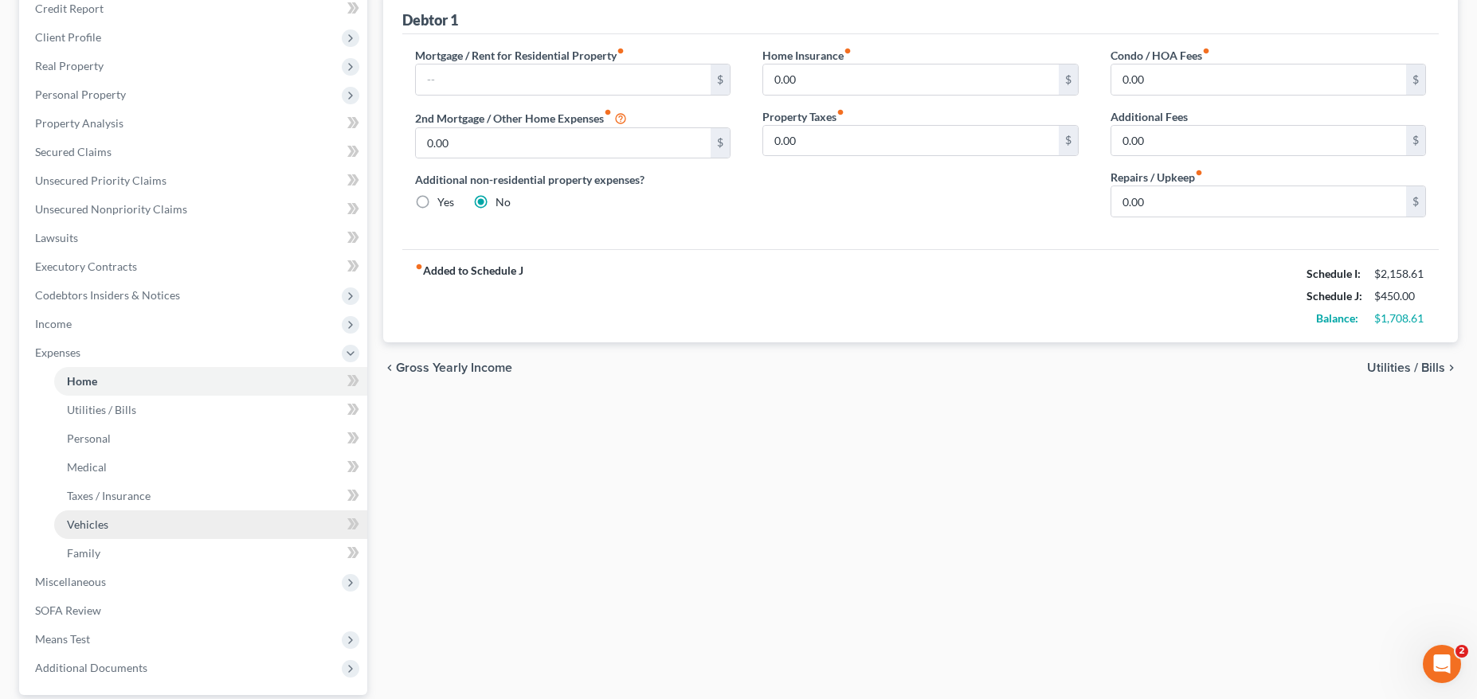
scroll to position [239, 0]
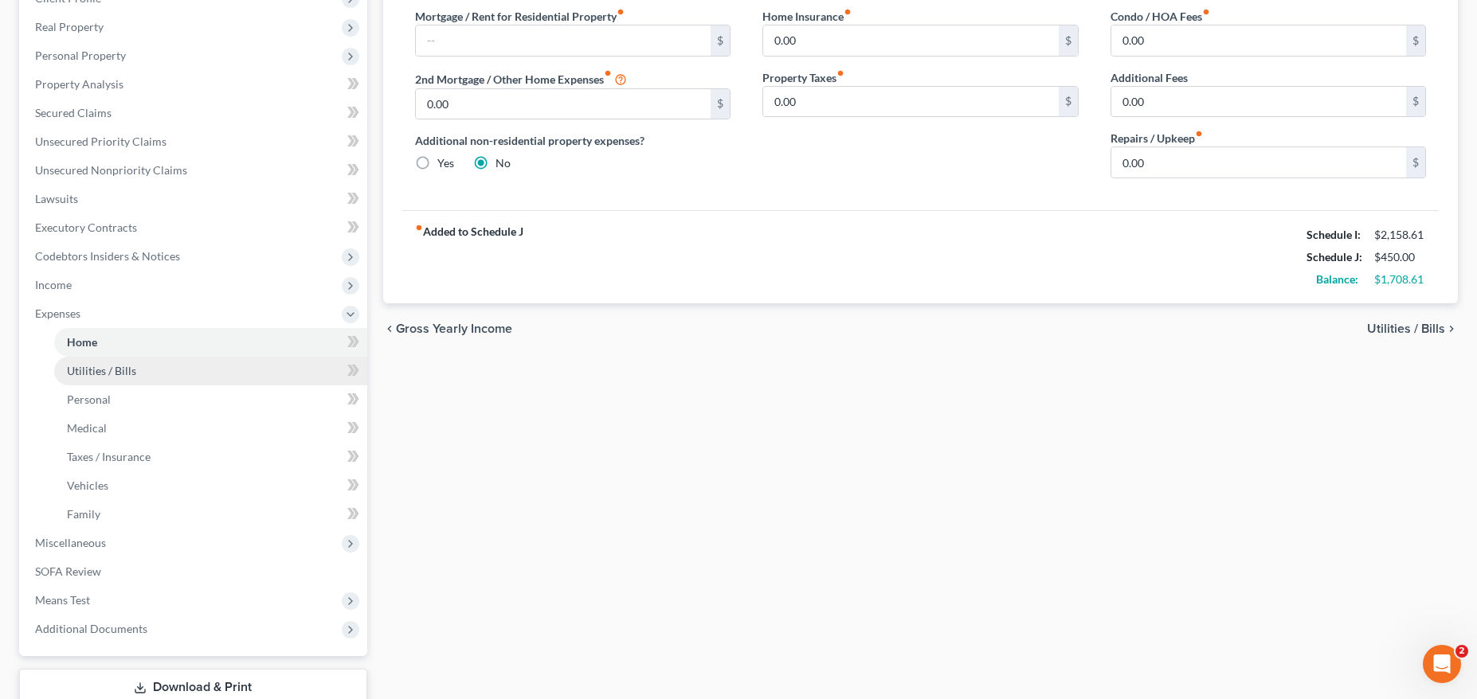
click at [112, 366] on span "Utilities / Bills" at bounding box center [101, 371] width 69 height 14
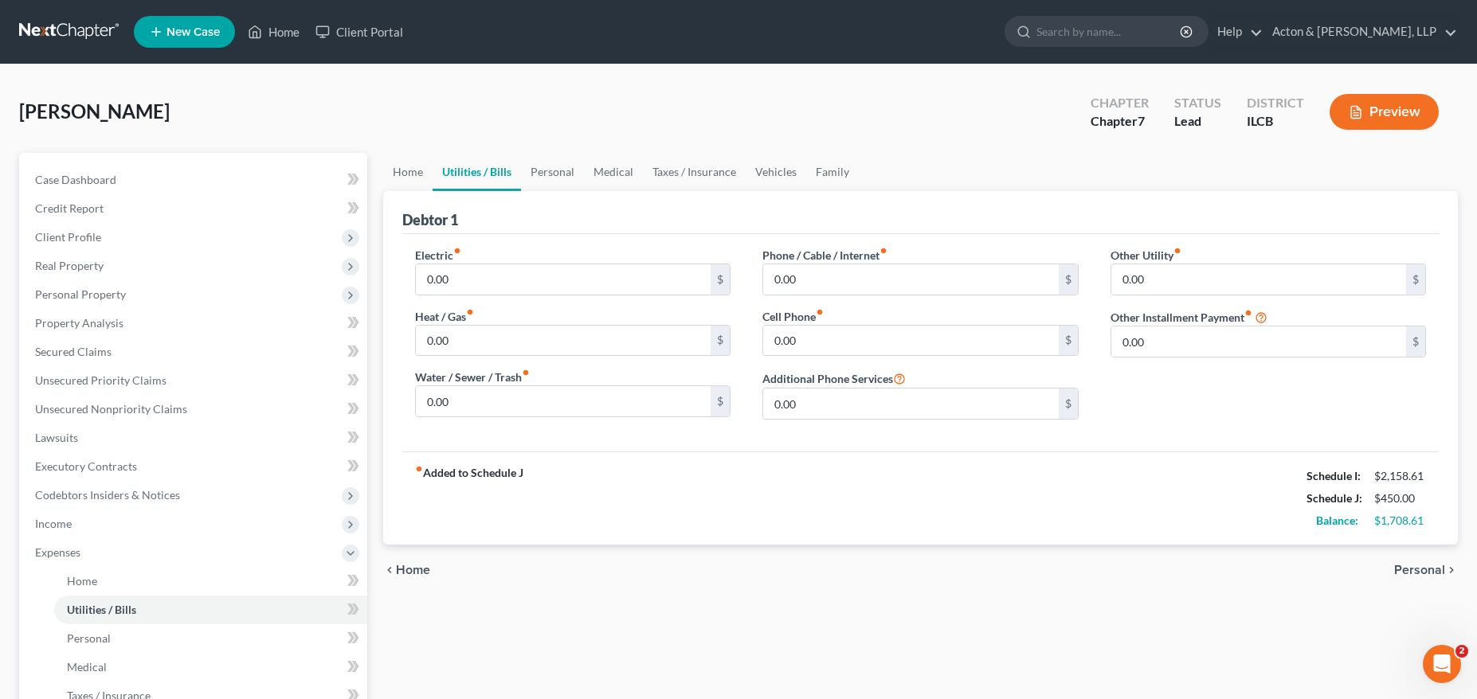
click at [52, 25] on link at bounding box center [70, 32] width 102 height 29
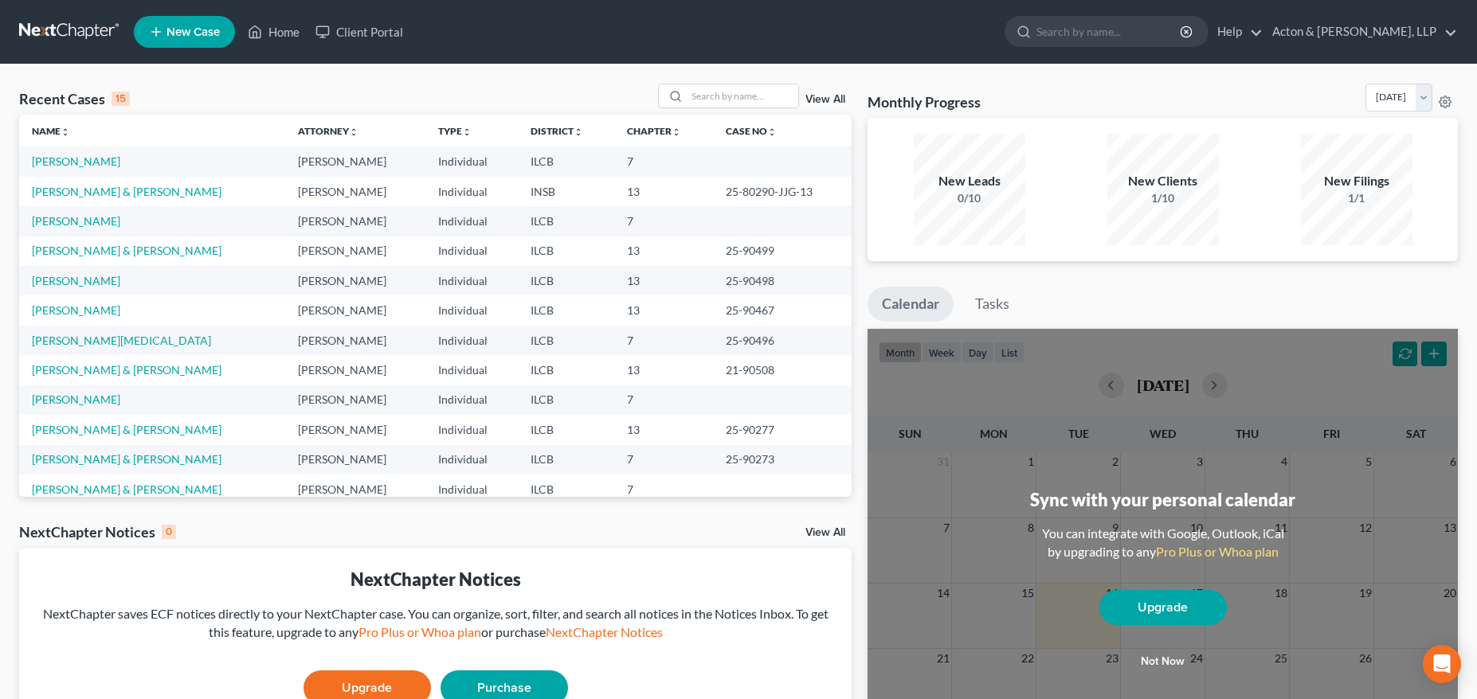
scroll to position [80, 0]
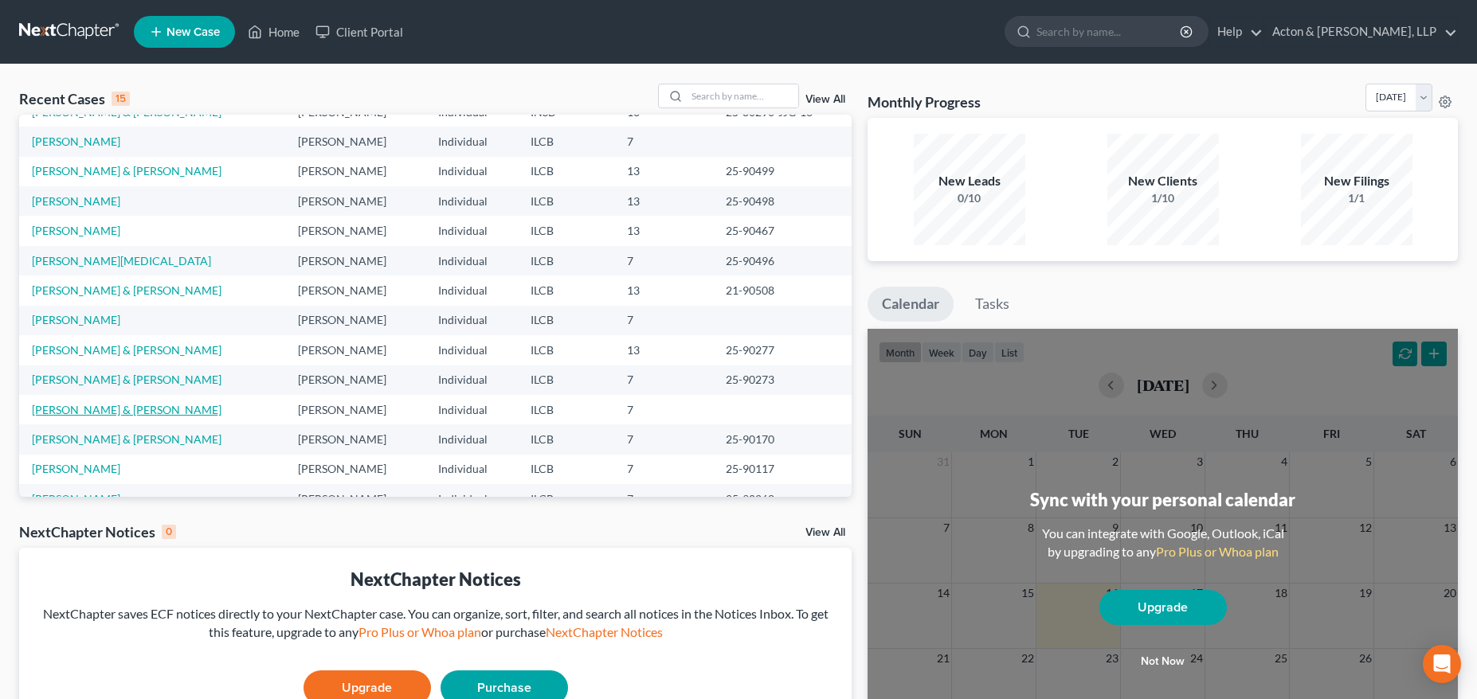
click at [107, 409] on link "[PERSON_NAME] & [PERSON_NAME]" at bounding box center [127, 410] width 190 height 14
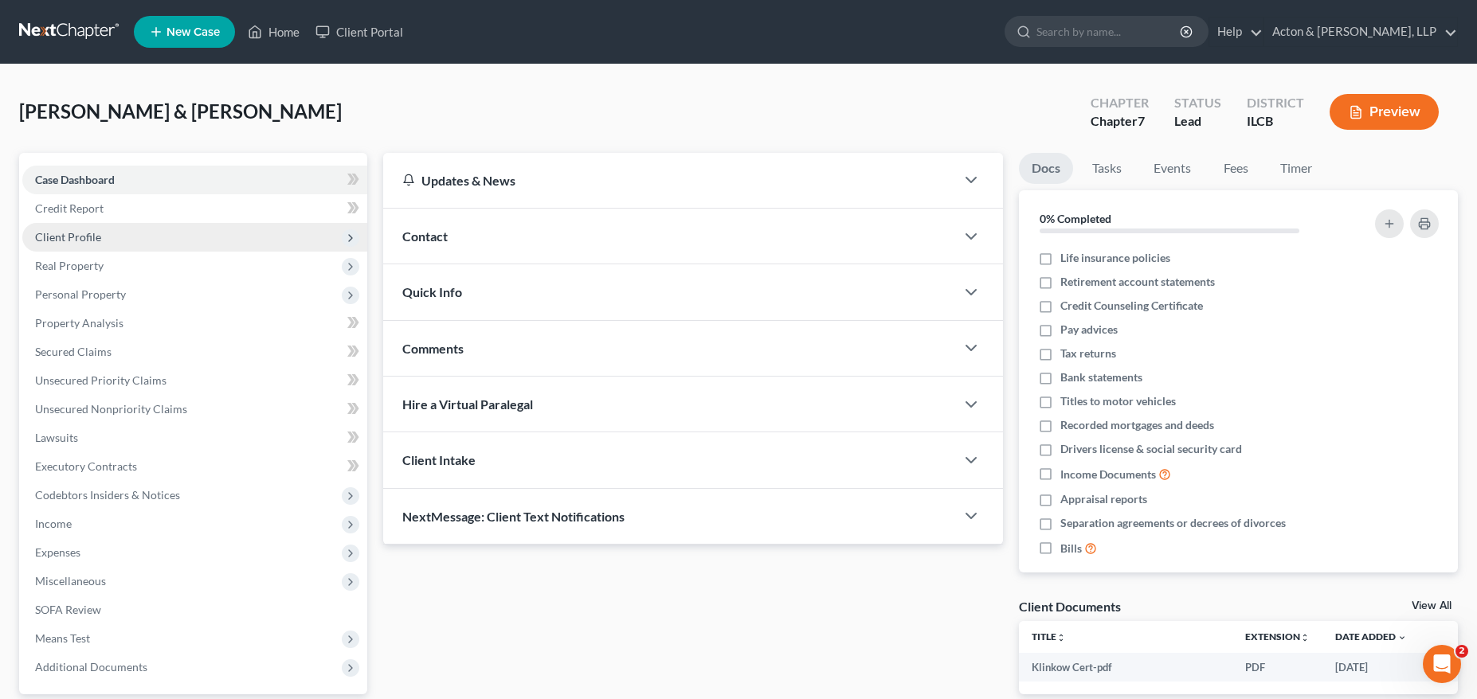
click at [115, 239] on span "Client Profile" at bounding box center [194, 237] width 345 height 29
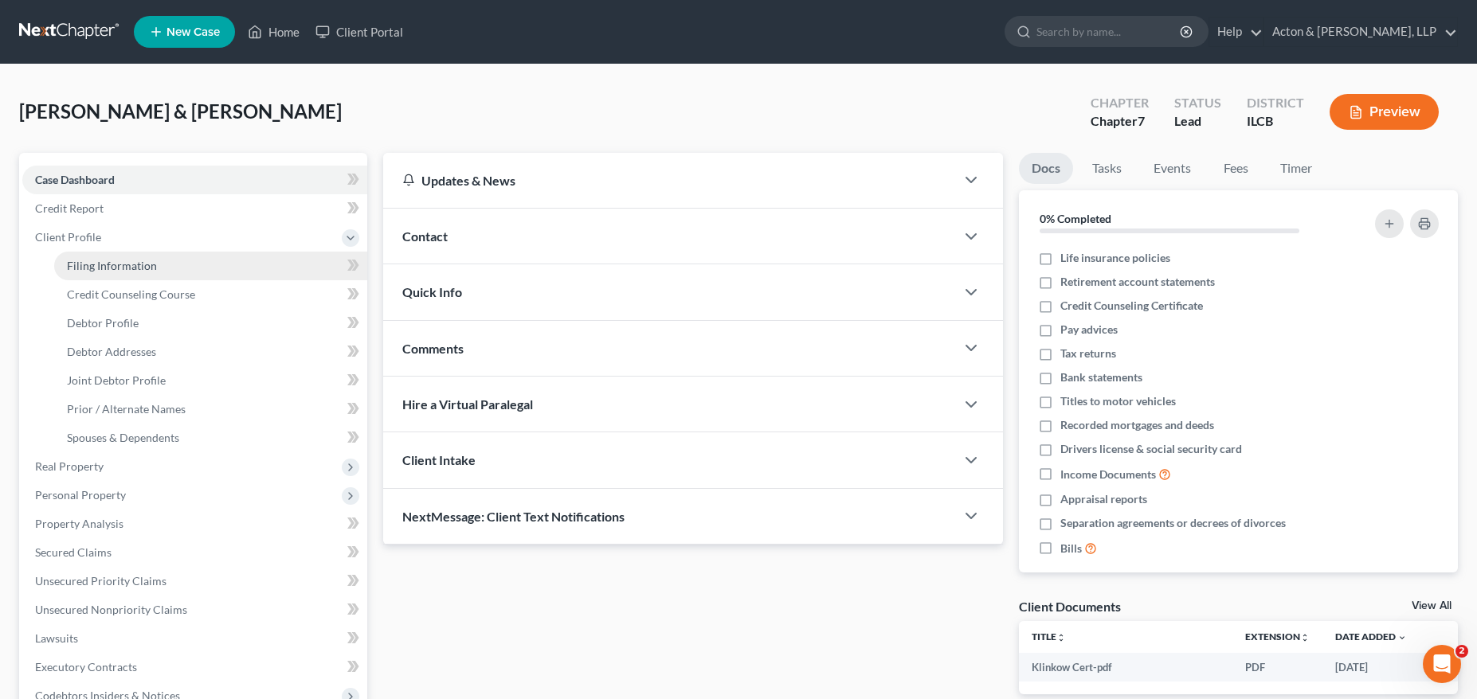
click at [114, 276] on link "Filing Information" at bounding box center [210, 266] width 313 height 29
select select "1"
select select "0"
select select "14"
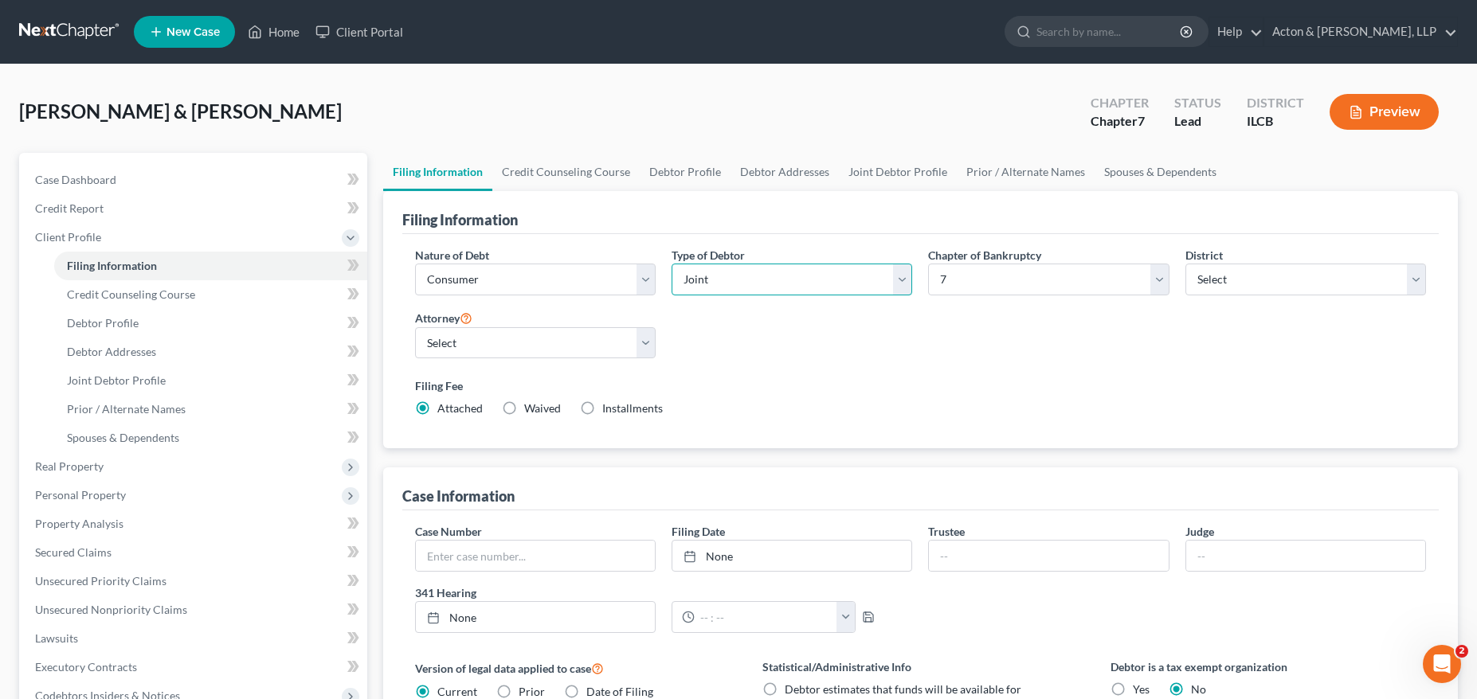
drag, startPoint x: 853, startPoint y: 287, endPoint x: 849, endPoint y: 295, distance: 8.9
click at [853, 287] on select "Select Individual Joint" at bounding box center [792, 280] width 241 height 32
select select "0"
click at [672, 264] on select "Select Individual Joint" at bounding box center [792, 280] width 241 height 32
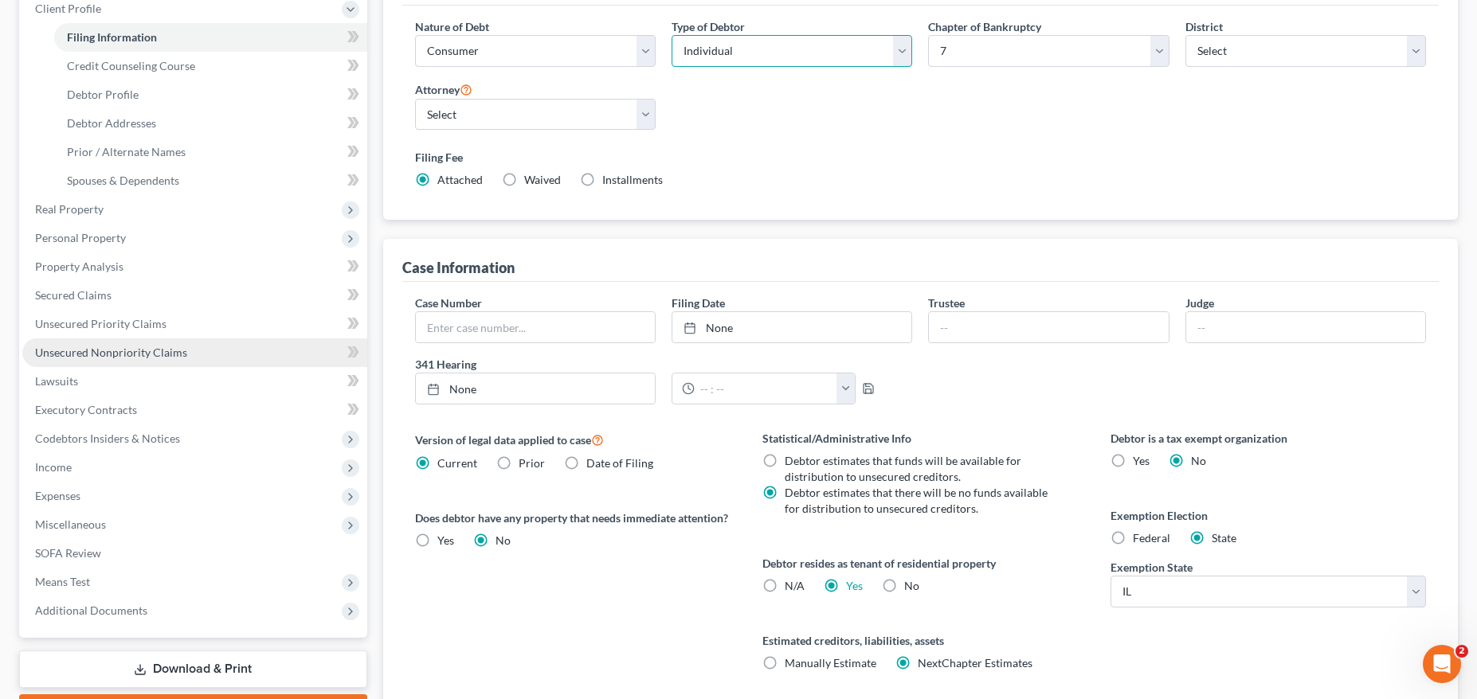
scroll to position [112, 0]
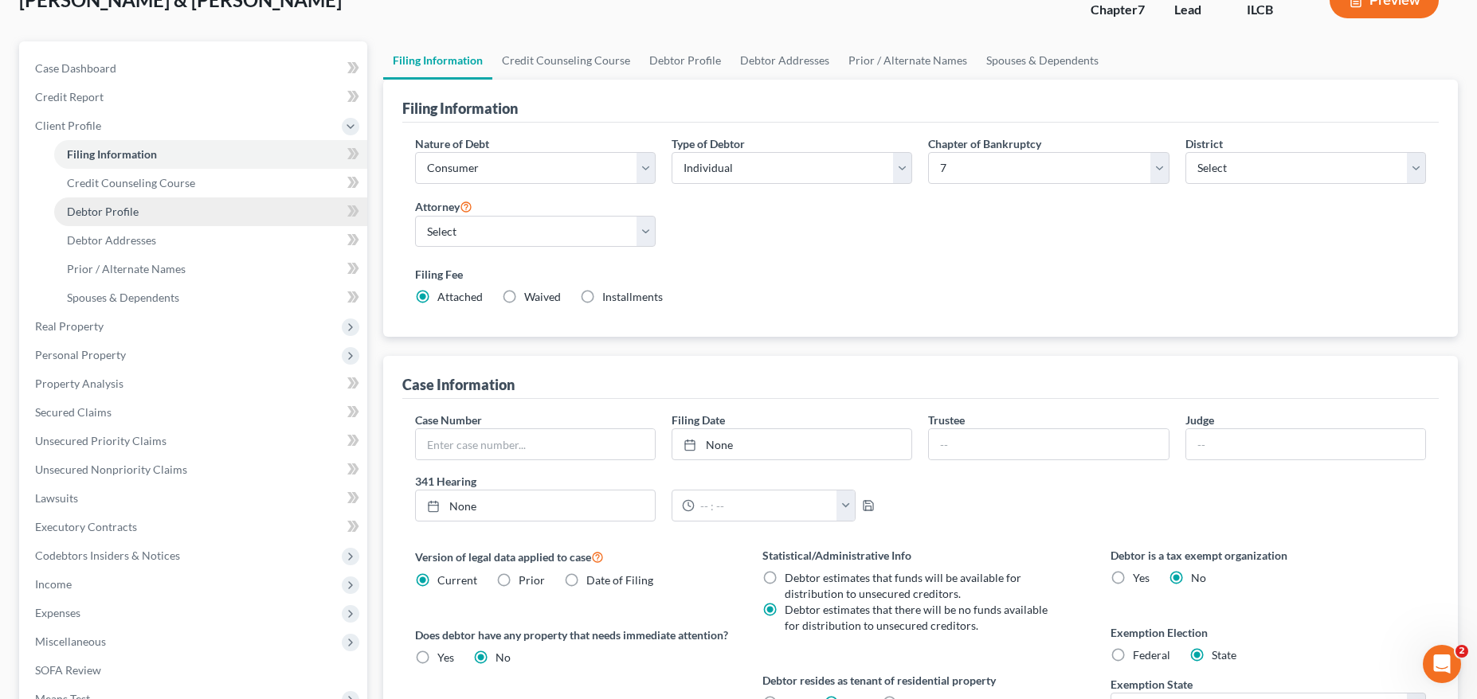
click at [127, 210] on span "Debtor Profile" at bounding box center [103, 212] width 72 height 14
select select "1"
select select "3"
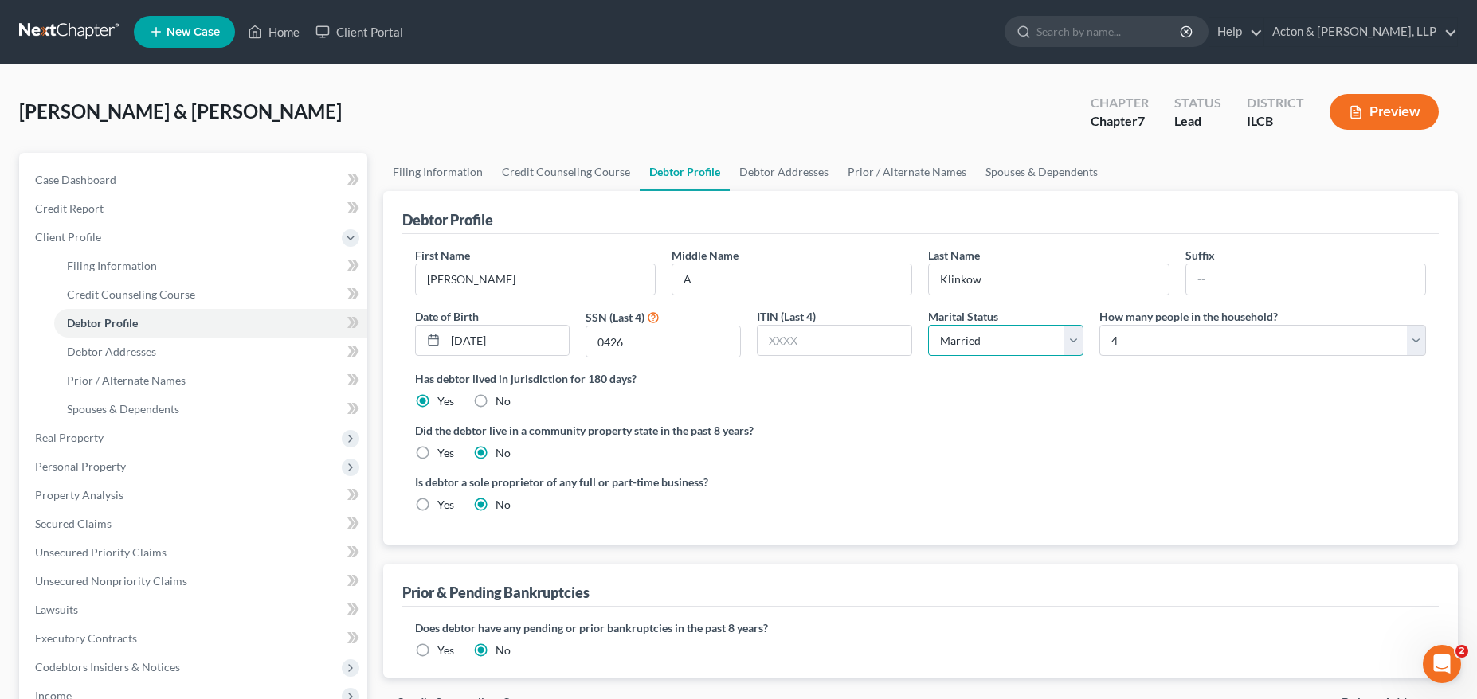
click at [986, 347] on select "Select Single Married Separated Divorced Widowed" at bounding box center [1005, 341] width 155 height 32
select select "2"
click at [928, 325] on select "Select Single Married Separated Divorced Widowed" at bounding box center [1005, 341] width 155 height 32
click at [1075, 429] on label "Did the debtor live in a community property state in the past 8 years?" at bounding box center [921, 430] width 1012 height 17
click at [1144, 347] on select "Select 1 2 3 4 5 6 7 8 9 10 11 12 13 14 15 16 17 18 19 20" at bounding box center [1262, 341] width 327 height 32
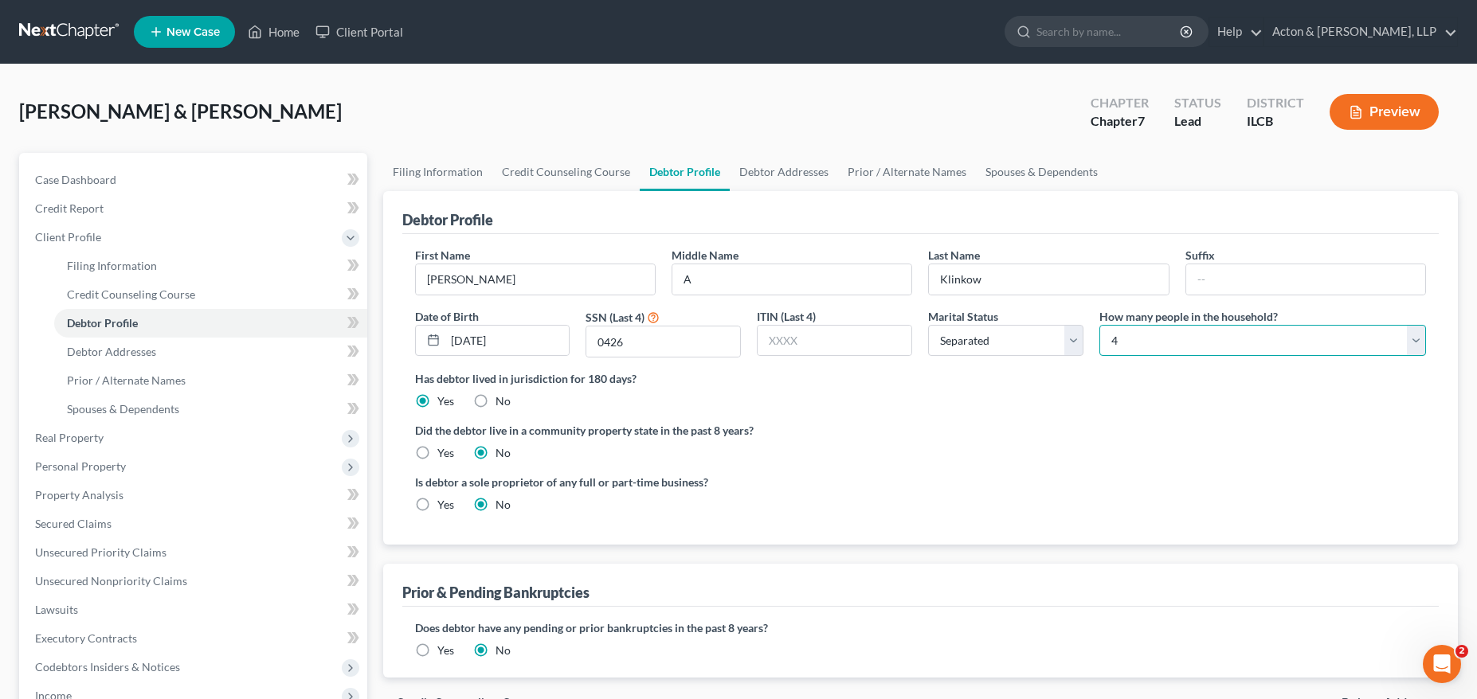
select select "2"
click at [1099, 325] on select "Select 1 2 3 4 5 6 7 8 9 10 11 12 13 14 15 16 17 18 19 20" at bounding box center [1262, 341] width 327 height 32
click at [1094, 424] on label "Did the debtor live in a community property state in the past 8 years?" at bounding box center [921, 430] width 1012 height 17
click at [212, 358] on link "Debtor Addresses" at bounding box center [210, 352] width 313 height 29
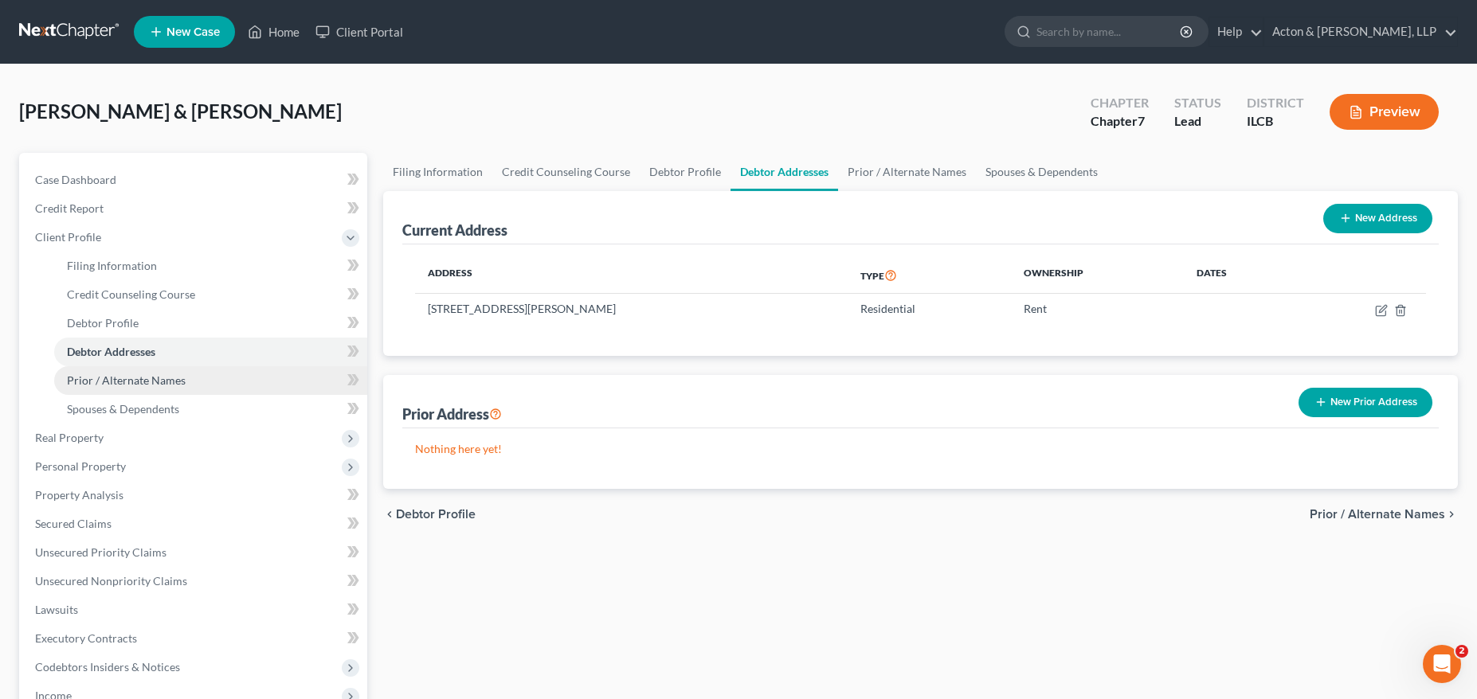
click at [215, 386] on link "Prior / Alternate Names" at bounding box center [210, 380] width 313 height 29
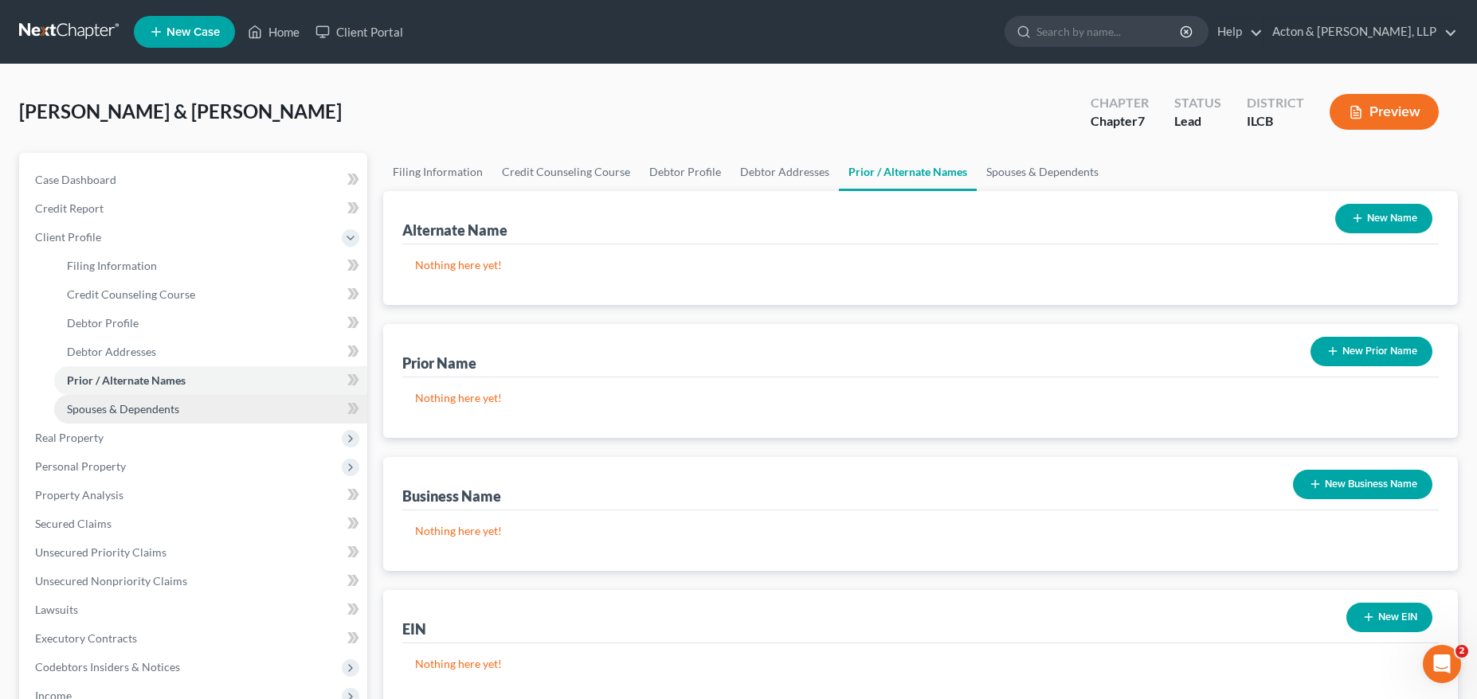
click at [215, 417] on link "Spouses & Dependents" at bounding box center [210, 409] width 313 height 29
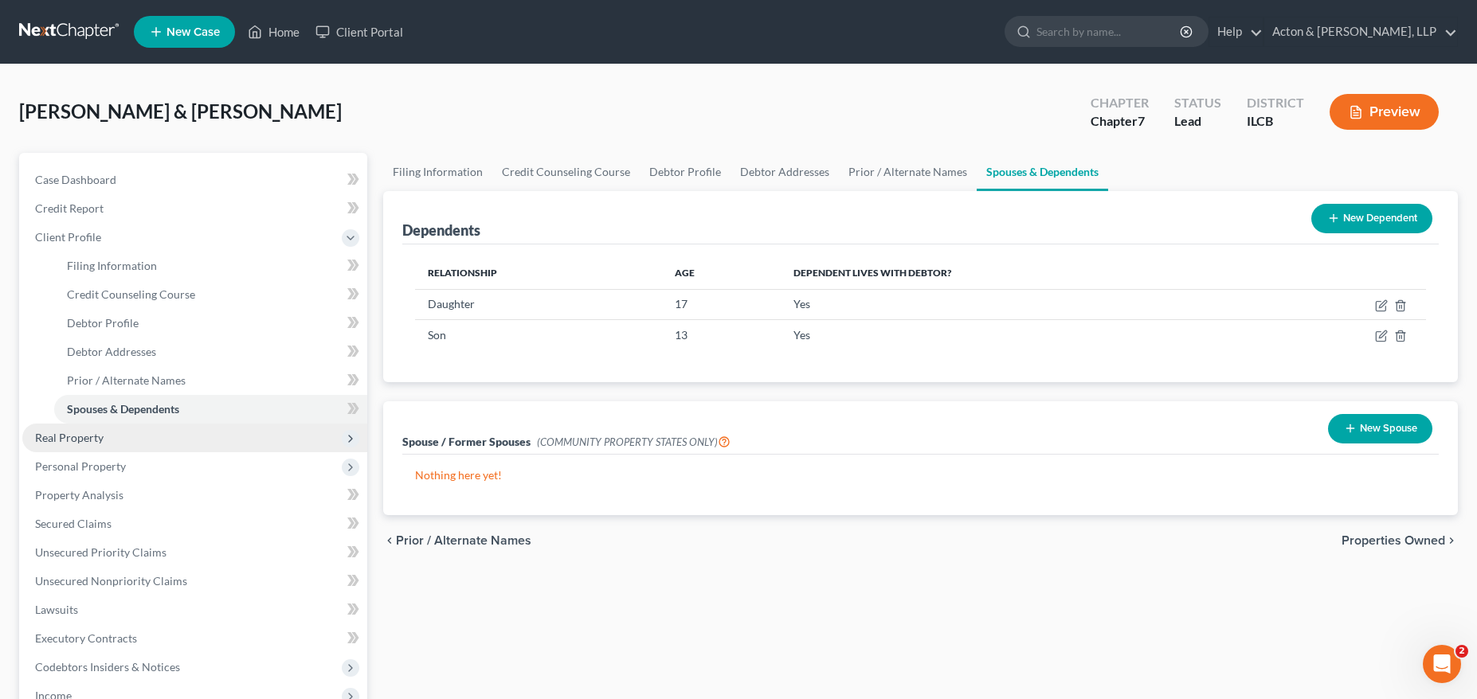
click at [140, 436] on span "Real Property" at bounding box center [194, 438] width 345 height 29
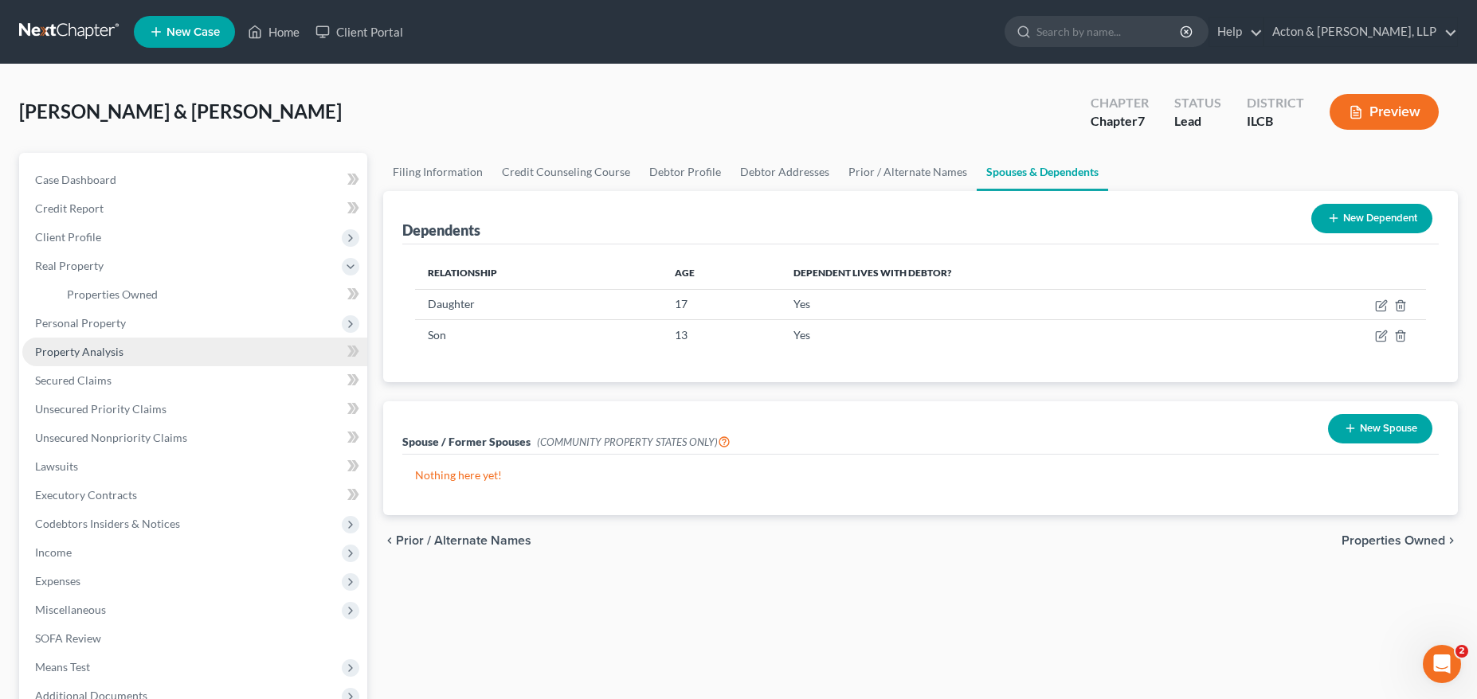
click at [127, 338] on link "Property Analysis" at bounding box center [194, 352] width 345 height 29
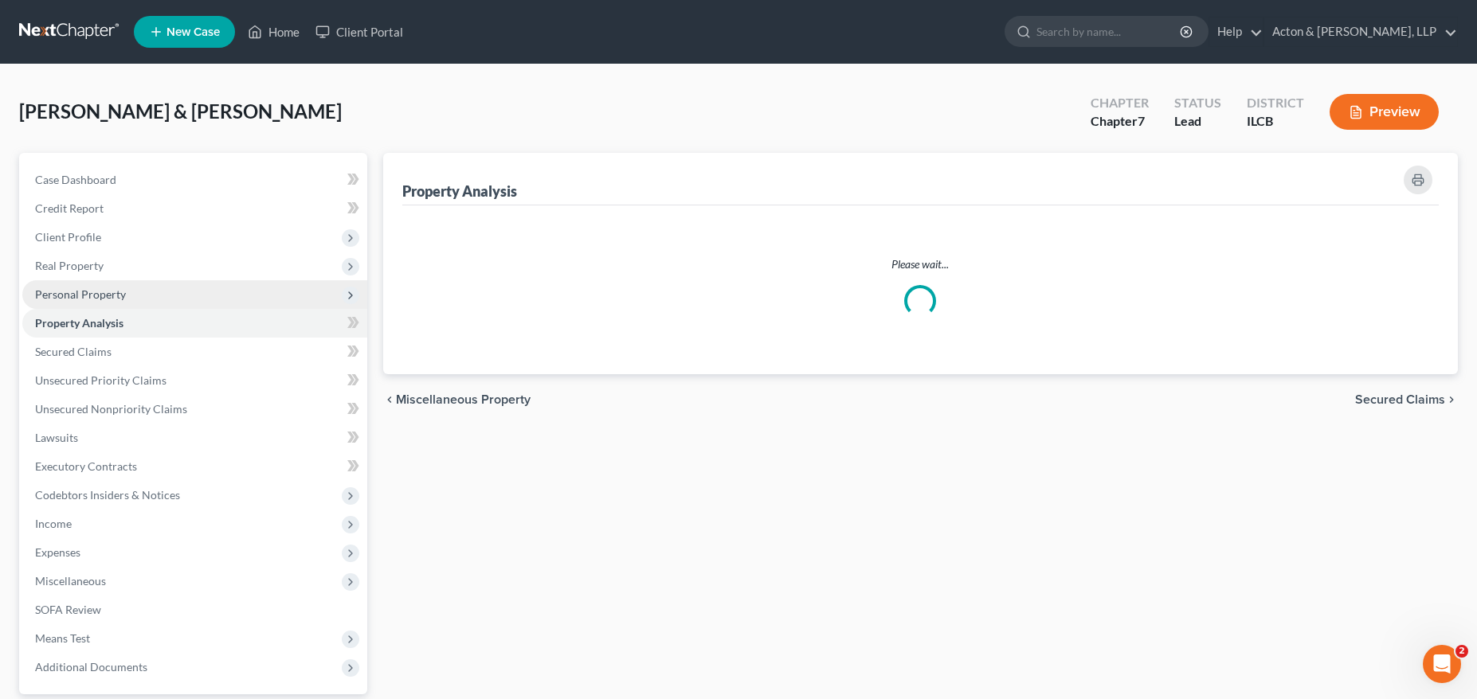
click at [123, 311] on link "Property Analysis" at bounding box center [194, 323] width 345 height 29
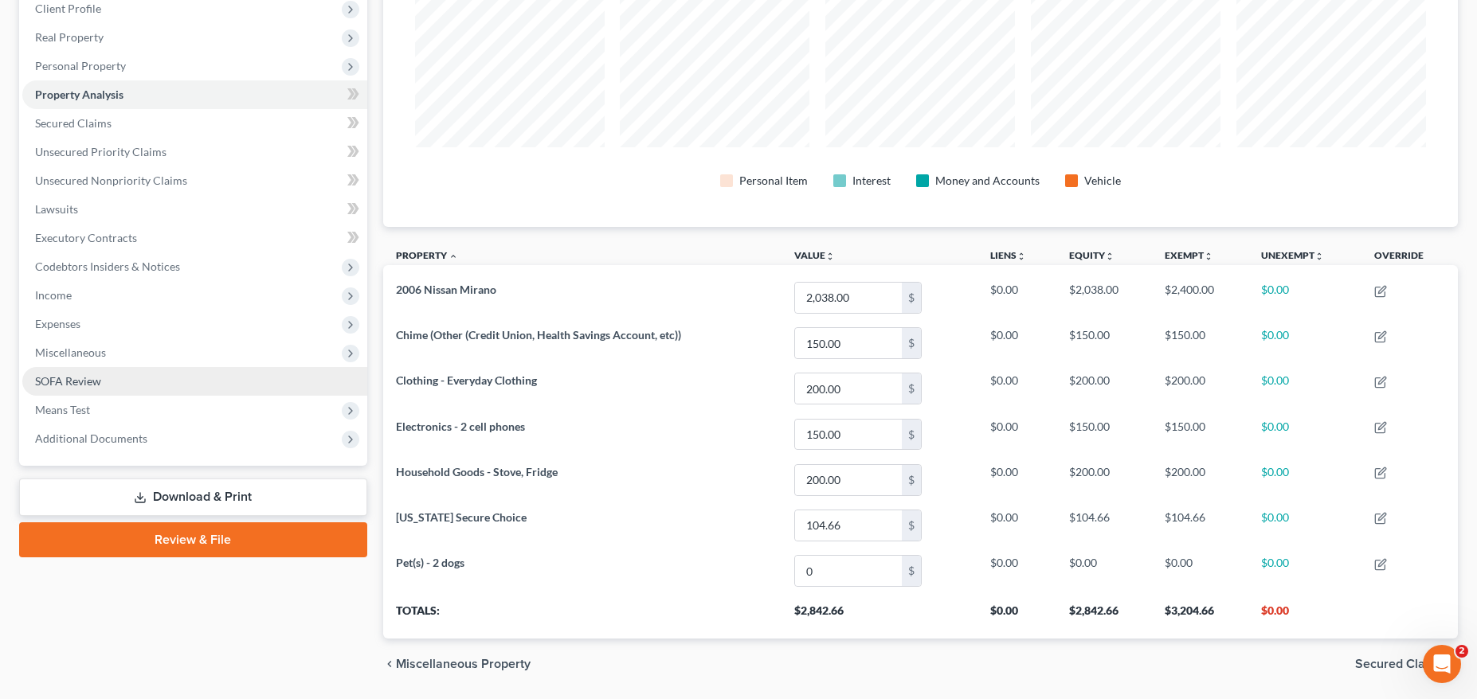
scroll to position [200, 0]
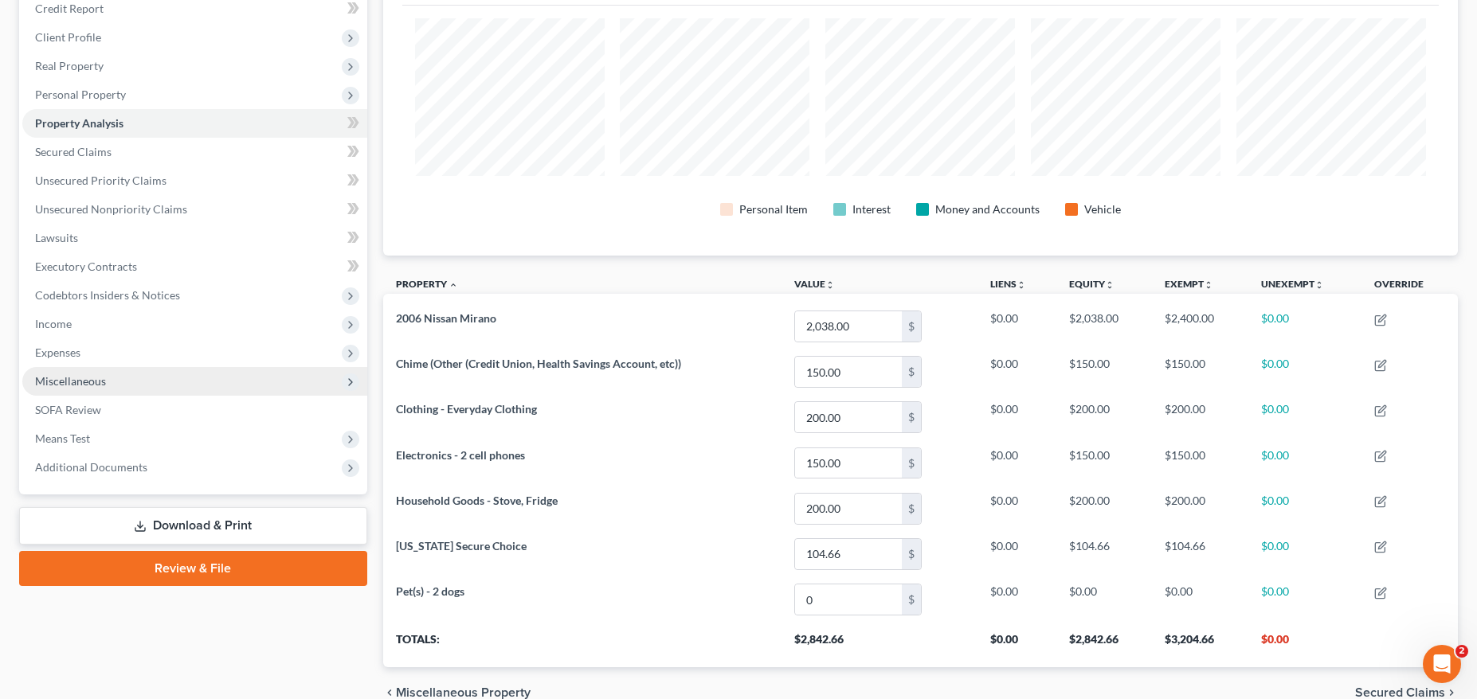
click at [120, 386] on span "Miscellaneous" at bounding box center [194, 381] width 345 height 29
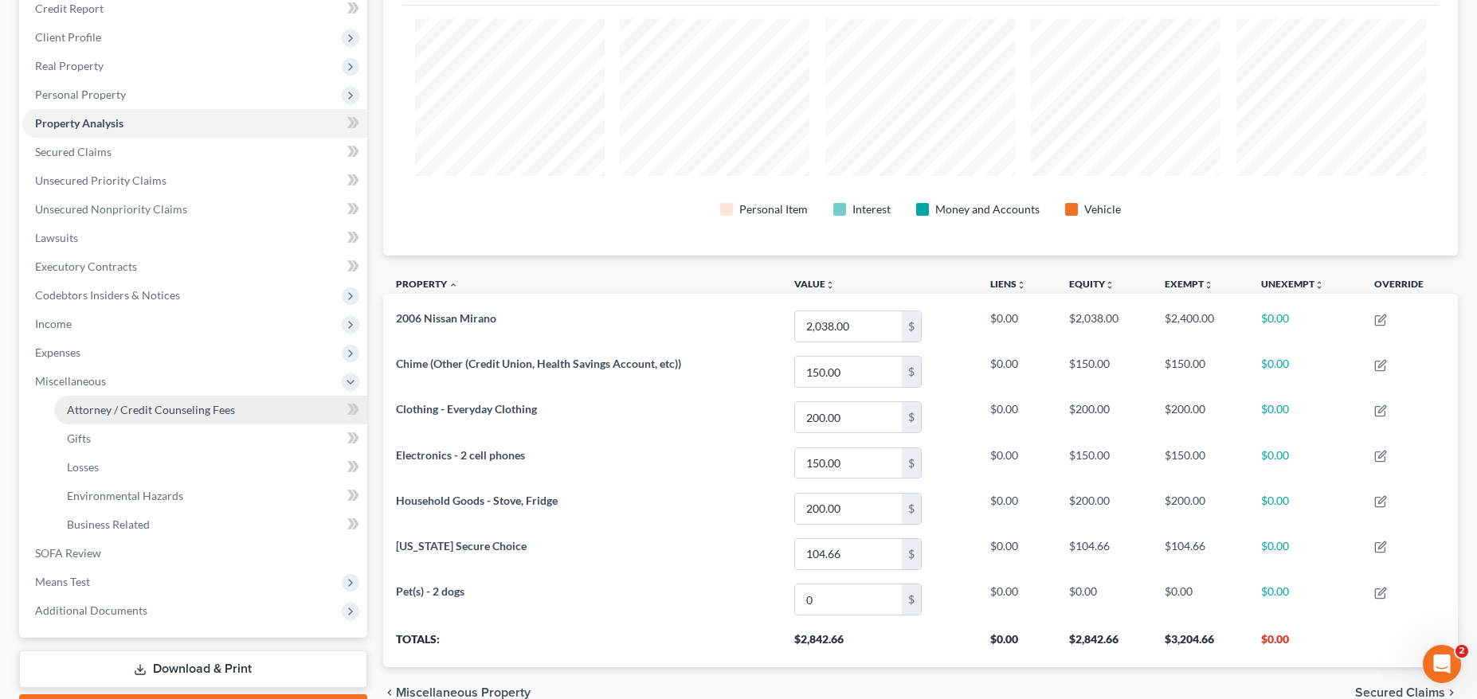
click at [159, 398] on link "Attorney / Credit Counseling Fees" at bounding box center [210, 410] width 313 height 29
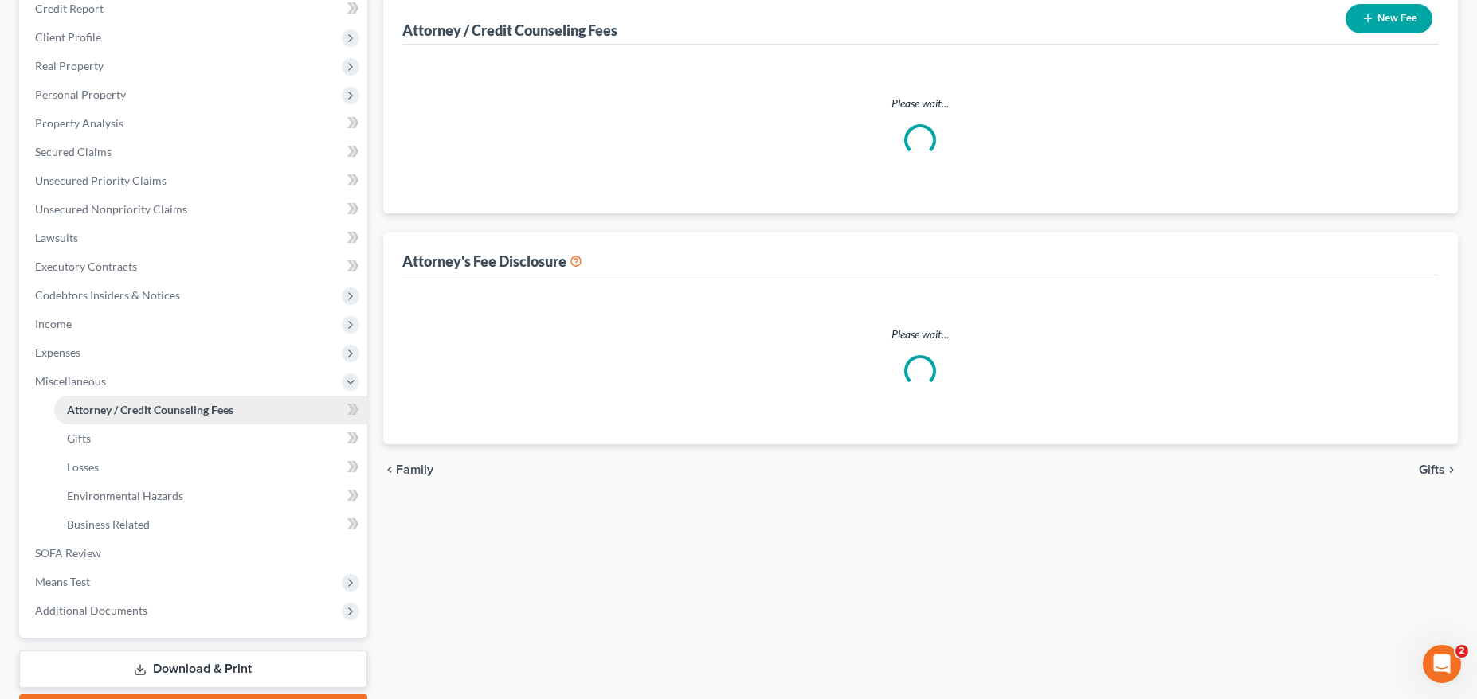
scroll to position [159, 0]
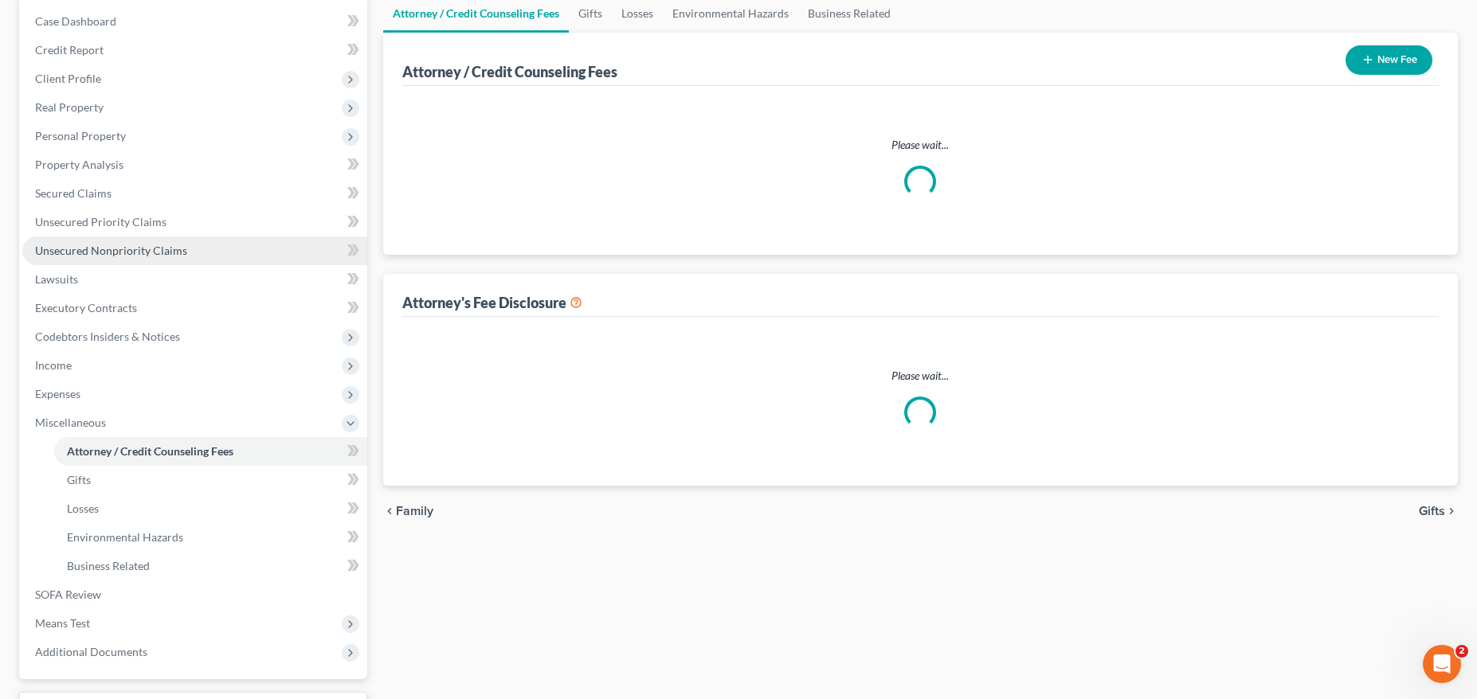
select select "0"
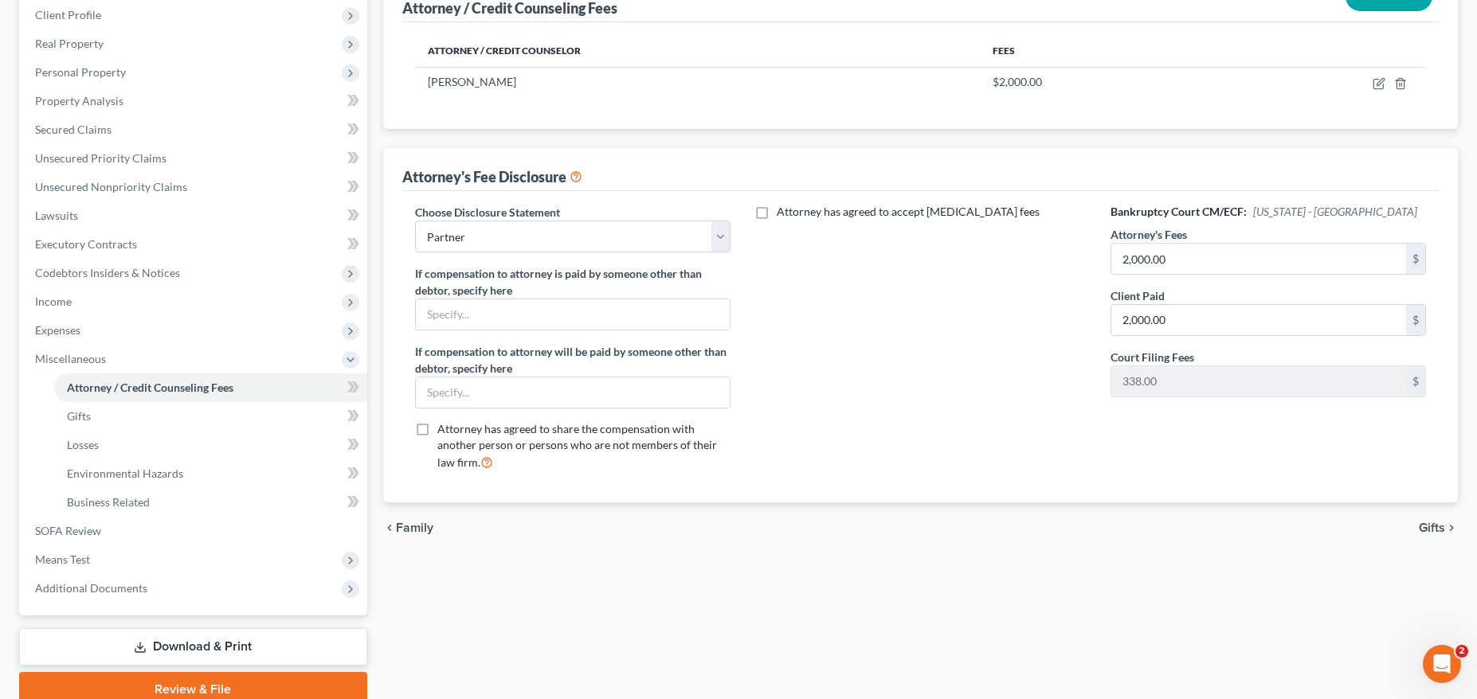
scroll to position [239, 0]
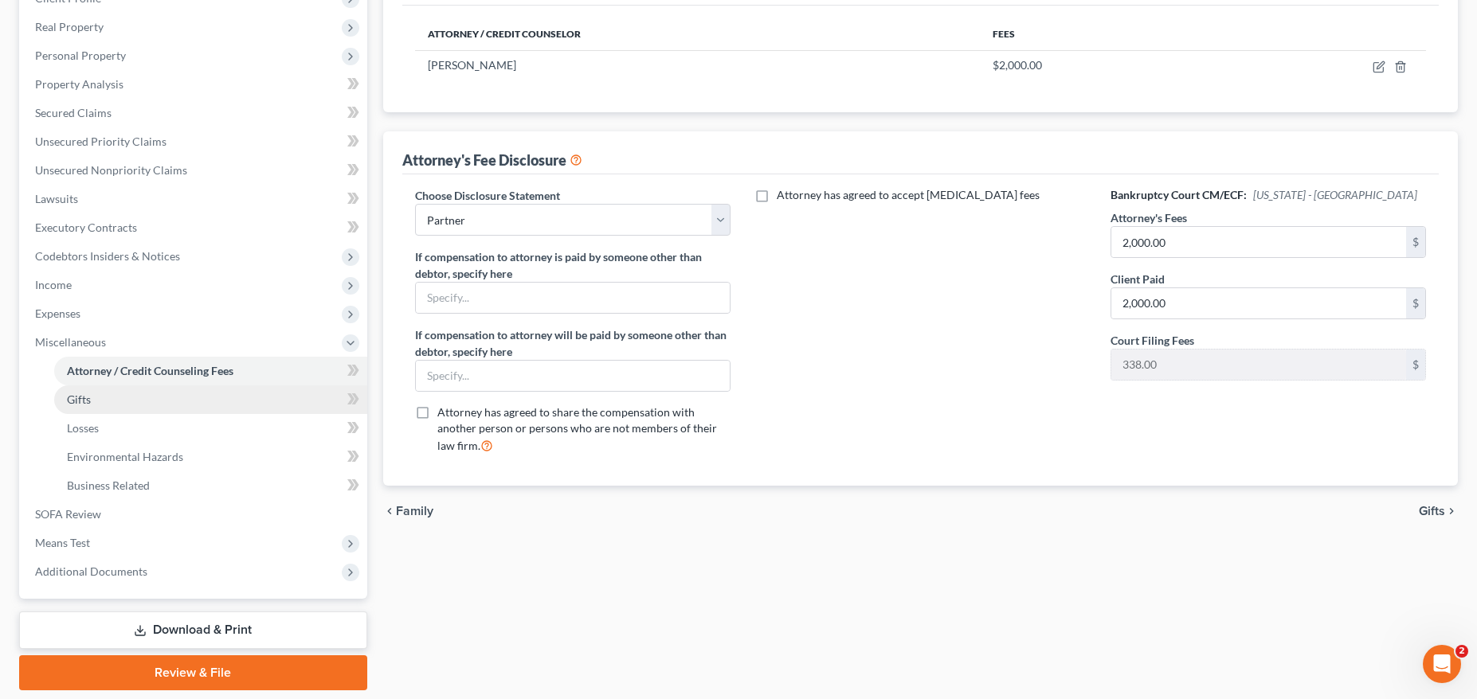
click at [150, 399] on link "Gifts" at bounding box center [210, 400] width 313 height 29
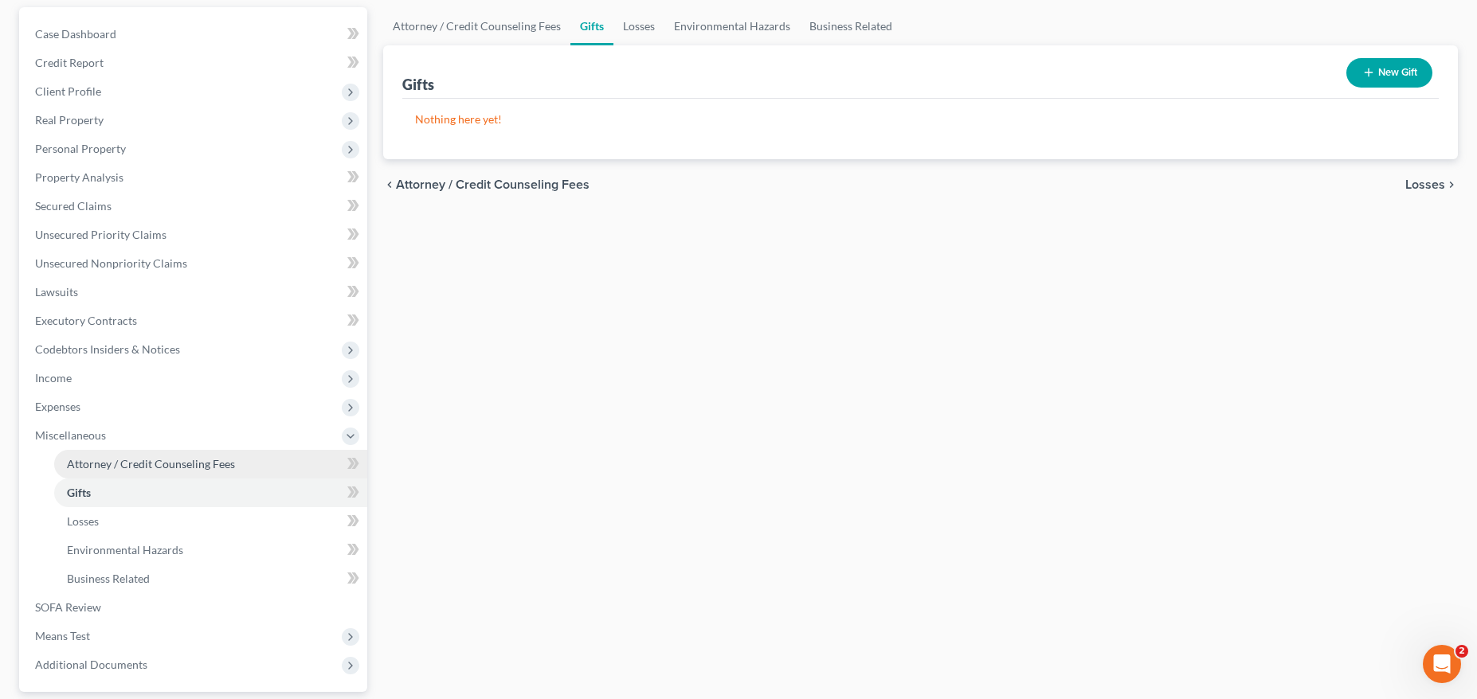
scroll to position [159, 0]
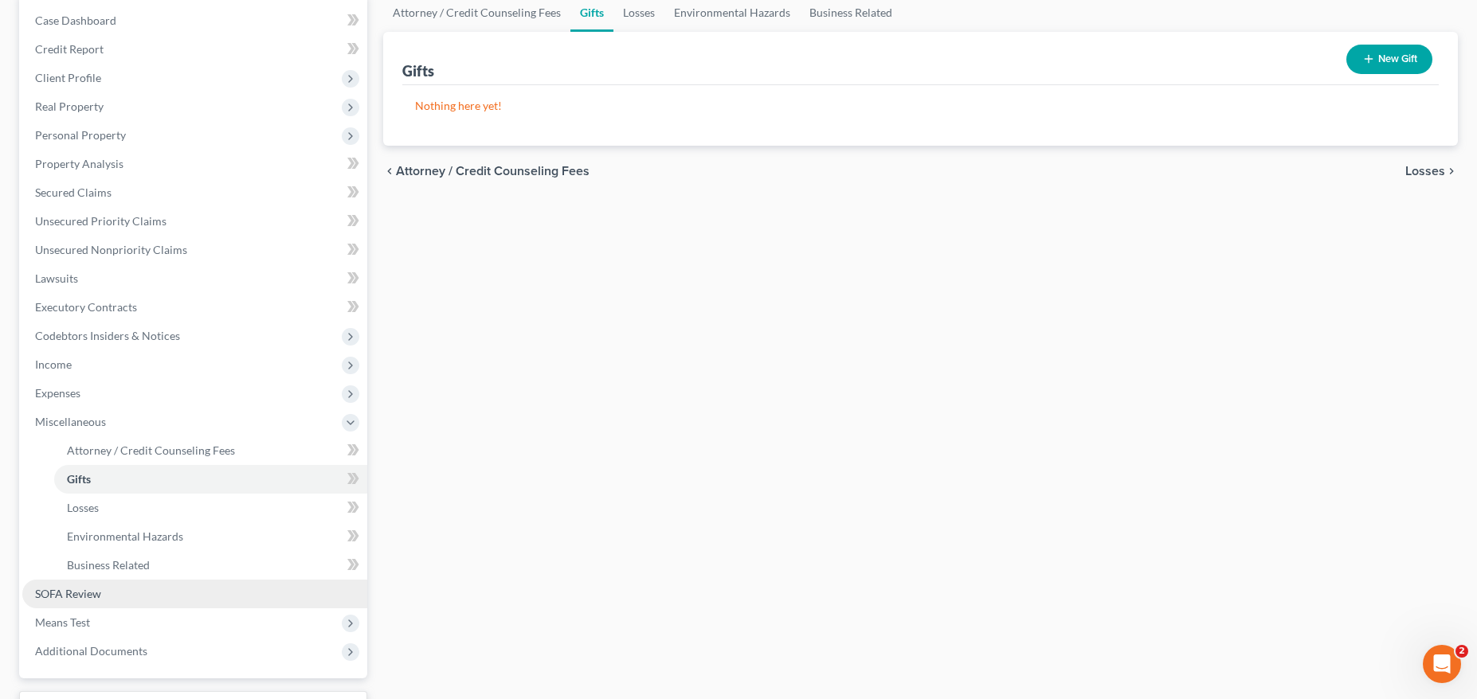
click at [119, 601] on link "SOFA Review" at bounding box center [194, 594] width 345 height 29
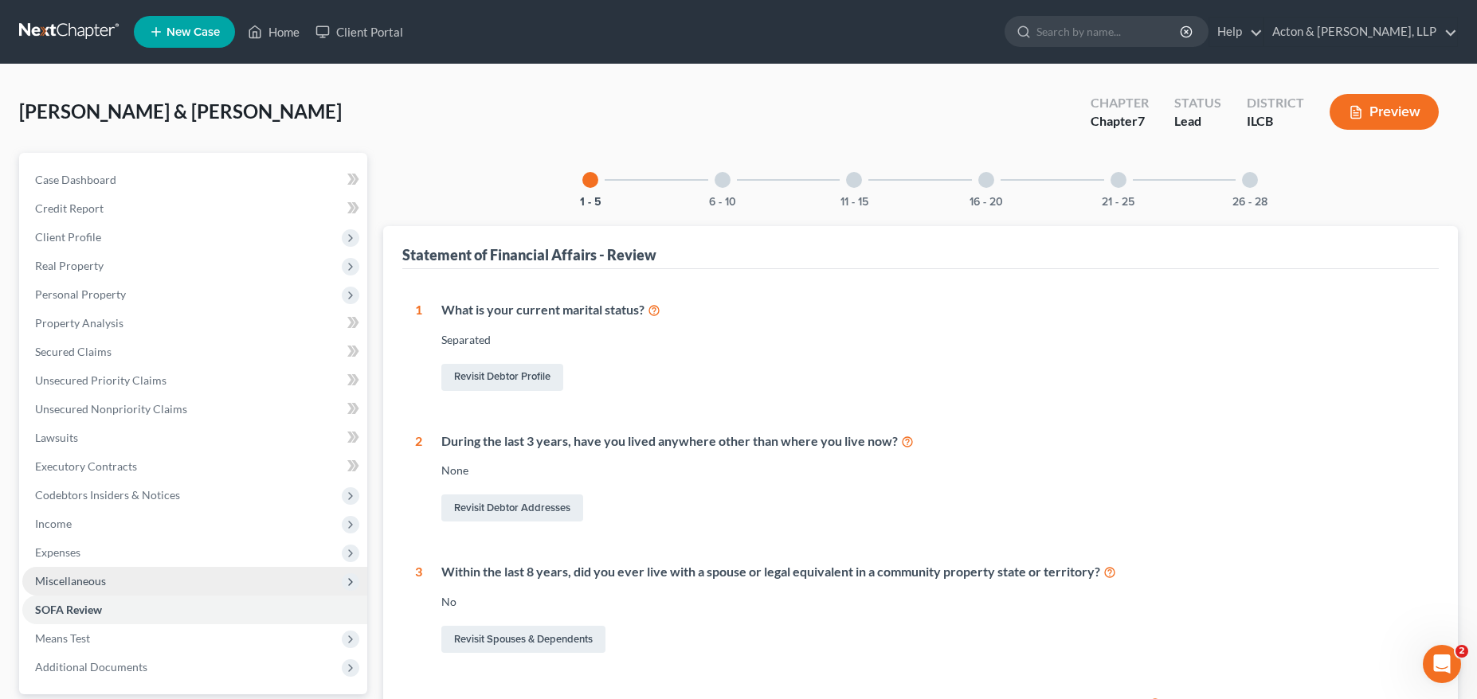
click at [102, 585] on span "Miscellaneous" at bounding box center [70, 581] width 71 height 14
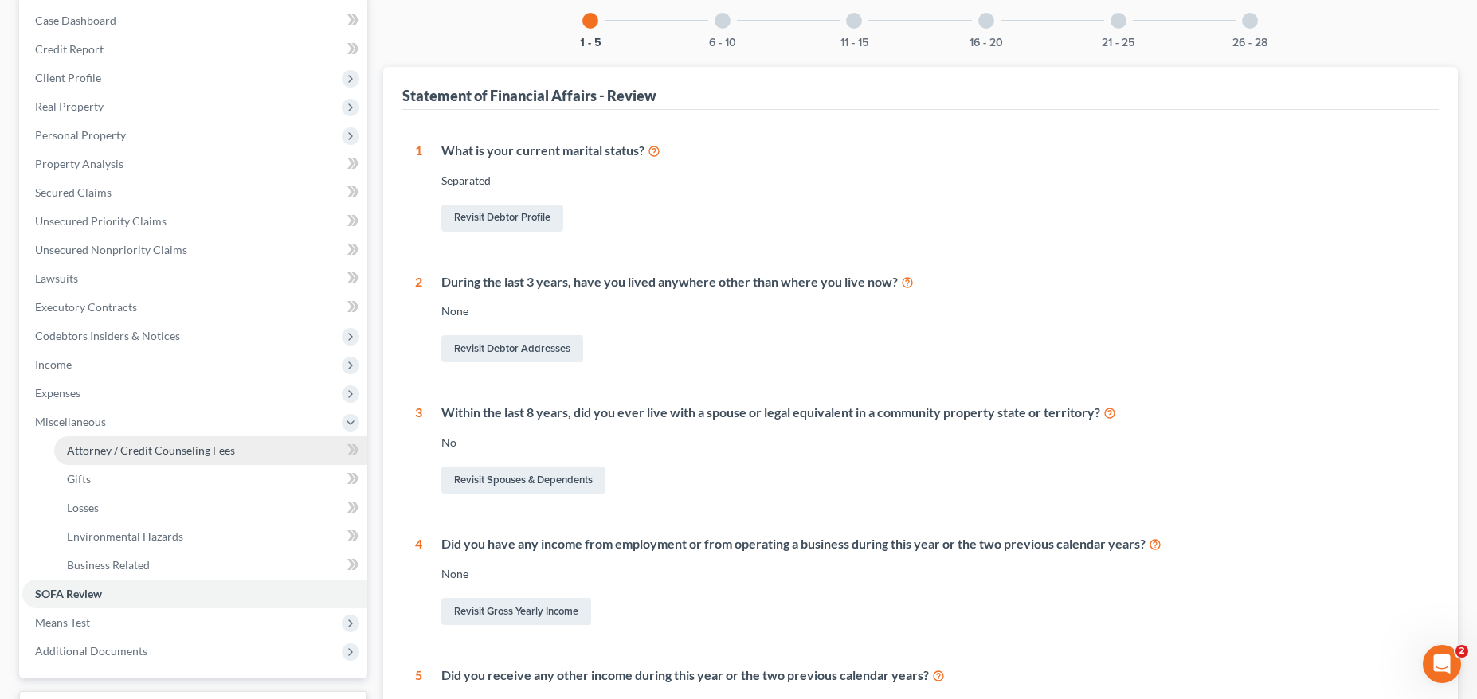
click at [202, 442] on link "Attorney / Credit Counseling Fees" at bounding box center [210, 451] width 313 height 29
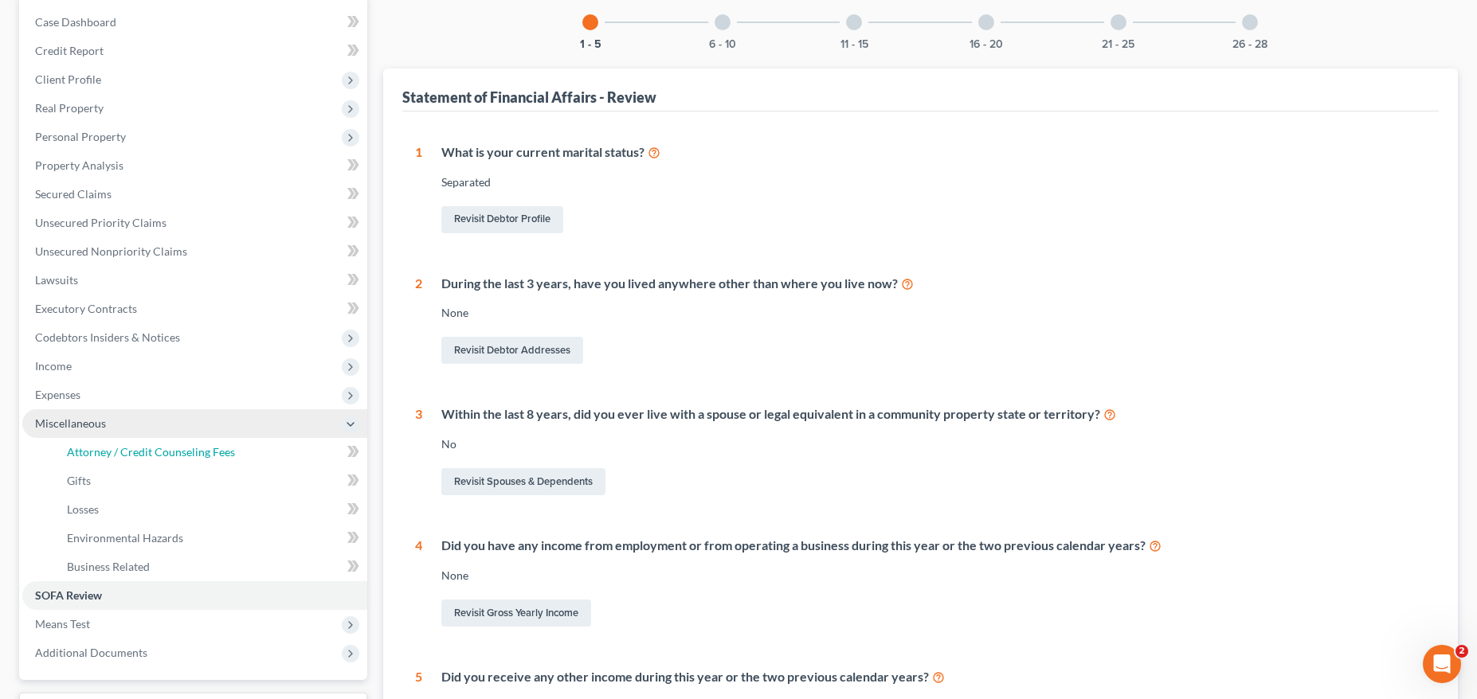
select select "0"
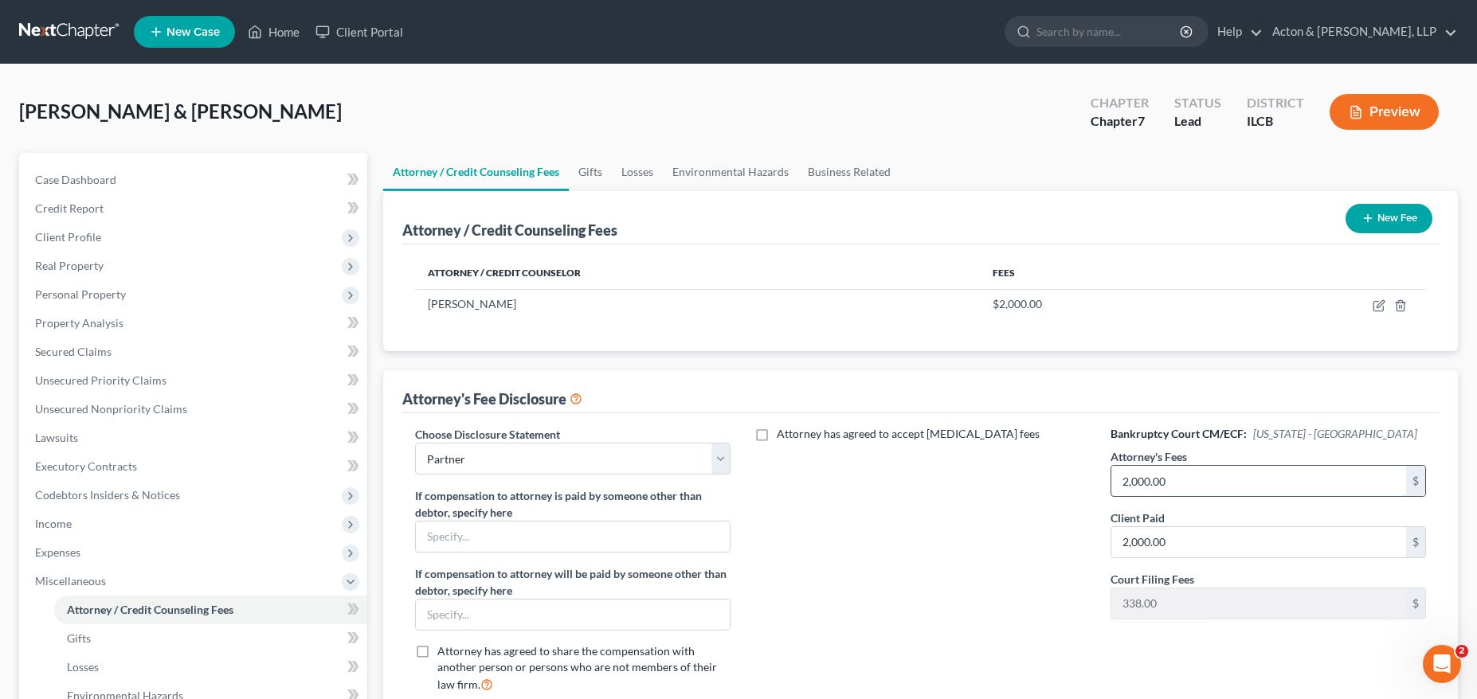
click at [1197, 477] on input "2,000.00" at bounding box center [1259, 481] width 296 height 30
type input "1,750"
click at [1184, 546] on input "2,000.00" at bounding box center [1259, 542] width 296 height 30
type input "1,750"
click at [1008, 543] on div "Attorney has agreed to accept [MEDICAL_DATA] fees" at bounding box center [920, 566] width 348 height 280
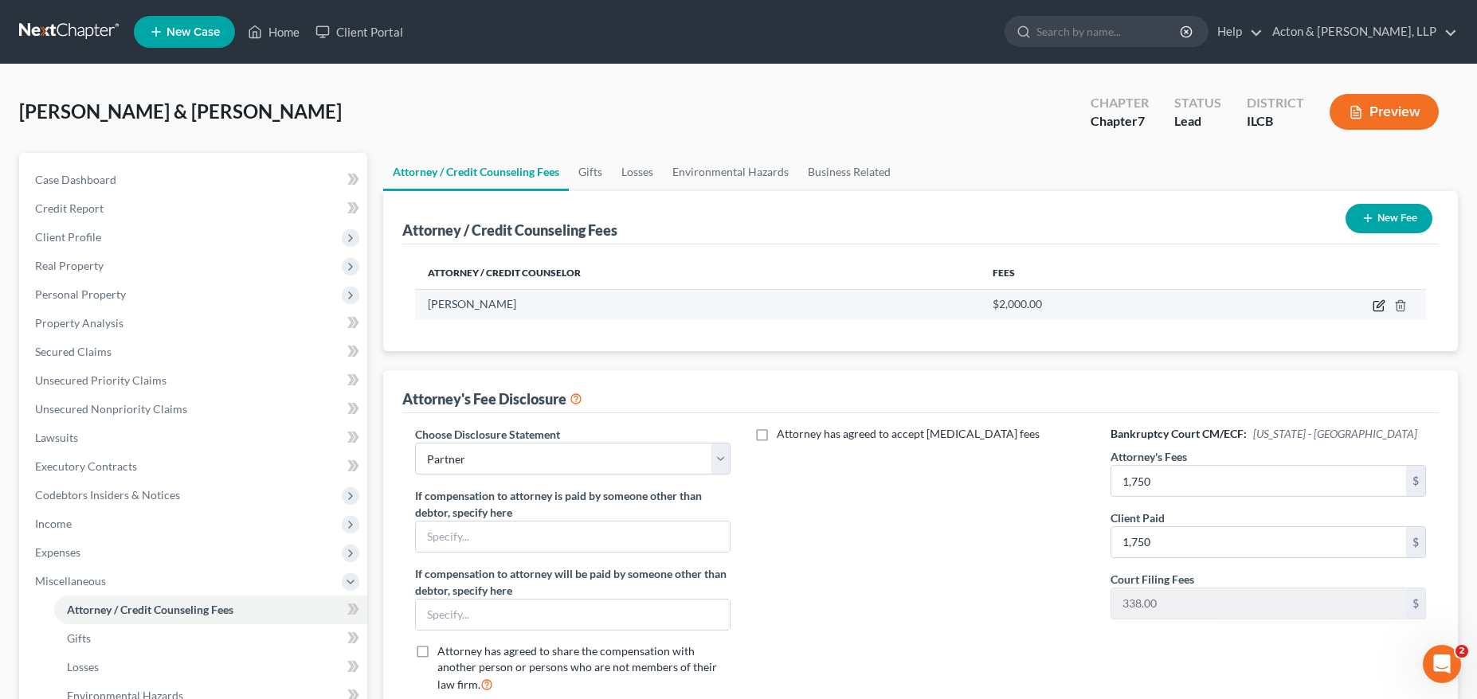
click at [1380, 307] on icon "button" at bounding box center [1380, 303] width 7 height 7
select select "14"
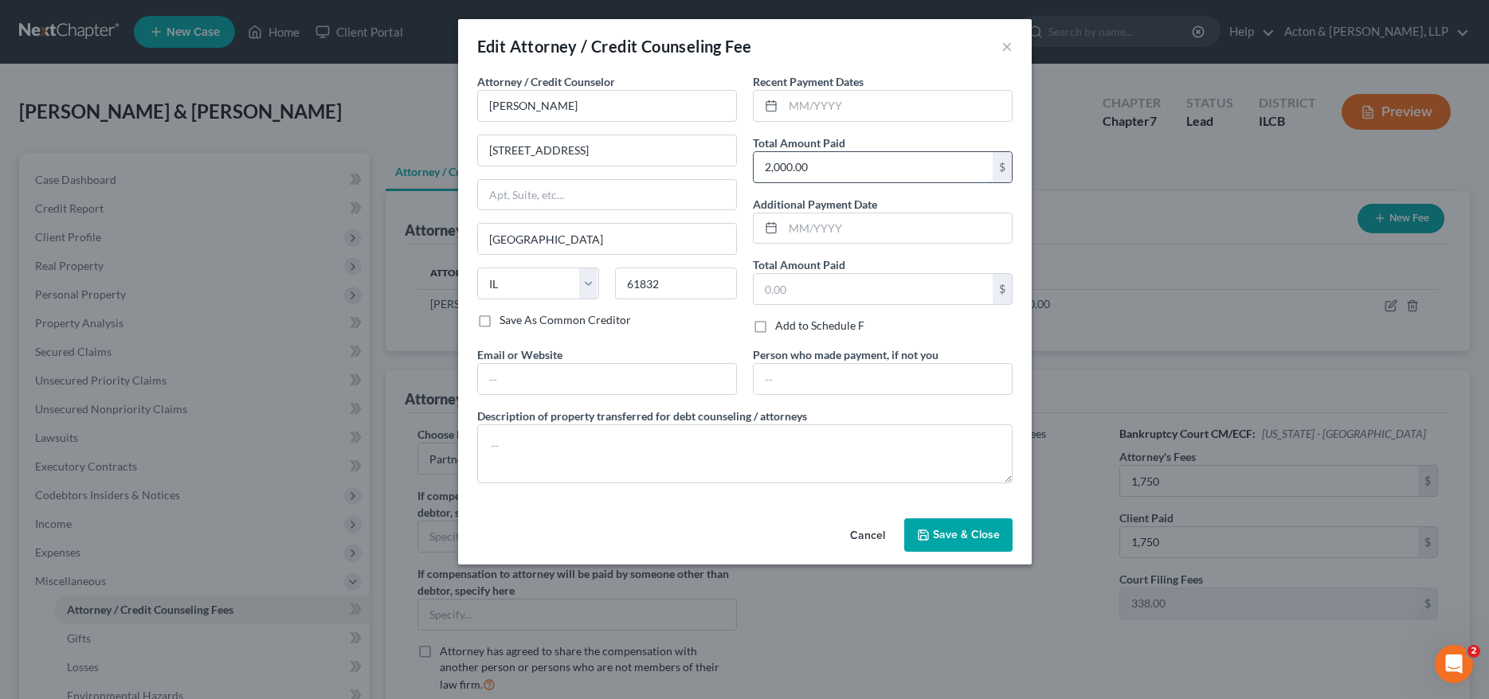
click at [820, 171] on input "2,000.00" at bounding box center [873, 167] width 239 height 30
type input "1,750"
click at [939, 532] on span "Save & Close" at bounding box center [966, 535] width 67 height 14
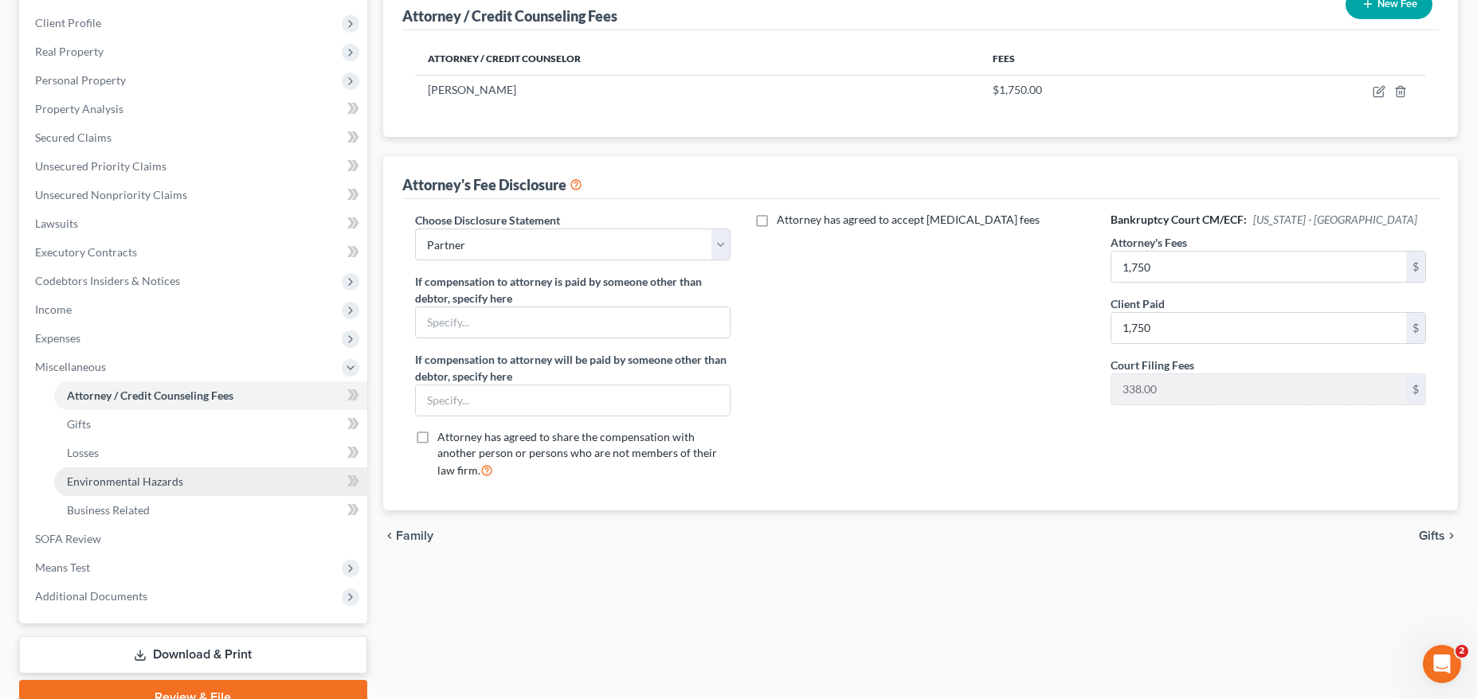
scroll to position [239, 0]
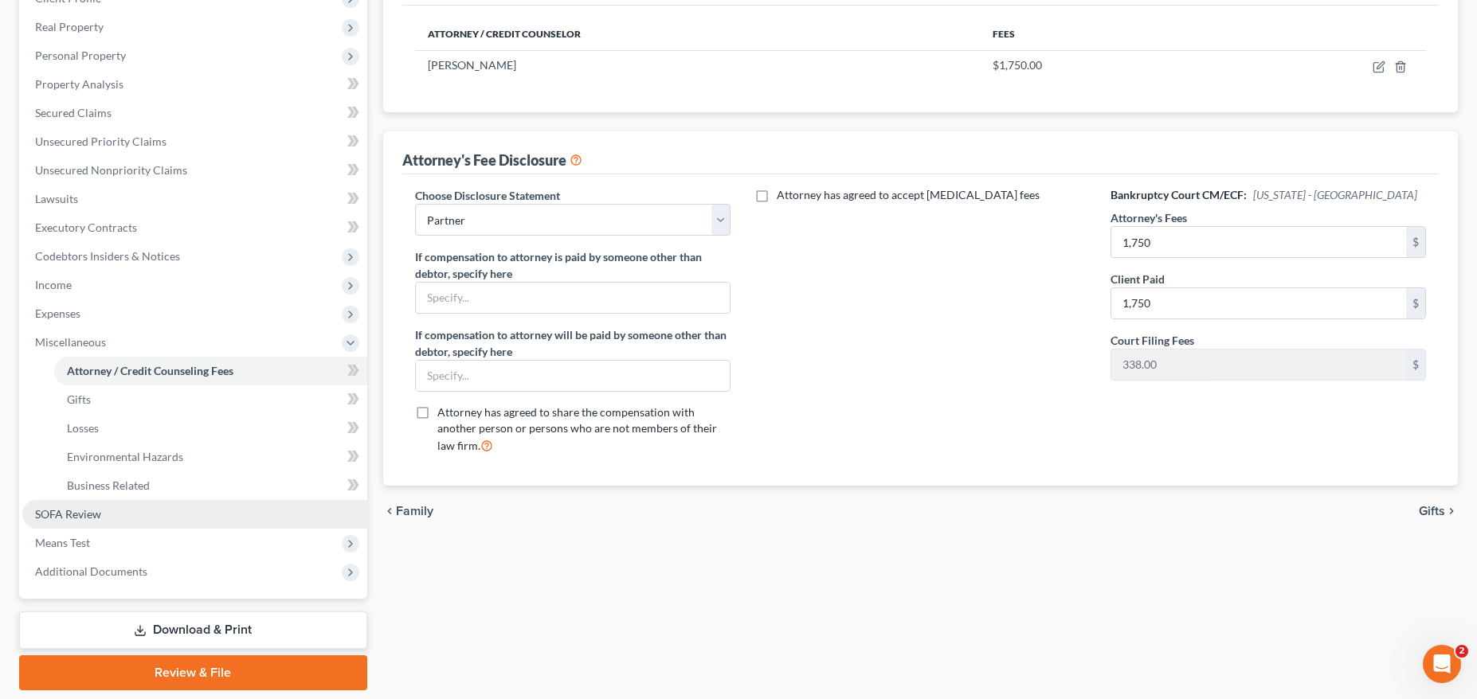
click at [102, 513] on link "SOFA Review" at bounding box center [194, 514] width 345 height 29
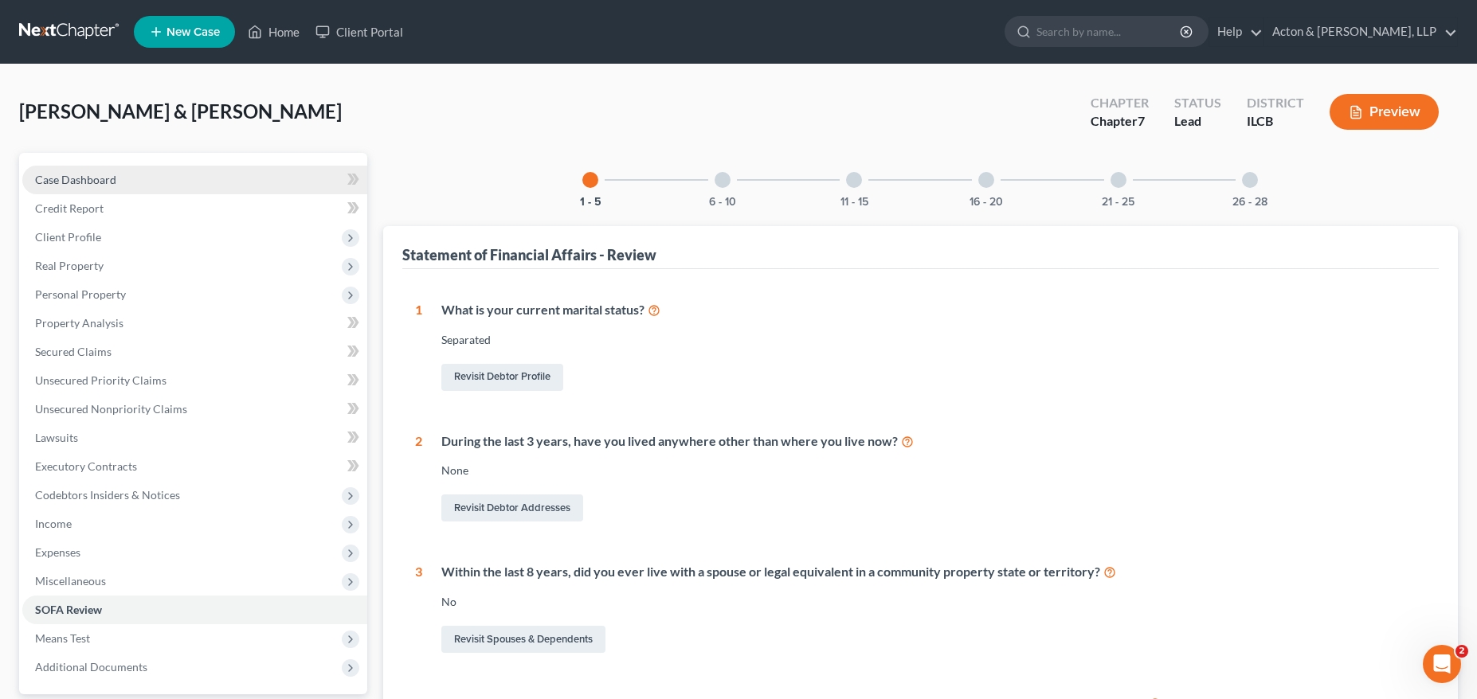
click at [120, 182] on link "Case Dashboard" at bounding box center [194, 180] width 345 height 29
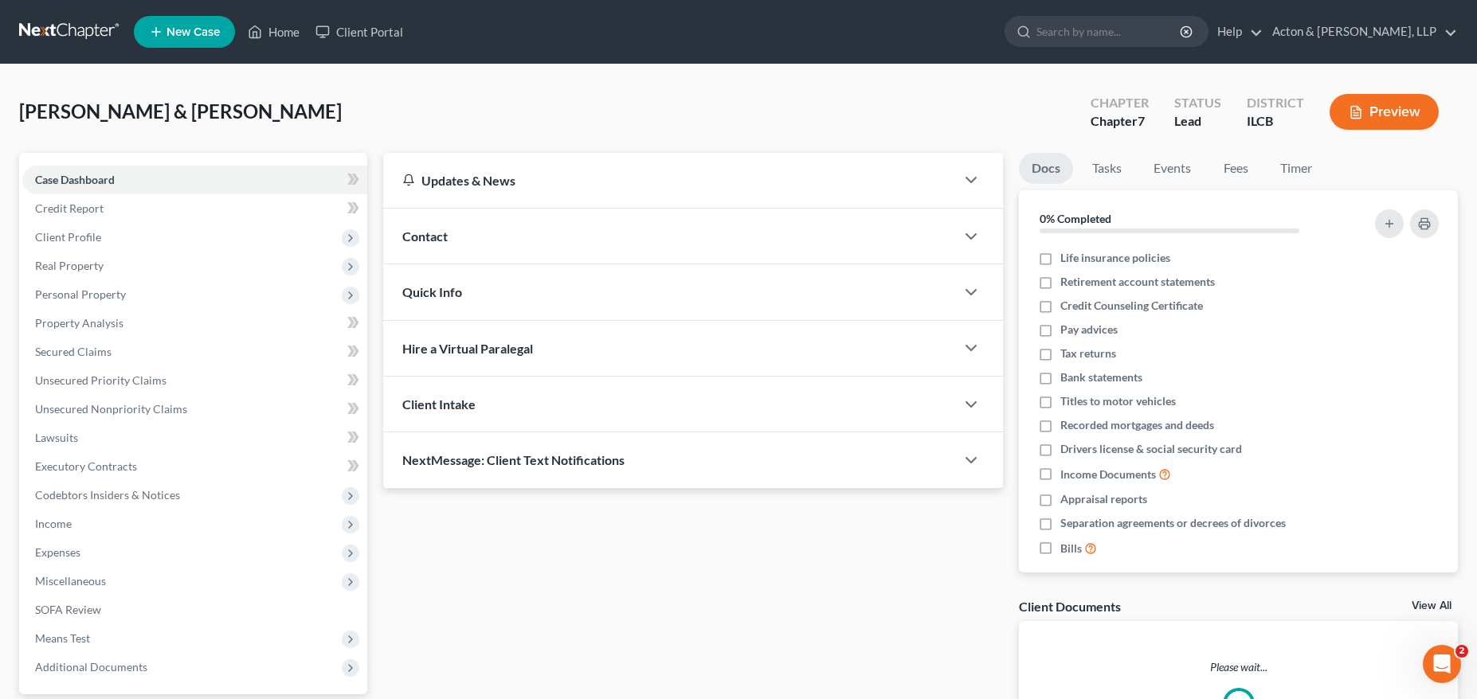
click at [354, 106] on div "[PERSON_NAME] & [PERSON_NAME] Upgraded Chapter Chapter 7 Status Lead District I…" at bounding box center [738, 118] width 1439 height 69
